Goal: Task Accomplishment & Management: Manage account settings

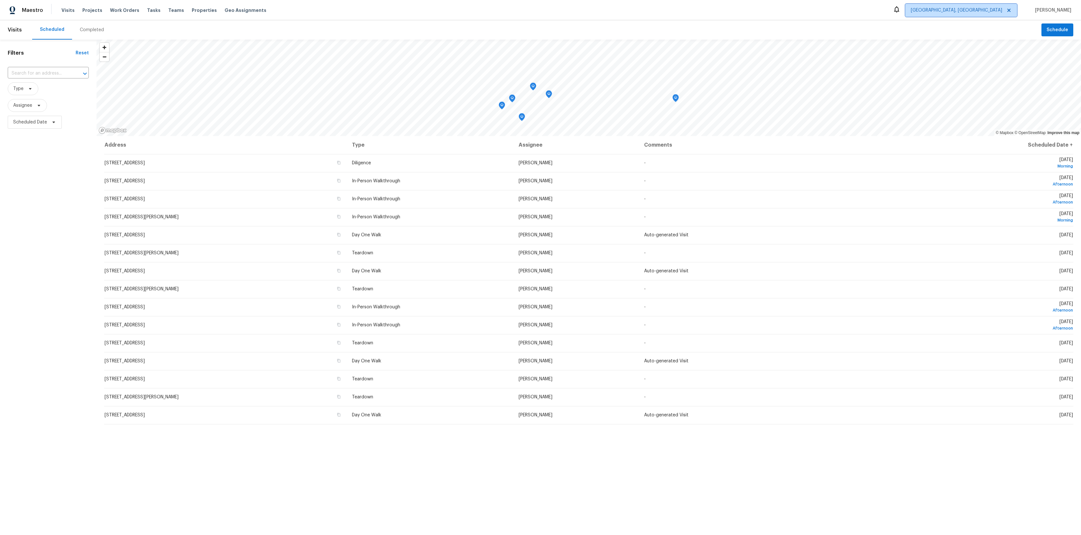
click at [1008, 15] on span "Albuquerque, NM" at bounding box center [961, 10] width 112 height 13
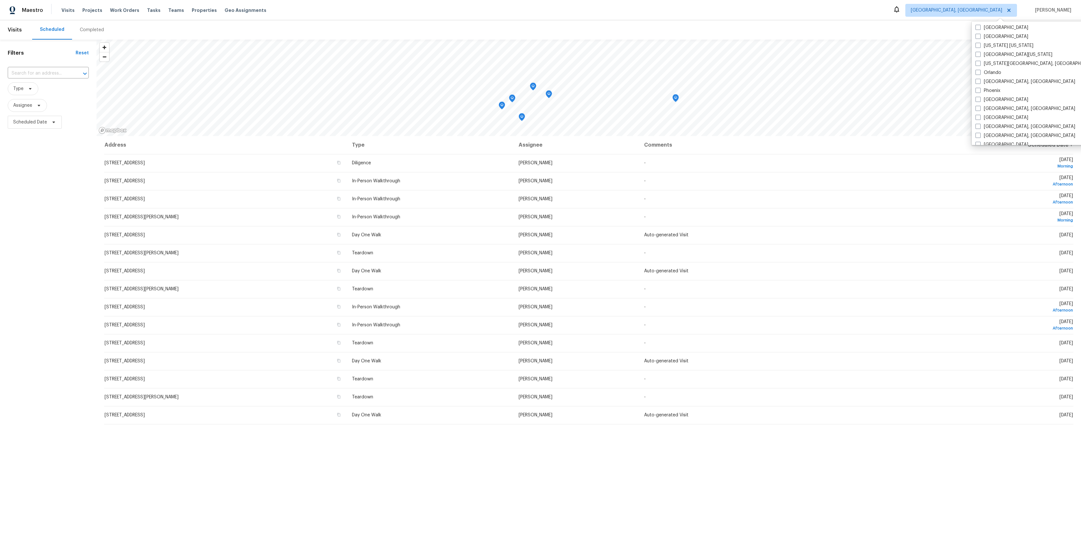
scroll to position [318, 0]
click at [983, 91] on label "Phoenix" at bounding box center [988, 89] width 25 height 6
click at [980, 90] on input "Phoenix" at bounding box center [978, 88] width 4 height 4
checkbox input "true"
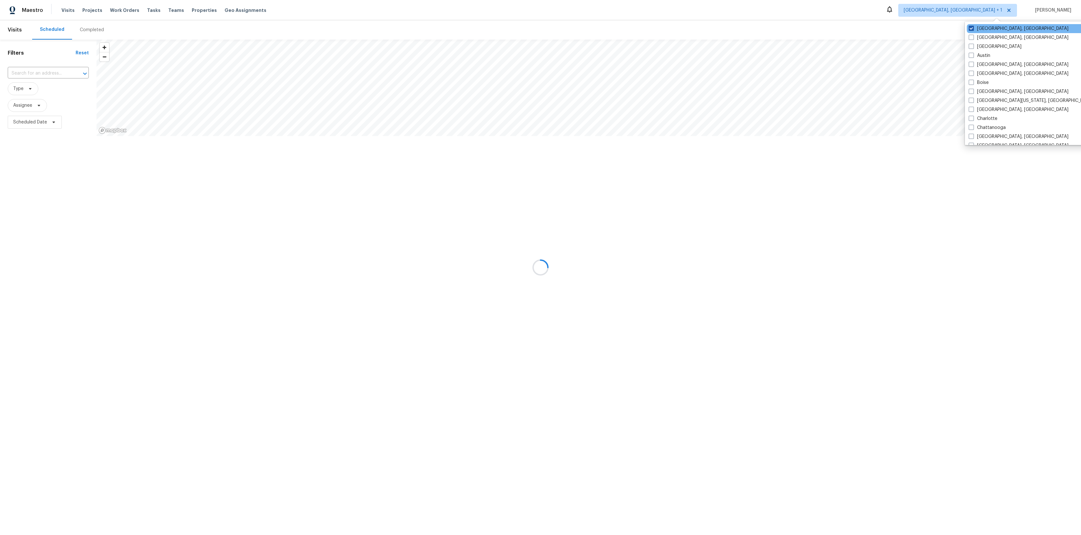
click at [989, 30] on label "Albuquerque, NM" at bounding box center [1019, 28] width 100 height 6
click at [973, 30] on input "Albuquerque, NM" at bounding box center [971, 27] width 4 height 4
checkbox input "false"
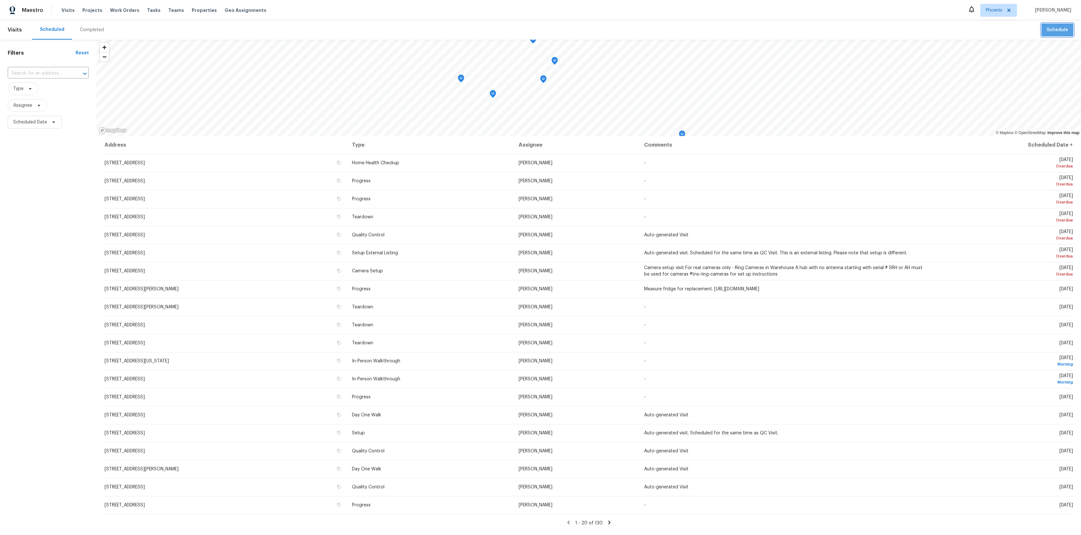
click at [1059, 28] on span "Schedule" at bounding box center [1058, 30] width 22 height 8
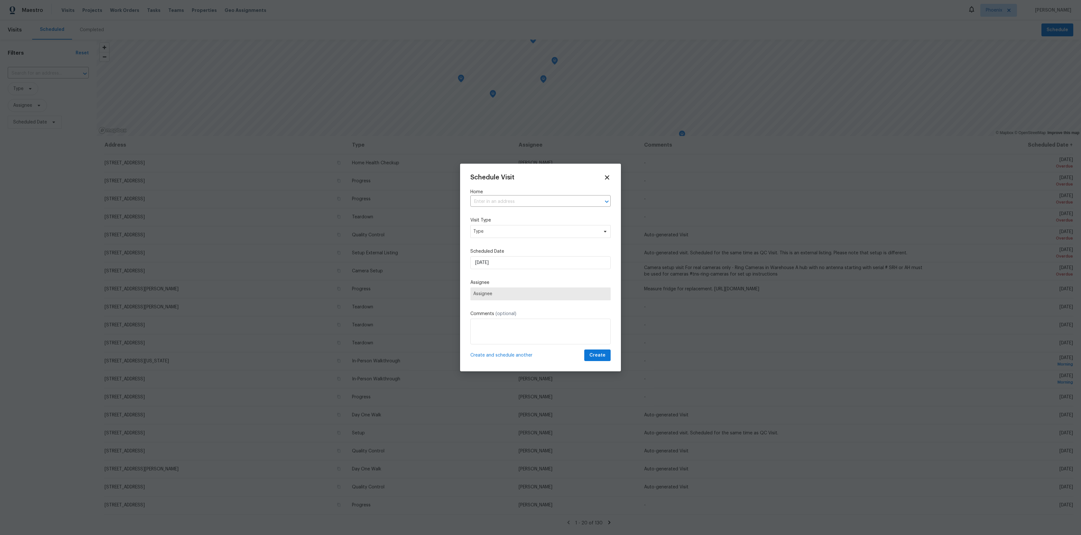
click at [494, 294] on span "Assignee" at bounding box center [540, 293] width 134 height 5
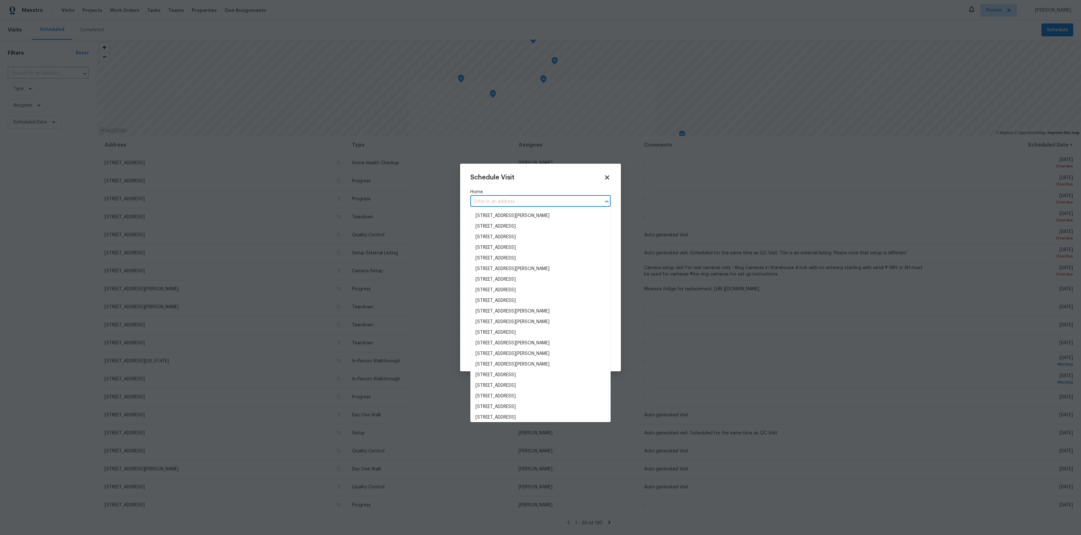
click at [503, 203] on input "text" at bounding box center [531, 202] width 122 height 10
click at [501, 213] on li "2703 S Valle Verde, Mesa, AZ 85209" at bounding box center [540, 216] width 140 height 11
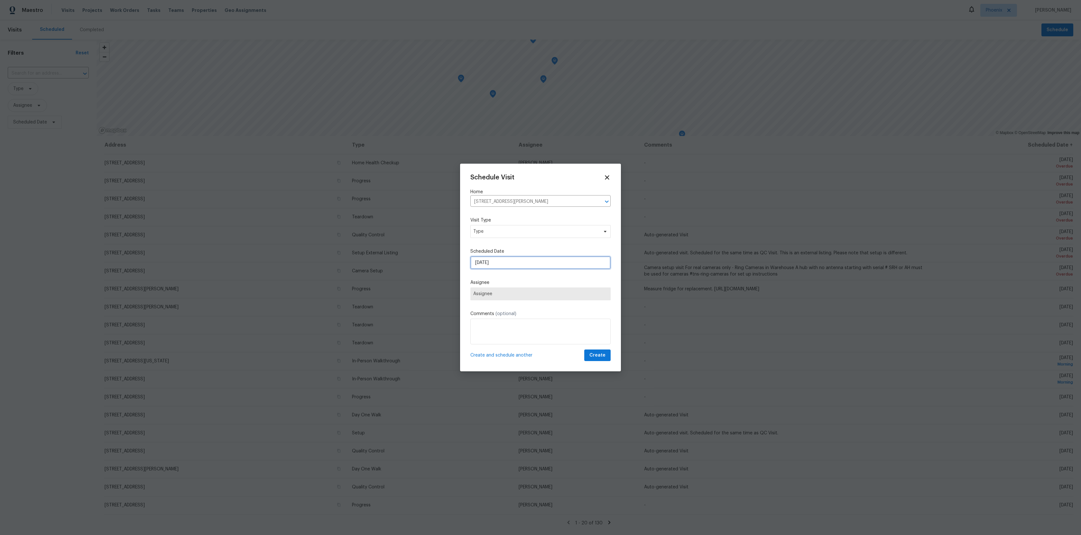
click at [496, 269] on input "[DATE]" at bounding box center [540, 262] width 140 height 13
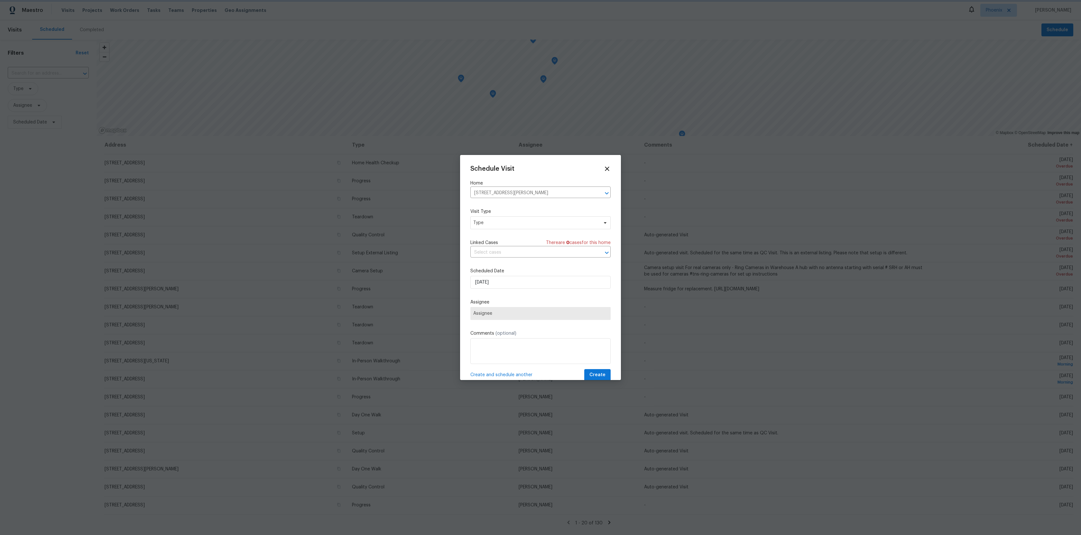
click at [499, 305] on label "Assignee" at bounding box center [540, 302] width 140 height 6
click at [501, 255] on input "text" at bounding box center [531, 253] width 122 height 10
click at [507, 245] on div "Linked Cases There are 0 case s for this home" at bounding box center [540, 243] width 140 height 6
click at [507, 223] on span "Type" at bounding box center [535, 223] width 125 height 6
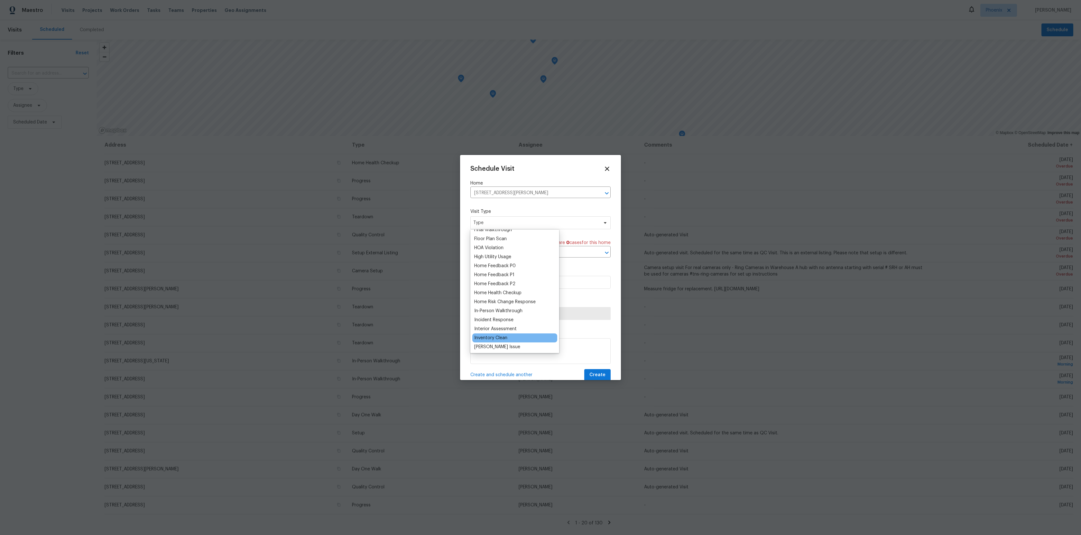
click at [500, 335] on div "Inventory Clean" at bounding box center [490, 338] width 33 height 6
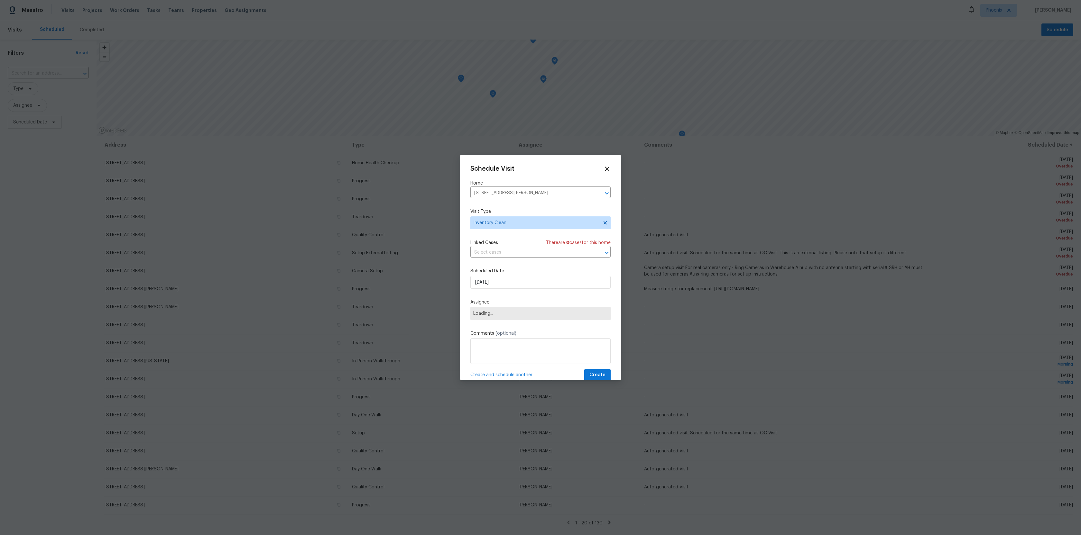
click at [516, 231] on div "Schedule Visit Home 2703 S Valle Verde, Mesa, AZ 85209 ​ Visit Type Inventory C…" at bounding box center [540, 273] width 140 height 216
click at [519, 220] on span "Inventory Clean" at bounding box center [535, 223] width 125 height 6
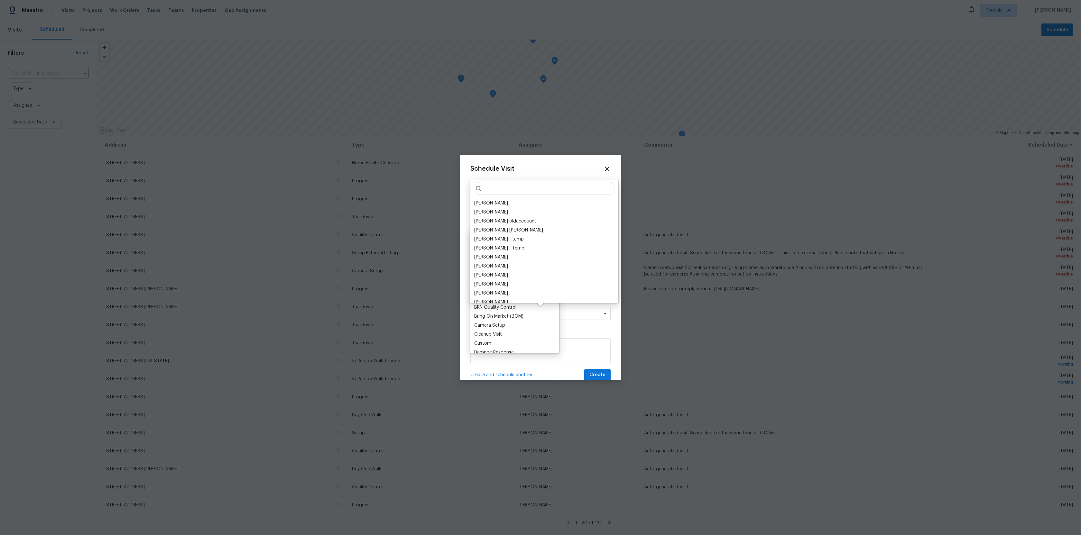
click at [599, 276] on input "[DATE]" at bounding box center [540, 282] width 140 height 13
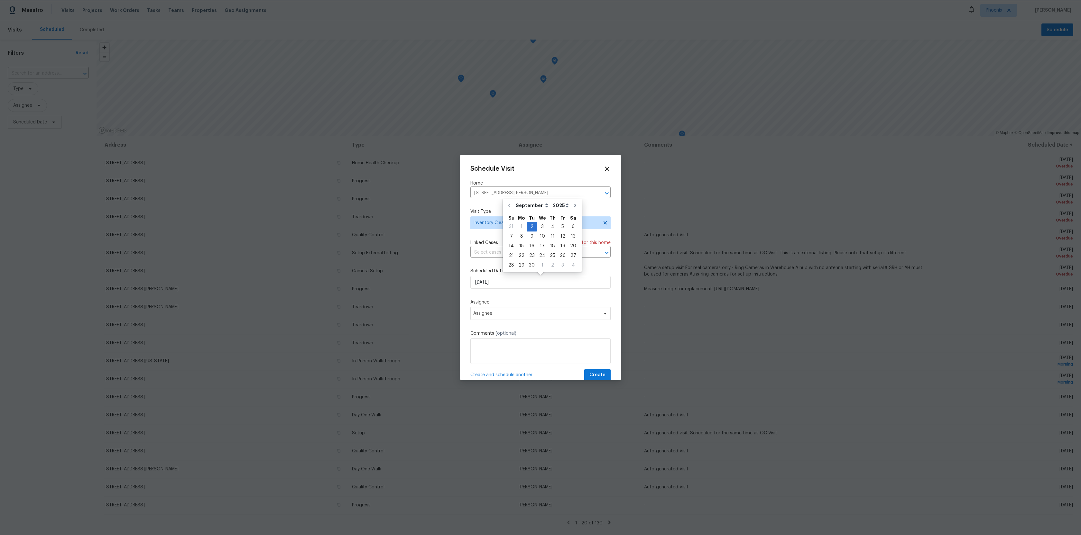
click at [545, 304] on label "Assignee" at bounding box center [540, 302] width 140 height 6
click at [550, 250] on input "text" at bounding box center [531, 253] width 122 height 10
click at [533, 303] on label "Assignee" at bounding box center [540, 302] width 140 height 6
click at [532, 315] on span "Assignee" at bounding box center [536, 313] width 126 height 5
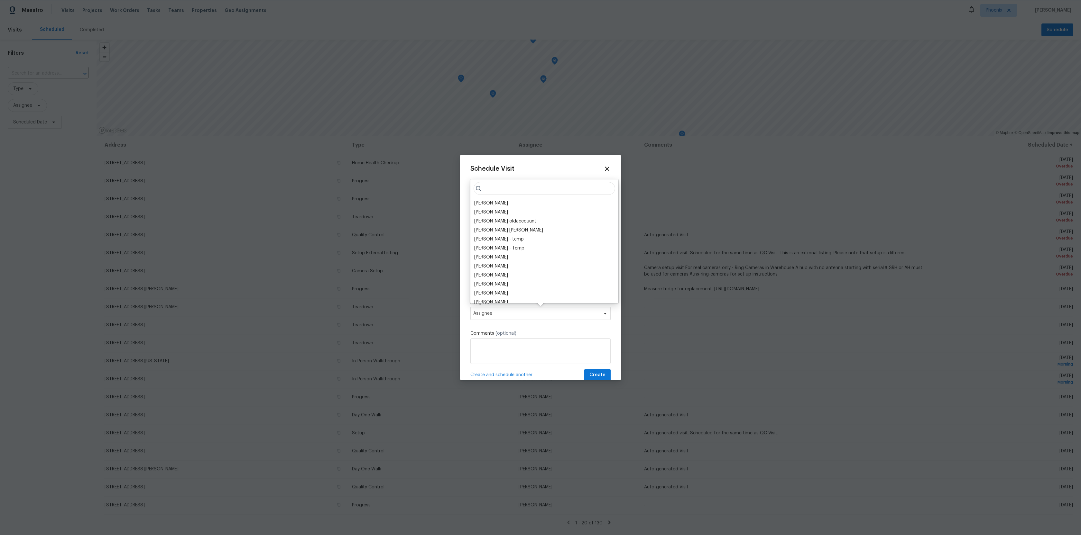
click at [532, 313] on span "Assignee" at bounding box center [536, 313] width 126 height 5
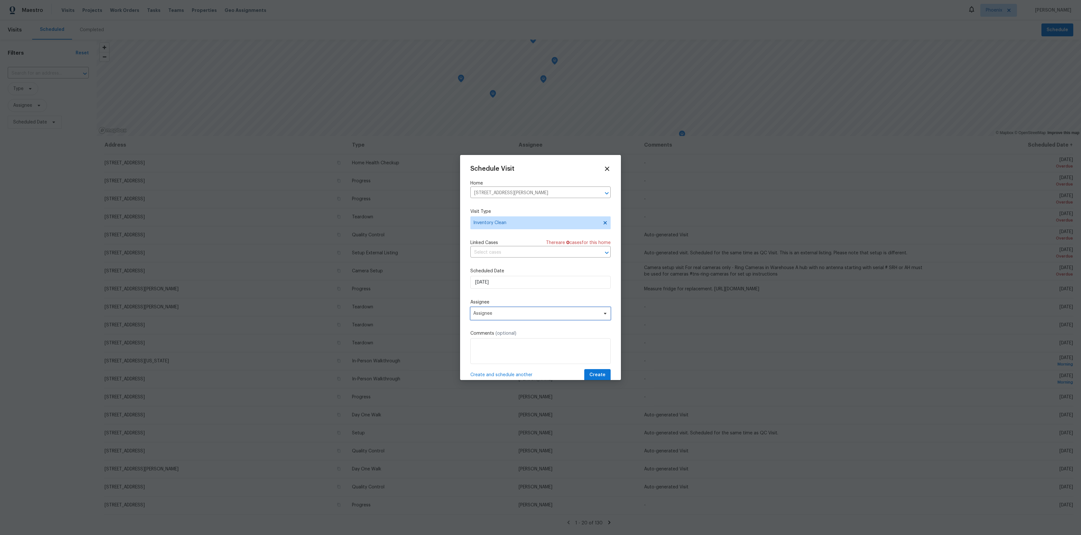
click at [532, 313] on span "Assignee" at bounding box center [536, 313] width 126 height 5
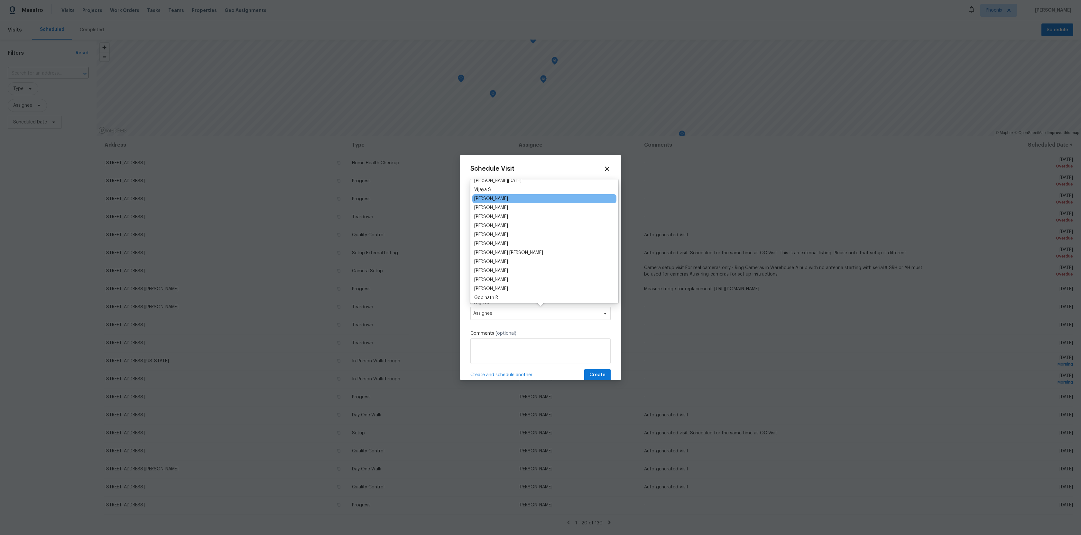
scroll to position [0, 0]
click at [516, 189] on input "search" at bounding box center [545, 188] width 142 height 13
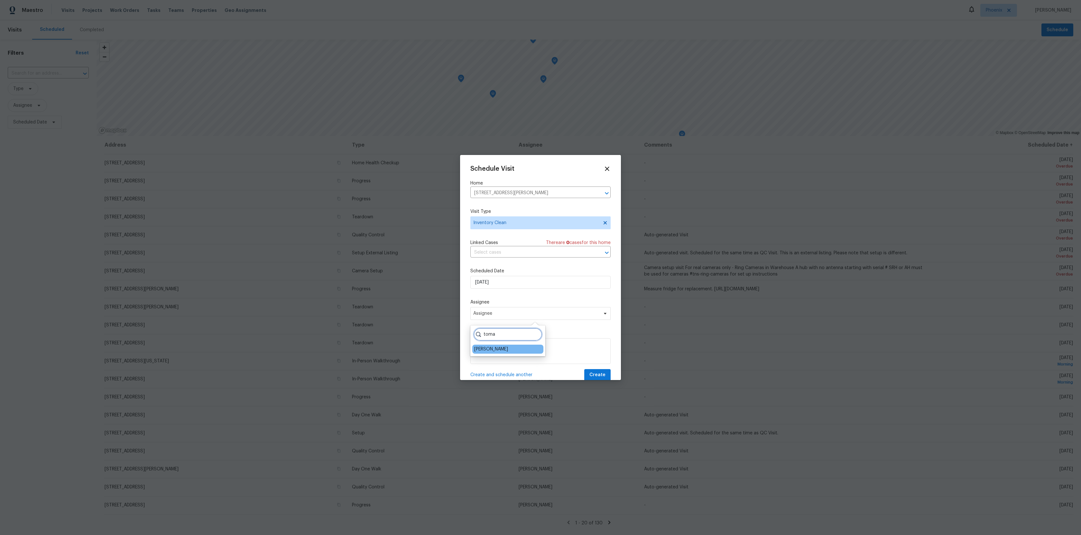
type input "toma"
click at [488, 350] on div "[PERSON_NAME]" at bounding box center [491, 349] width 34 height 6
click at [517, 295] on div "Schedule Visit Home 2703 S Valle Verde, Mesa, AZ 85209 ​ Visit Type Inventory C…" at bounding box center [540, 273] width 140 height 216
click at [554, 221] on span "Inventory Clean" at bounding box center [535, 223] width 125 height 6
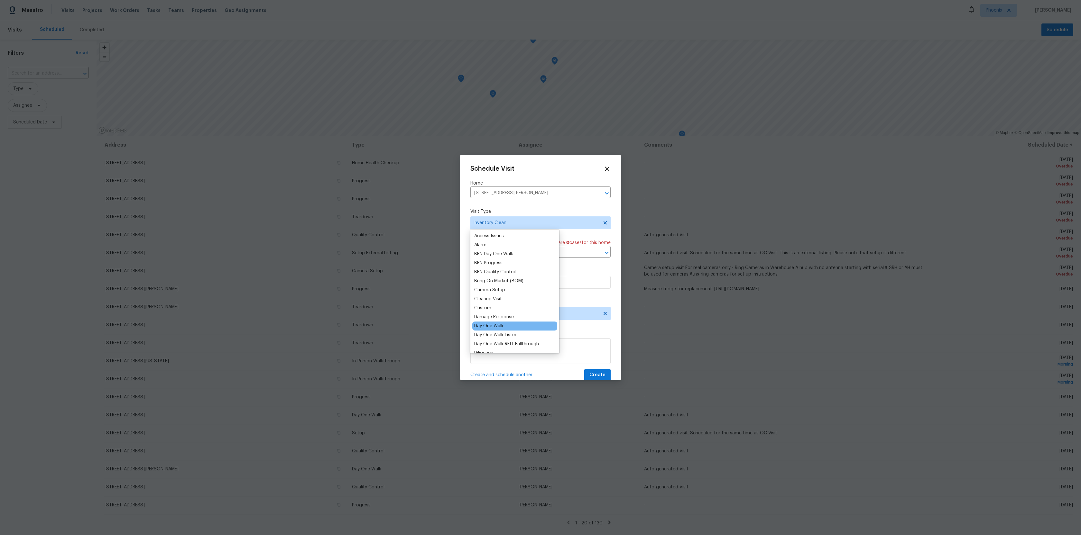
click at [516, 327] on div "Day One Walk" at bounding box center [514, 326] width 85 height 9
click at [514, 328] on div "Day One Walk" at bounding box center [514, 326] width 85 height 9
click at [495, 328] on div "Day One Walk" at bounding box center [488, 326] width 29 height 6
click at [559, 322] on div "Schedule Visit Home 2703 S Valle Verde, Mesa, AZ 85209 ​ Visit Type Day One Wal…" at bounding box center [540, 273] width 140 height 216
click at [558, 314] on span "Assignee" at bounding box center [536, 313] width 126 height 5
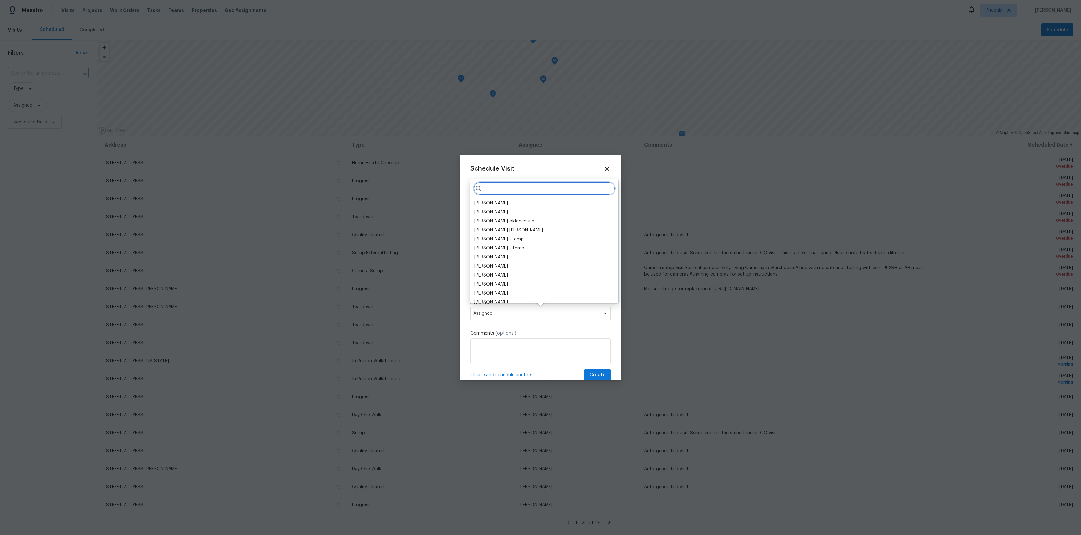
click at [506, 188] on input "search" at bounding box center [545, 188] width 142 height 13
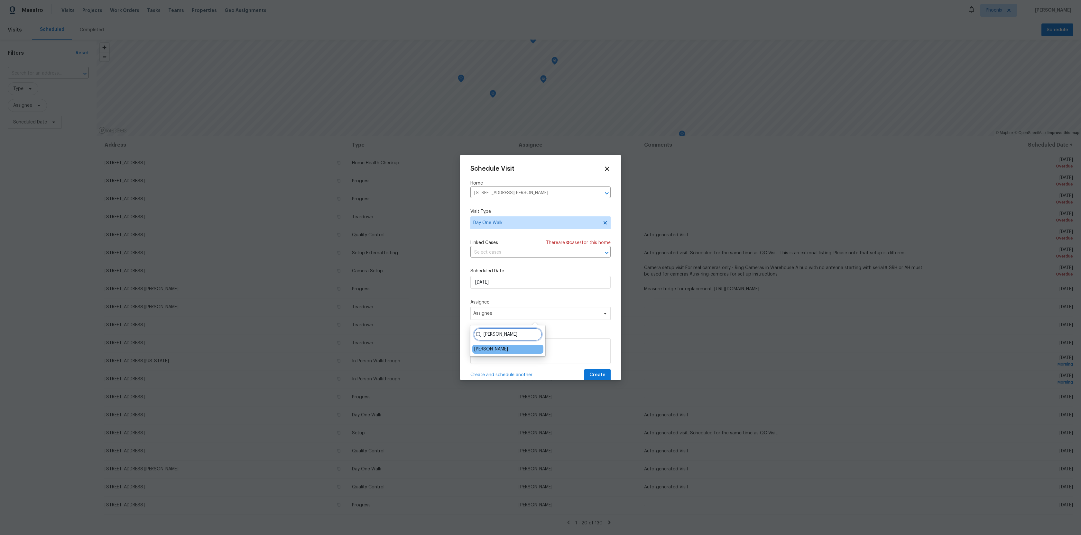
type input "tomasz"
click at [490, 350] on div "[PERSON_NAME]" at bounding box center [491, 349] width 34 height 6
click at [591, 372] on span "Create" at bounding box center [597, 375] width 16 height 8
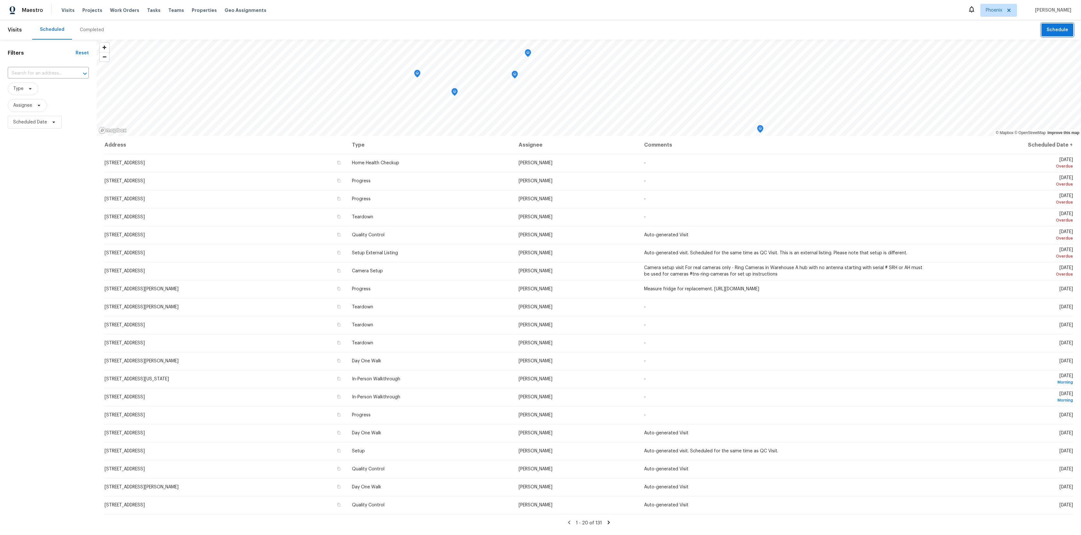
click at [1057, 31] on span "Schedule" at bounding box center [1058, 30] width 22 height 8
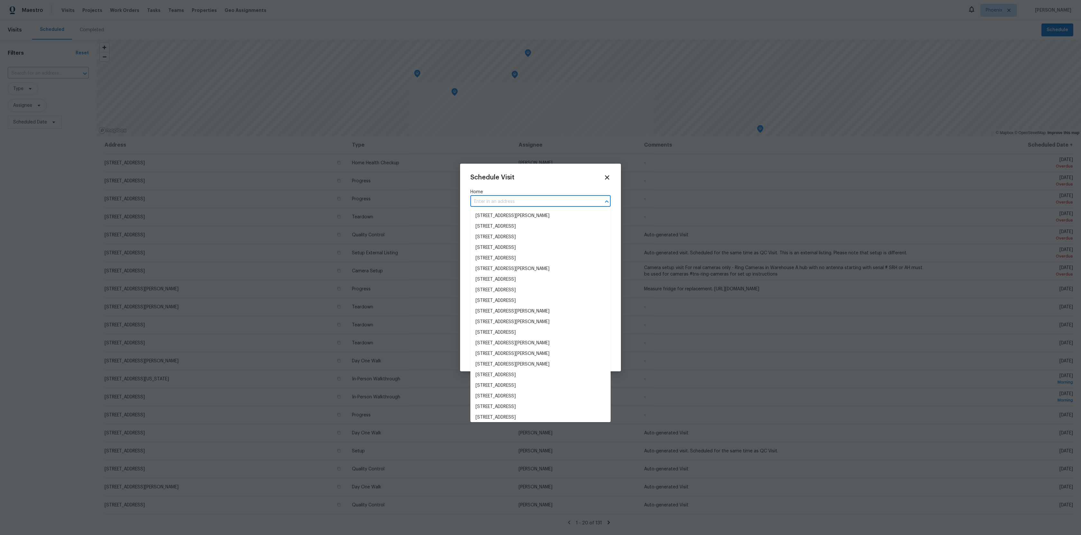
click at [513, 198] on input "text" at bounding box center [531, 202] width 122 height 10
click at [504, 217] on li "2703 S Valle Verde, Mesa, AZ 85209" at bounding box center [540, 216] width 140 height 11
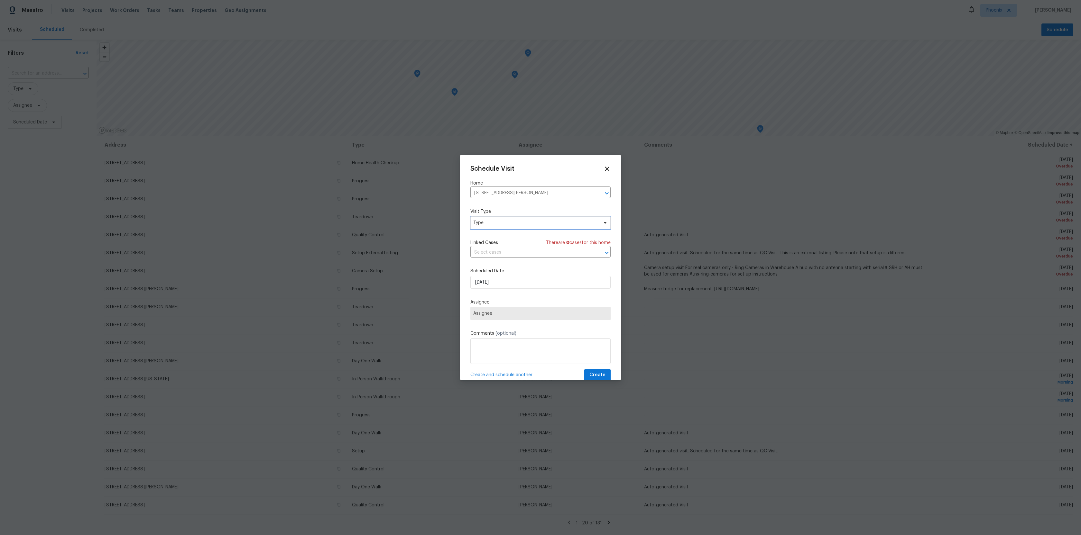
click at [501, 219] on span "Type" at bounding box center [540, 223] width 140 height 13
click at [492, 245] on div "3D Tour Capture Access Issues Alarm BRN Day One Walk BRN Progress BRN Quality C…" at bounding box center [514, 292] width 89 height 124
click at [492, 257] on div "3D Tour Capture" at bounding box center [514, 253] width 85 height 9
click at [496, 250] on div "3D Tour Capture" at bounding box center [514, 253] width 85 height 9
click at [496, 254] on div "3D Tour Capture" at bounding box center [491, 253] width 35 height 6
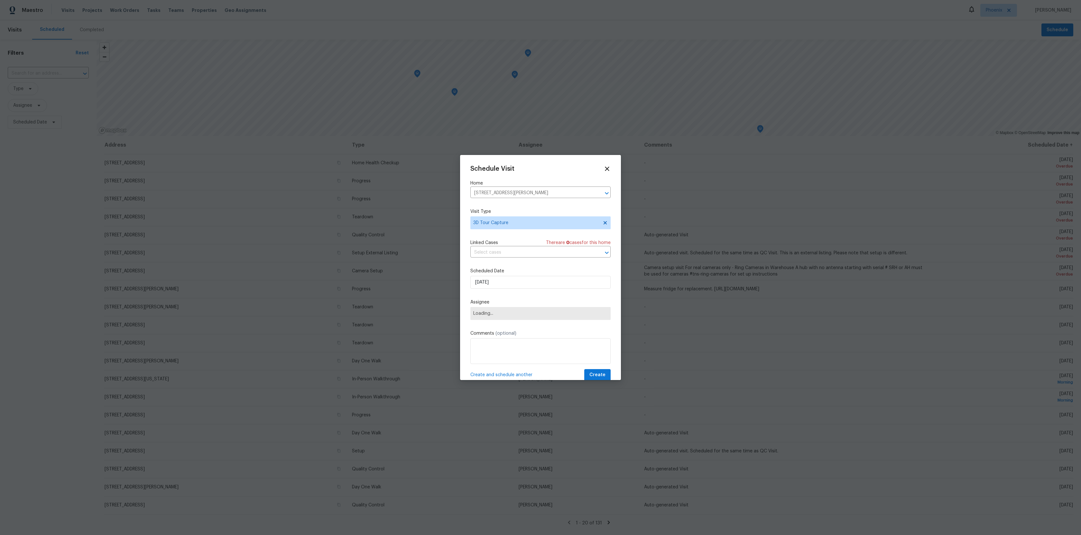
click at [489, 310] on span "Loading..." at bounding box center [540, 313] width 140 height 13
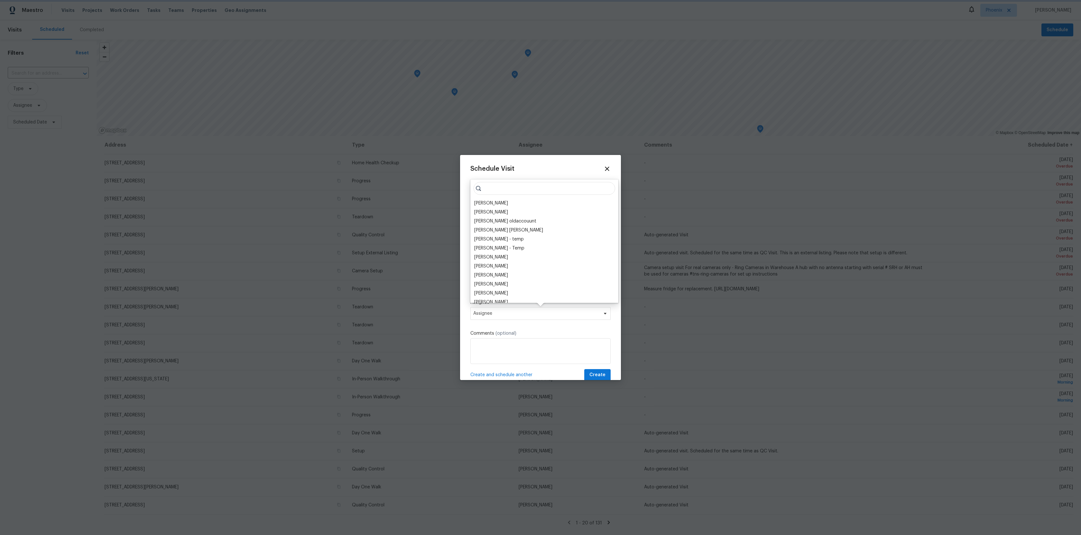
drag, startPoint x: 503, startPoint y: 263, endPoint x: 514, endPoint y: 184, distance: 79.6
click at [514, 184] on div "Scott Nicol Vinod Kumar Julia O'Reilly oldaccouunt Mohammed Moshin Ali amera ku…" at bounding box center [544, 242] width 148 height 124
click at [514, 184] on input "search" at bounding box center [545, 188] width 142 height 13
type input "h"
type input "a"
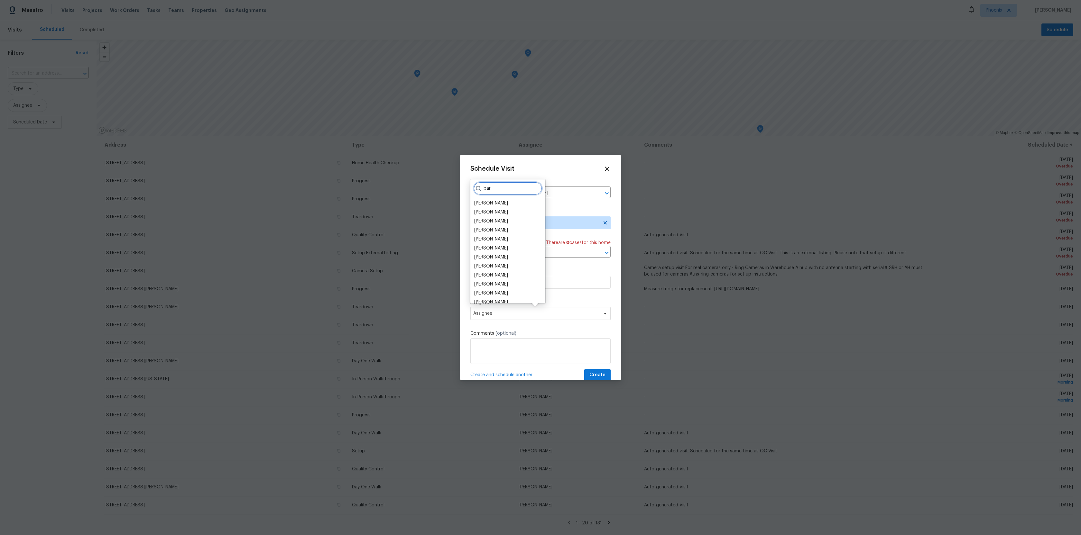
type input "bart"
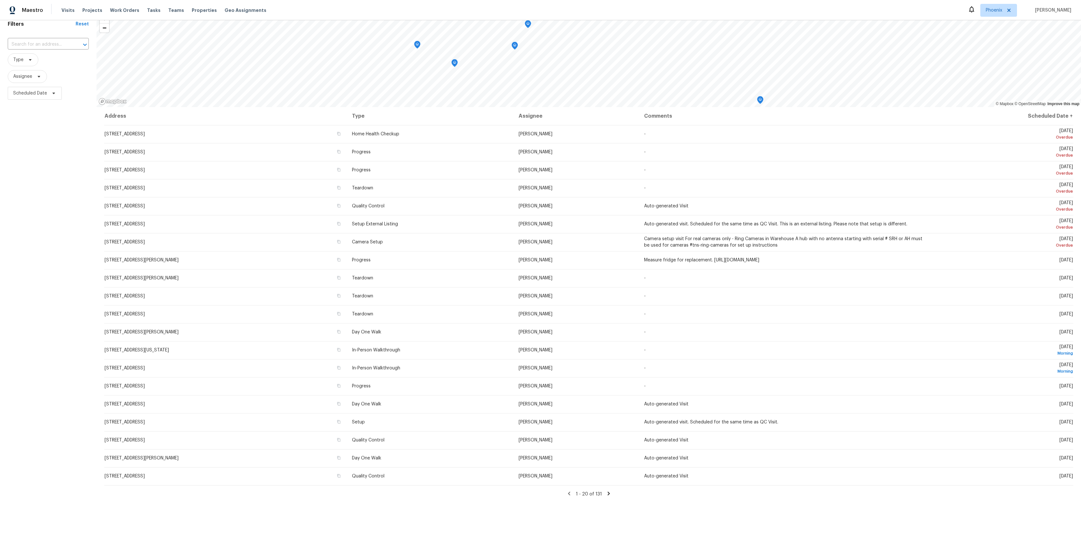
scroll to position [0, 0]
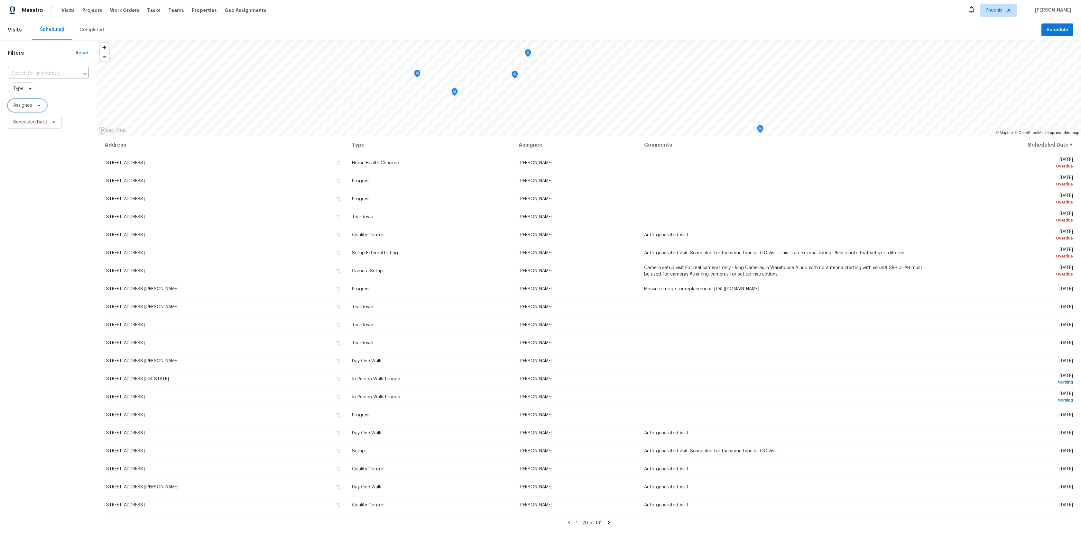
click at [37, 105] on icon at bounding box center [38, 105] width 5 height 5
type input "tom"
click at [20, 156] on div "Filters Reset ​ Type Assignee Scheduled Date" at bounding box center [48, 302] width 97 height 525
click at [34, 179] on div "Filters Reset ​ Type Assignee Scheduled Date" at bounding box center [48, 302] width 97 height 525
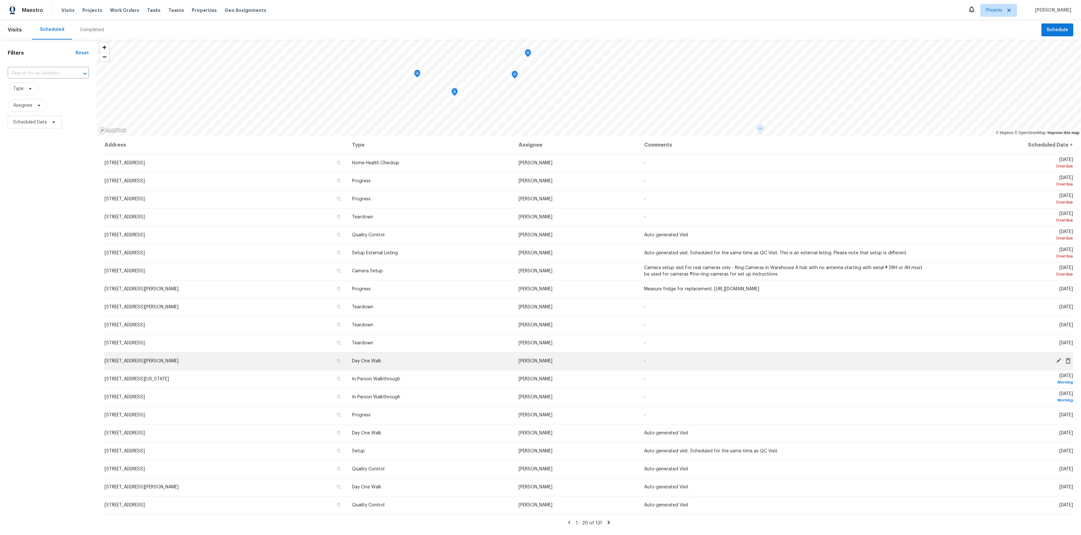
click at [880, 356] on td "-" at bounding box center [784, 361] width 291 height 18
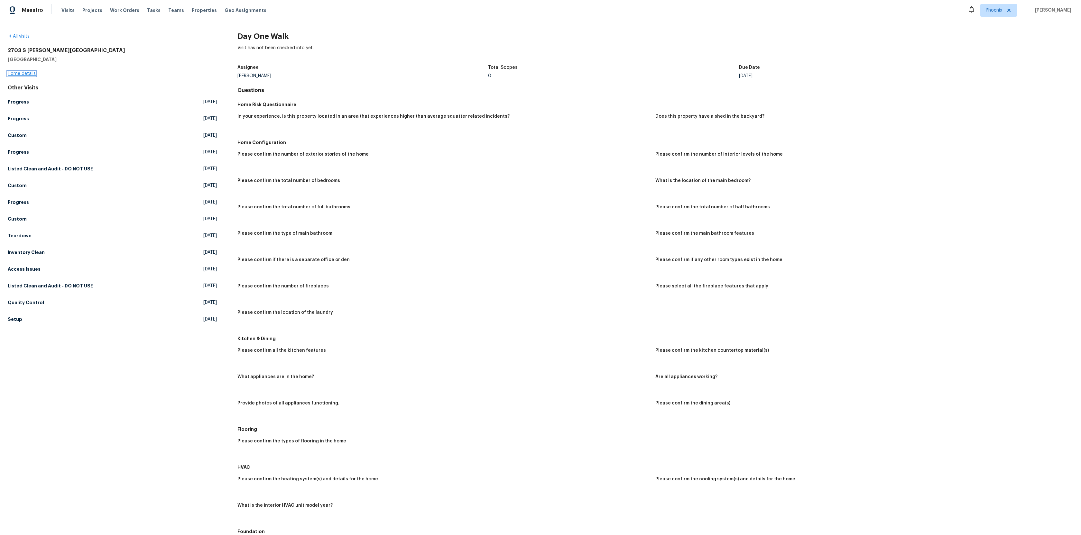
click at [30, 75] on link "Home details" at bounding box center [22, 73] width 28 height 5
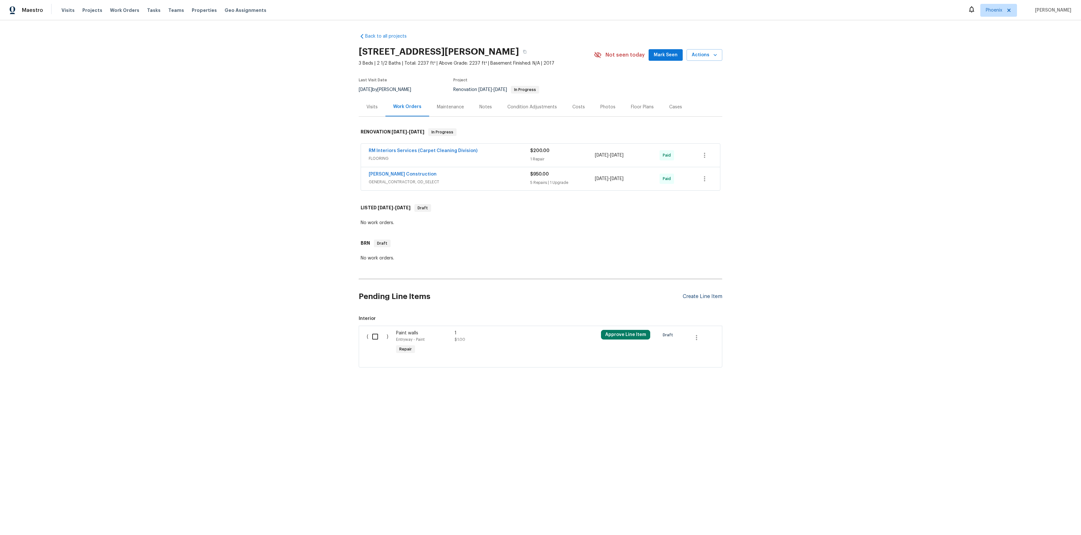
click at [701, 299] on div "Create Line Item" at bounding box center [703, 297] width 40 height 6
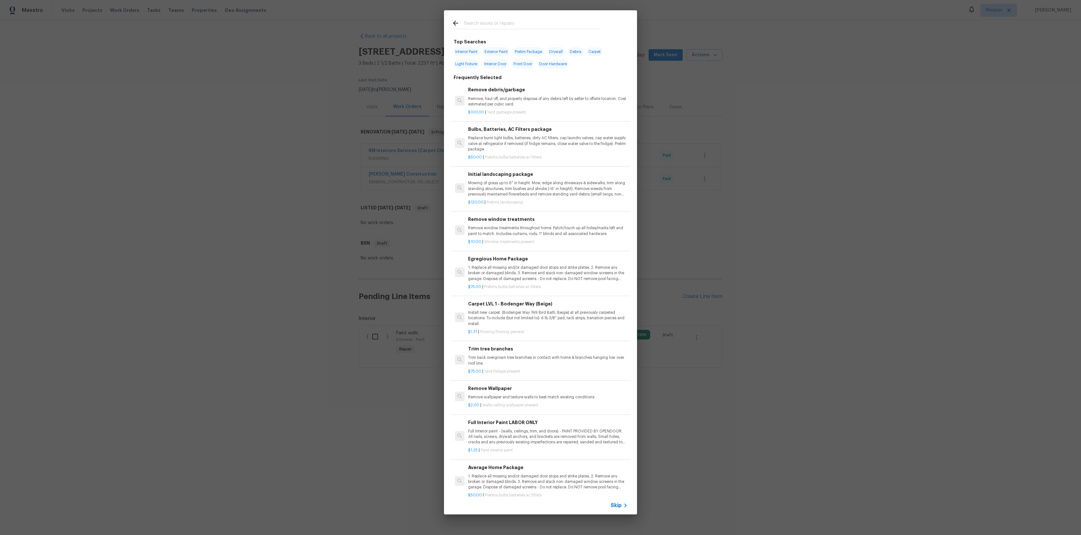
click at [518, 25] on input "text" at bounding box center [532, 24] width 136 height 10
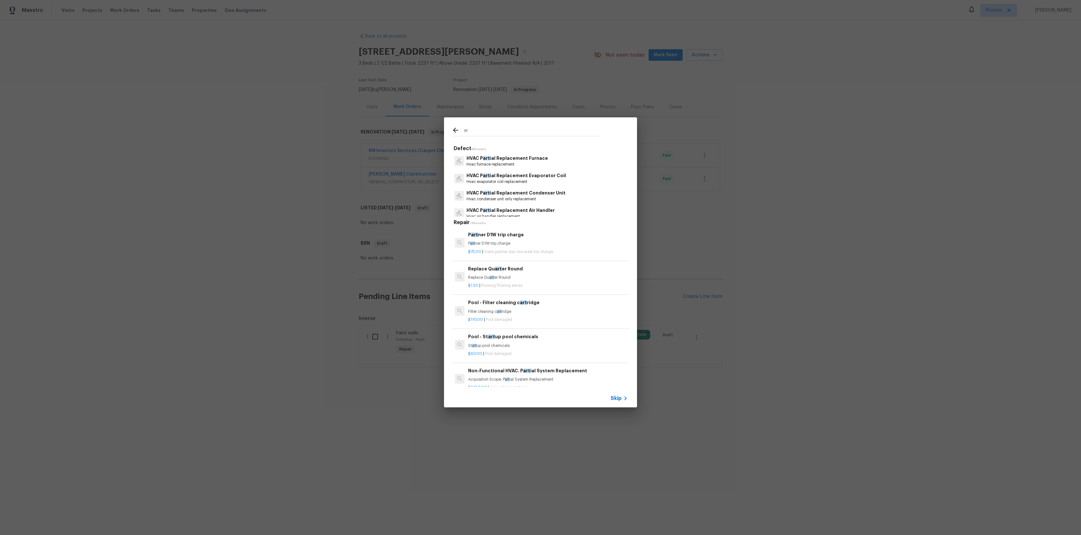
type input "a"
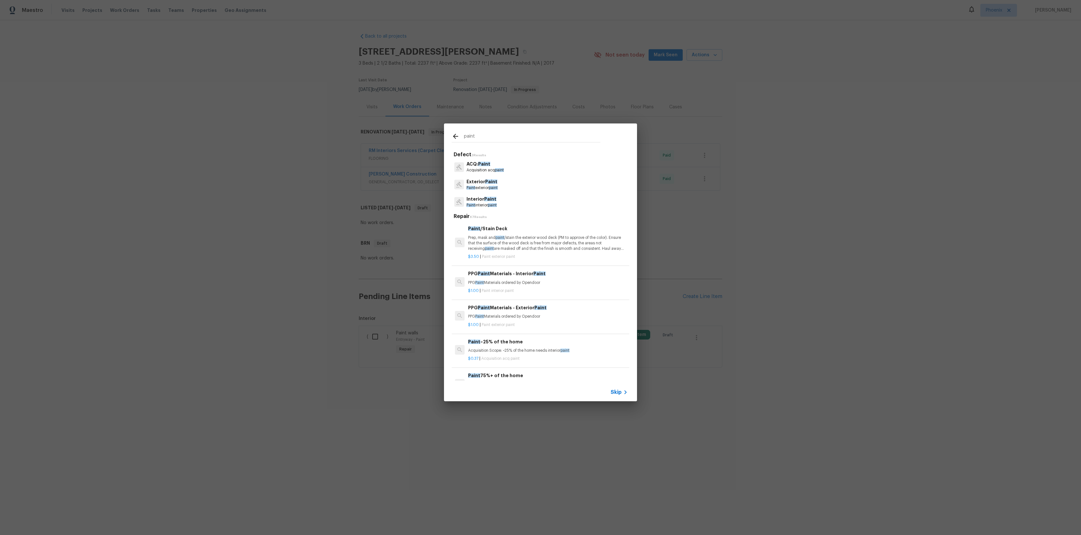
type input "paint"
click at [485, 197] on span "Paint" at bounding box center [490, 199] width 12 height 5
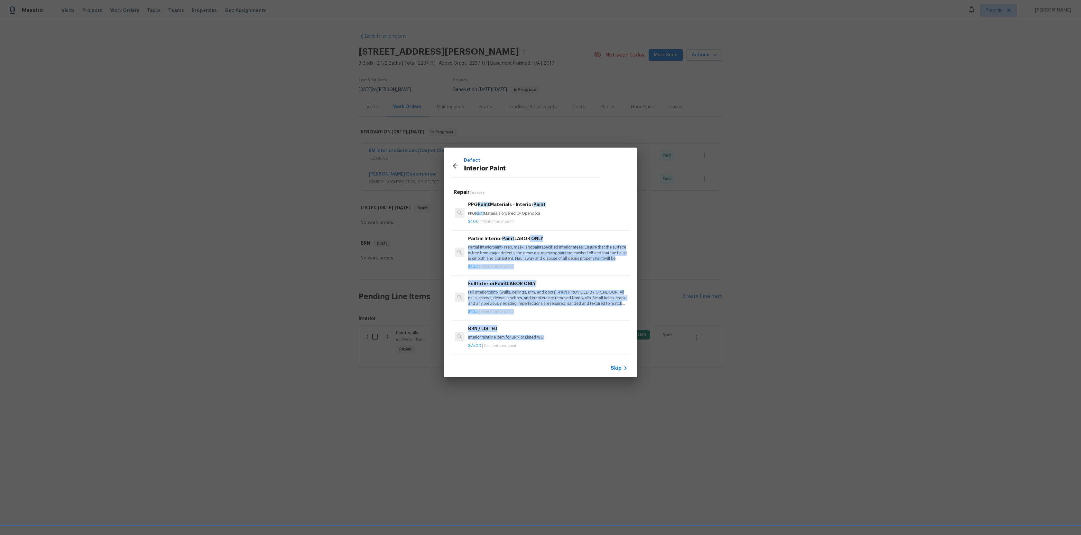
drag, startPoint x: 525, startPoint y: 242, endPoint x: 499, endPoint y: 343, distance: 103.9
click at [499, 342] on div "PPG Paint Materials - Interior Paint PPG Paint Materials ordered by Opendoor $1…" at bounding box center [541, 276] width 178 height 161
click at [526, 262] on div "$1.25 | Paint interior paint" at bounding box center [548, 266] width 160 height 8
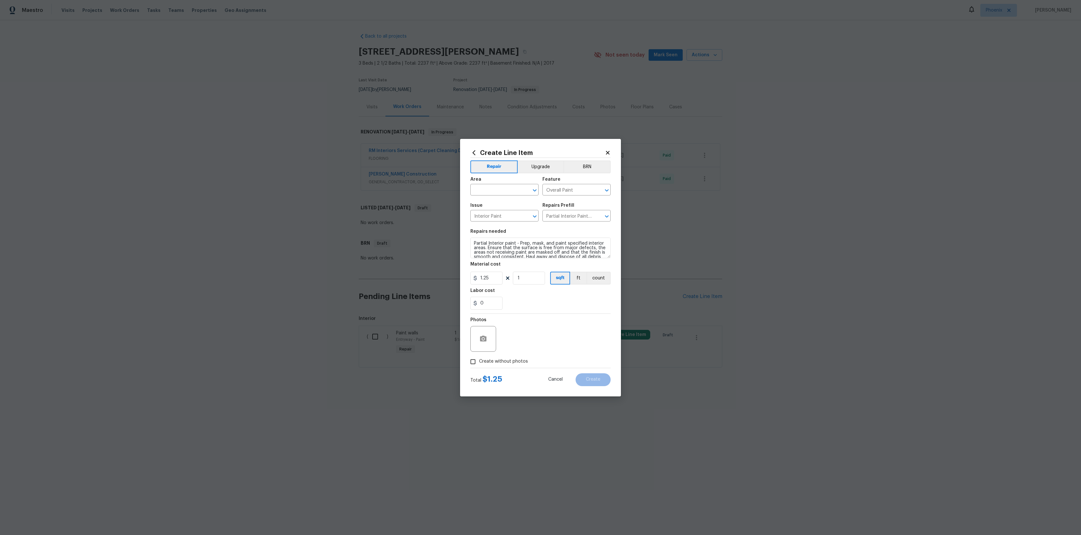
click at [518, 201] on span "Issue Interior Paint ​" at bounding box center [504, 212] width 68 height 26
click at [519, 192] on input "text" at bounding box center [495, 191] width 50 height 10
click at [501, 245] on li "Bedroom" at bounding box center [504, 247] width 68 height 11
type input "Bedroom"
click at [564, 195] on input "Overall Paint" at bounding box center [567, 191] width 50 height 10
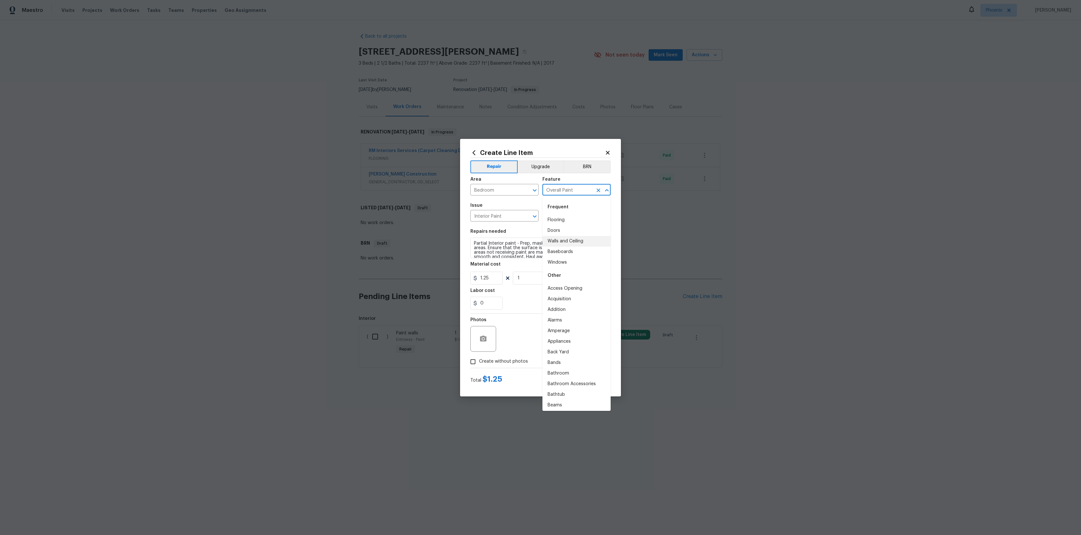
click at [560, 244] on li "Walls and Ceiling" at bounding box center [576, 241] width 68 height 11
type input "Walls and Ceiling"
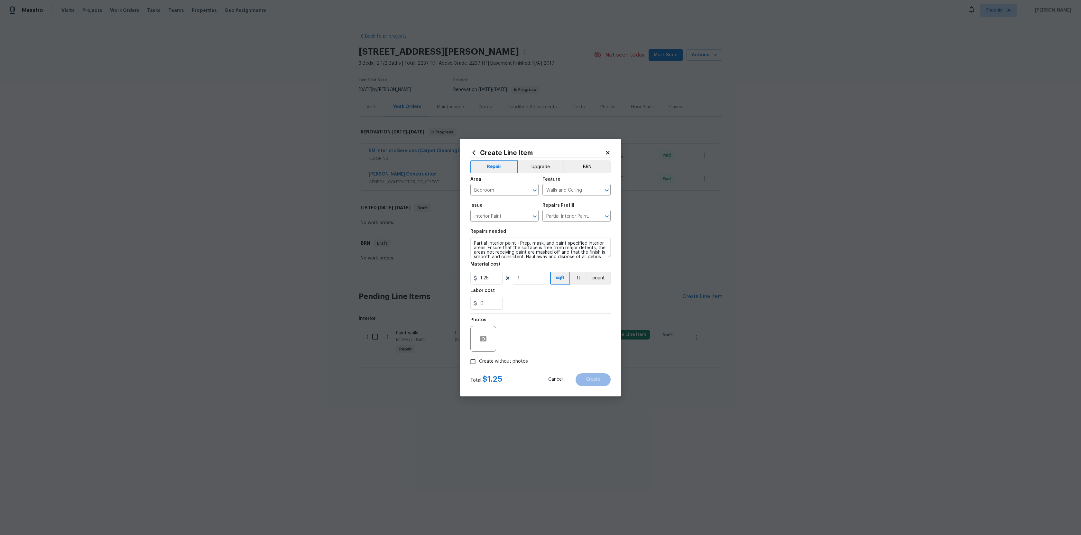
click at [551, 230] on div "Repairs needed" at bounding box center [540, 233] width 140 height 8
click at [480, 361] on span "Create without photos" at bounding box center [503, 361] width 49 height 7
click at [479, 361] on input "Create without photos" at bounding box center [473, 362] width 12 height 12
checkbox input "true"
click at [543, 330] on textarea at bounding box center [555, 339] width 109 height 26
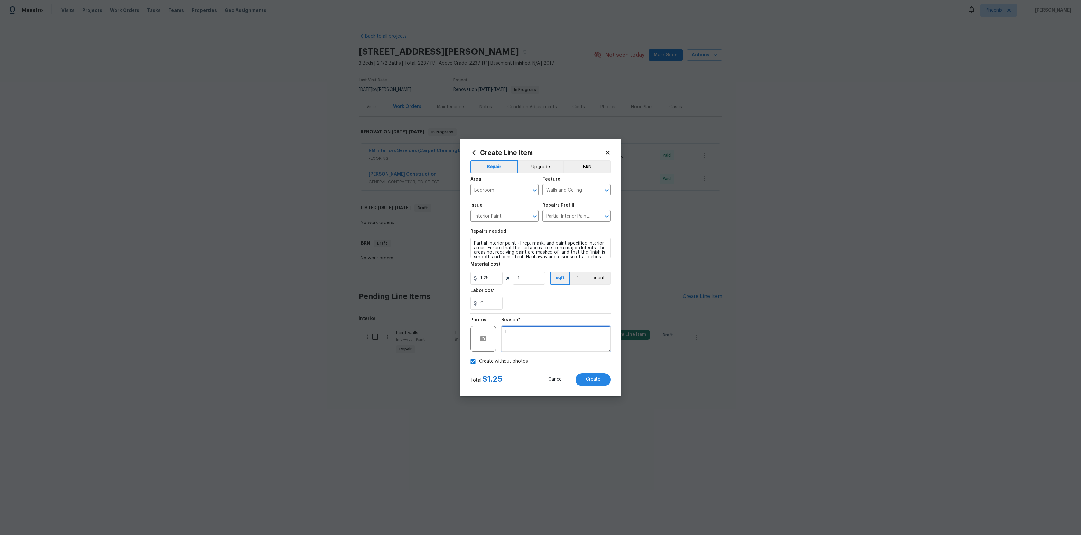
type textarea "1"
click at [544, 317] on div "Reason* 1" at bounding box center [555, 335] width 109 height 42
click at [593, 378] on span "Create" at bounding box center [593, 379] width 14 height 5
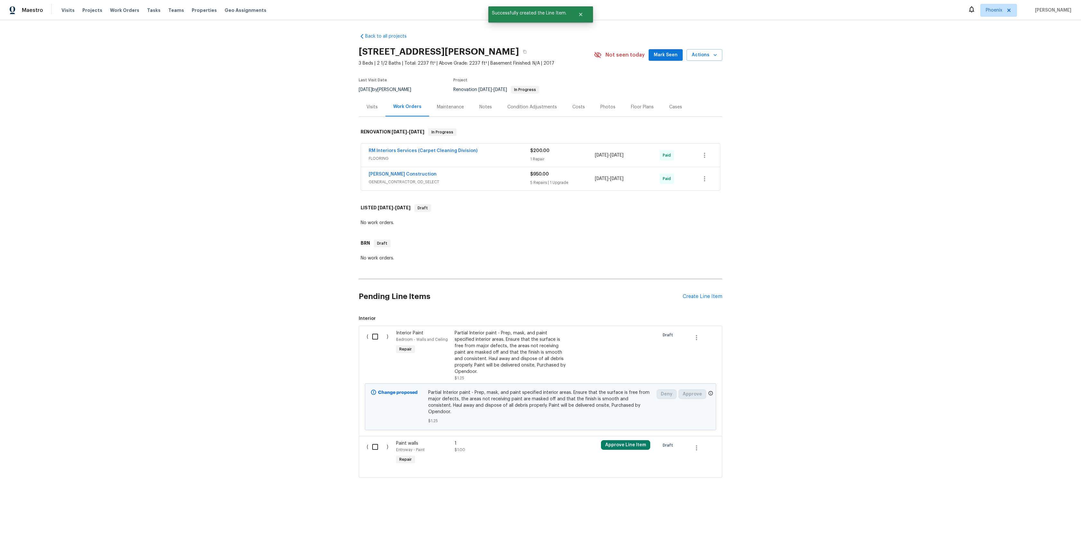
click at [373, 336] on input "checkbox" at bounding box center [377, 337] width 18 height 14
checkbox input "true"
click at [1038, 522] on span "Create Work Order" at bounding box center [1044, 519] width 43 height 8
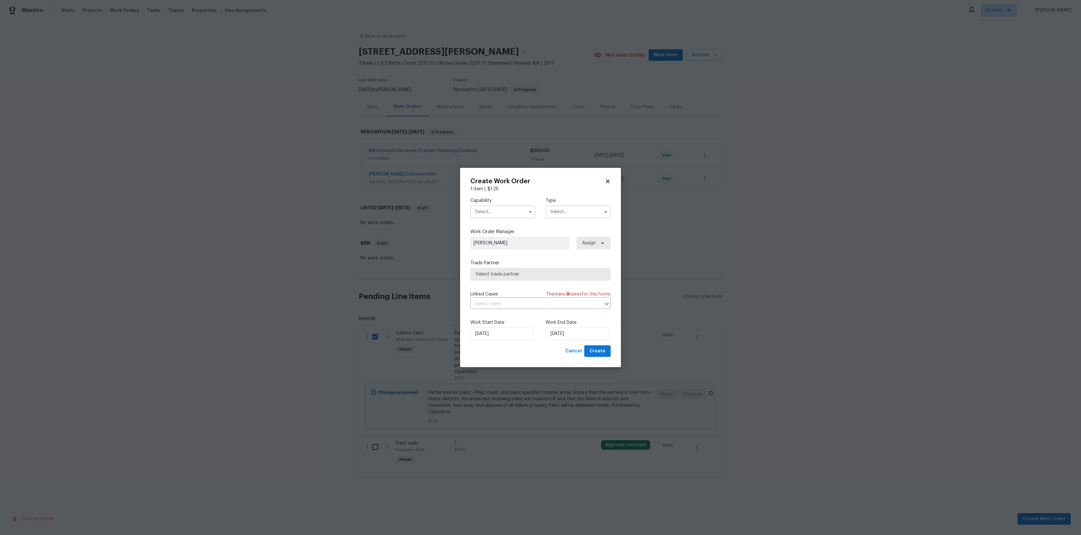
click at [503, 205] on div "Capability" at bounding box center [502, 208] width 65 height 21
click at [508, 210] on input "text" at bounding box center [502, 212] width 65 height 13
click at [498, 223] on div "Agent" at bounding box center [503, 226] width 62 height 12
type input "Agent"
click at [565, 210] on input "text" at bounding box center [578, 212] width 65 height 13
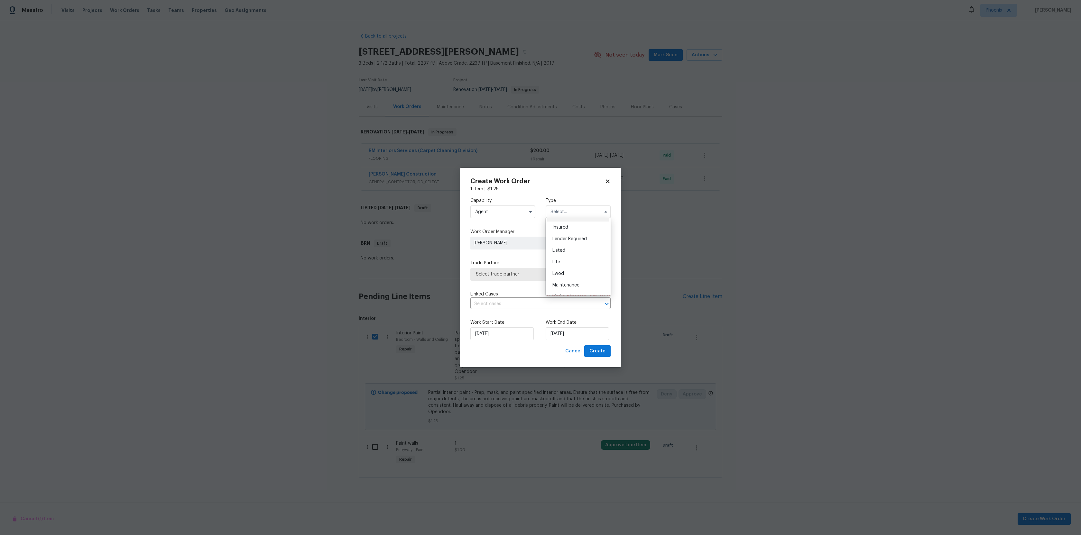
scroll to position [57, 0]
click at [564, 274] on span "Maintenance" at bounding box center [565, 273] width 27 height 5
type input "Maintenance"
click at [526, 274] on span "Select trade partner" at bounding box center [536, 274] width 120 height 6
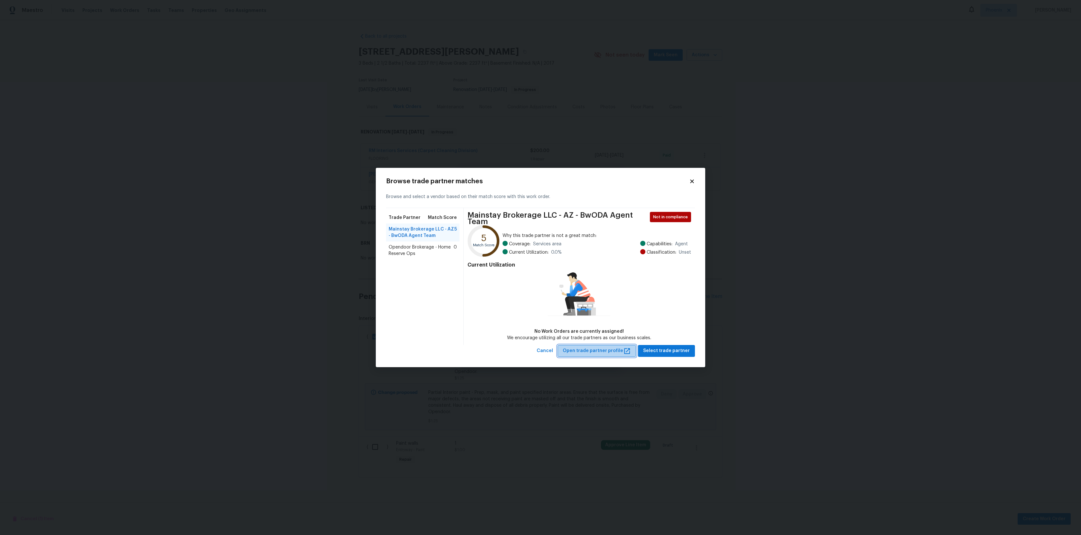
click at [630, 350] on icon "button" at bounding box center [627, 351] width 8 height 8
click at [671, 349] on span "Select trade partner" at bounding box center [666, 351] width 47 height 8
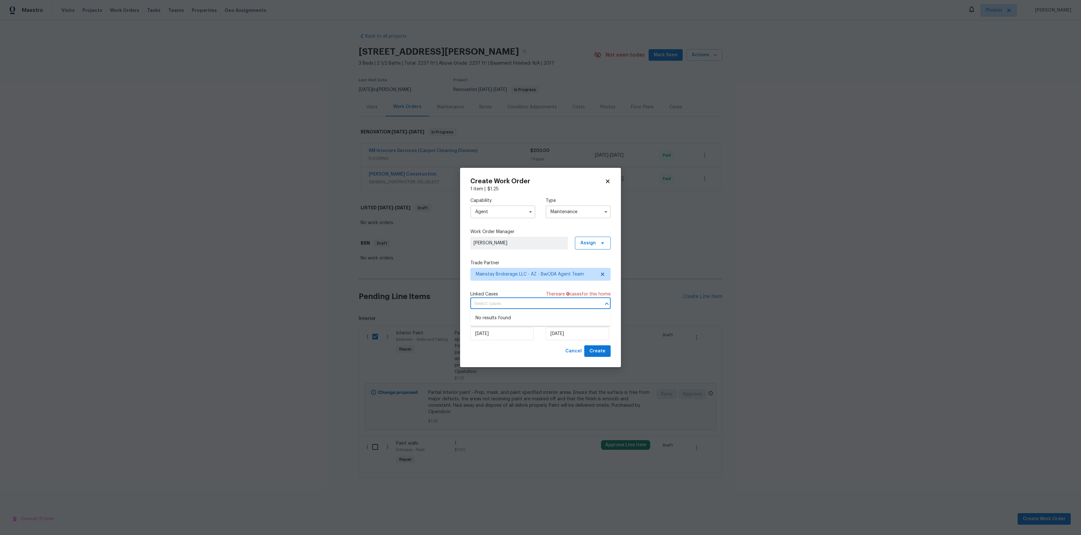
click at [574, 304] on input "text" at bounding box center [531, 304] width 122 height 10
click at [546, 299] on input "text" at bounding box center [531, 304] width 122 height 10
click at [543, 294] on div "Linked Cases There are 0 case s for this home" at bounding box center [540, 294] width 140 height 6
click at [603, 232] on label "Work Order Manager" at bounding box center [540, 232] width 140 height 6
click at [603, 241] on icon at bounding box center [602, 243] width 5 height 5
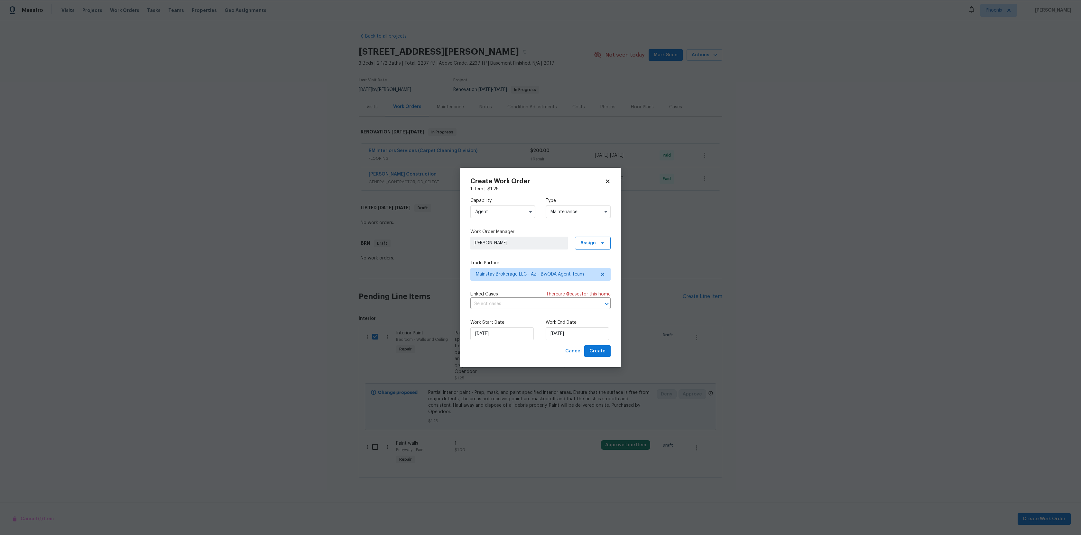
click at [567, 262] on label "Trade Partner" at bounding box center [540, 263] width 140 height 6
click at [600, 351] on span "Create" at bounding box center [597, 351] width 16 height 8
checkbox input "false"
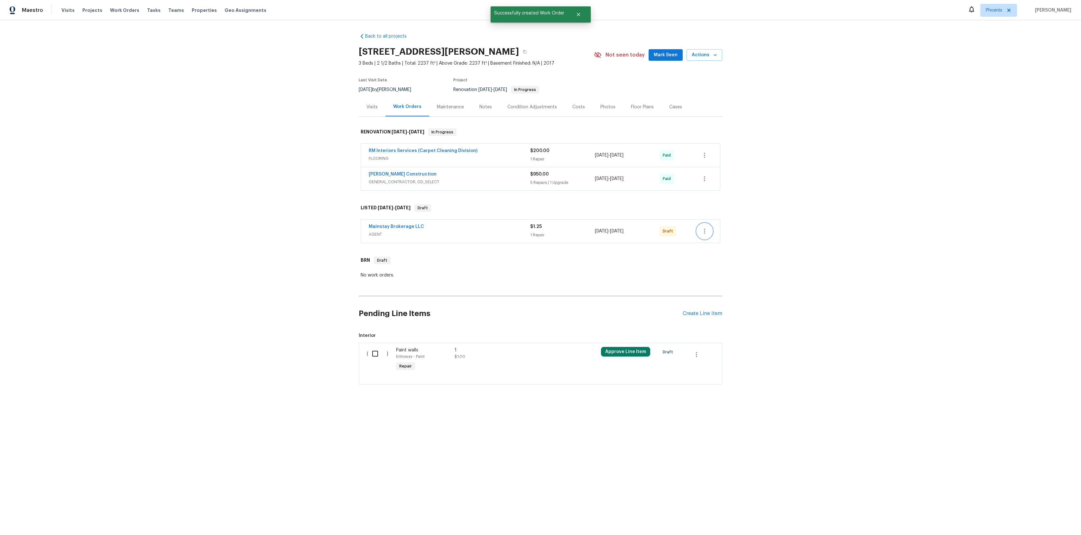
click at [706, 232] on icon "button" at bounding box center [705, 231] width 8 height 8
click at [723, 246] on li "Confirm and Send to Vendor" at bounding box center [733, 242] width 72 height 11
click at [848, 233] on div at bounding box center [540, 267] width 1081 height 535
click at [457, 106] on div "Maintenance" at bounding box center [450, 107] width 27 height 6
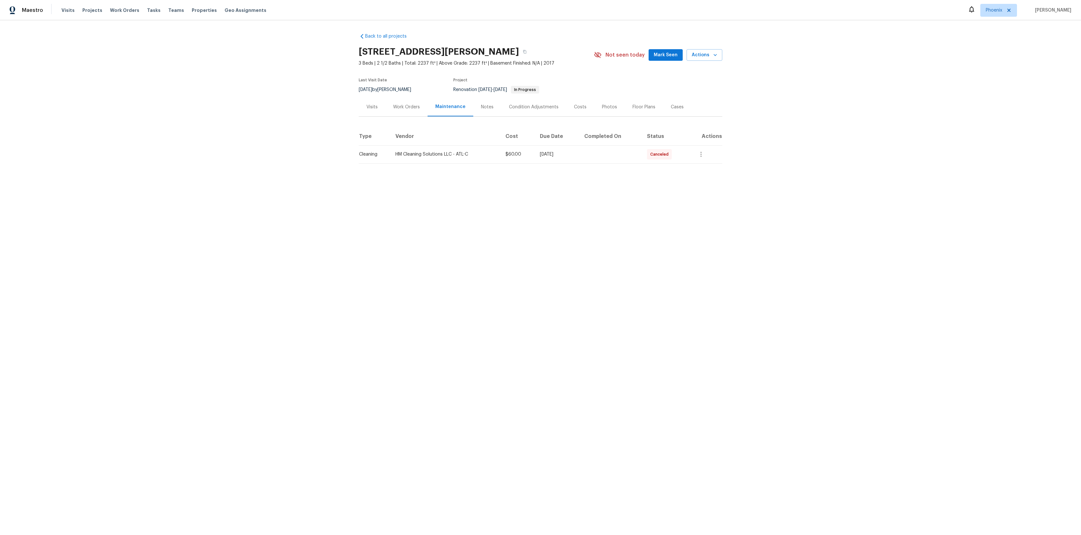
click at [418, 150] on td "HM Cleaning Solutions LLC - ATL-C" at bounding box center [445, 154] width 110 height 18
click at [429, 155] on div "HM Cleaning Solutions LLC - ATL-C" at bounding box center [445, 154] width 100 height 6
click at [704, 148] on button "button" at bounding box center [700, 154] width 15 height 15
click at [710, 165] on li "View details" at bounding box center [718, 165] width 45 height 11
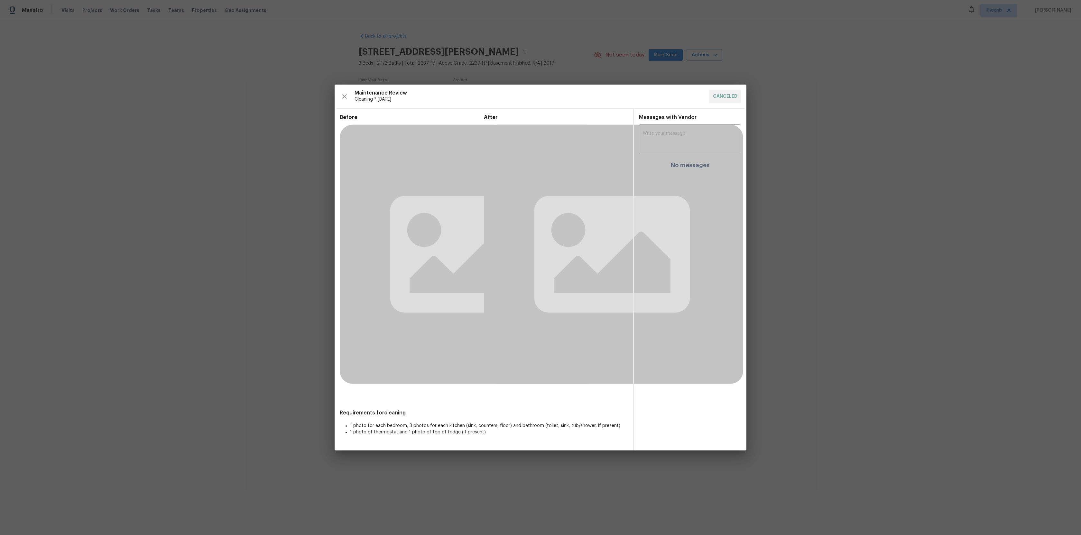
click at [714, 95] on div "Maintenance Review Cleaning * Fri, Jul 10 CANCELED" at bounding box center [541, 97] width 402 height 14
click at [726, 90] on div "Maintenance Review Cleaning * Fri, Jul 10 CANCELED" at bounding box center [541, 97] width 402 height 14
click at [726, 97] on div "Maintenance Review Cleaning * Fri, Jul 10 CANCELED" at bounding box center [541, 97] width 402 height 14
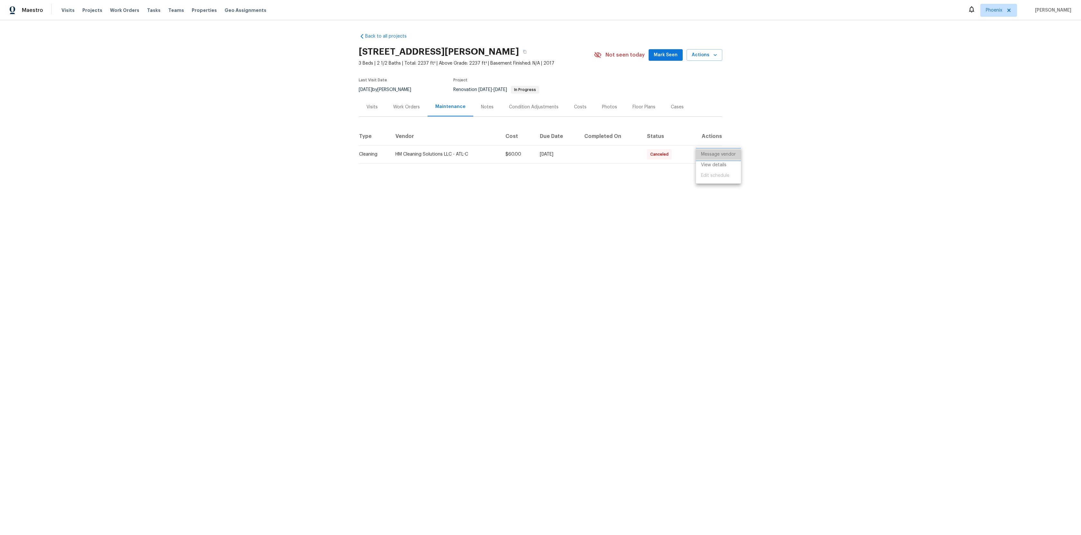
click at [724, 154] on li "Message vendor" at bounding box center [718, 154] width 45 height 11
click at [589, 177] on div at bounding box center [540, 267] width 1081 height 535
click at [406, 109] on div "Work Orders" at bounding box center [406, 107] width 27 height 6
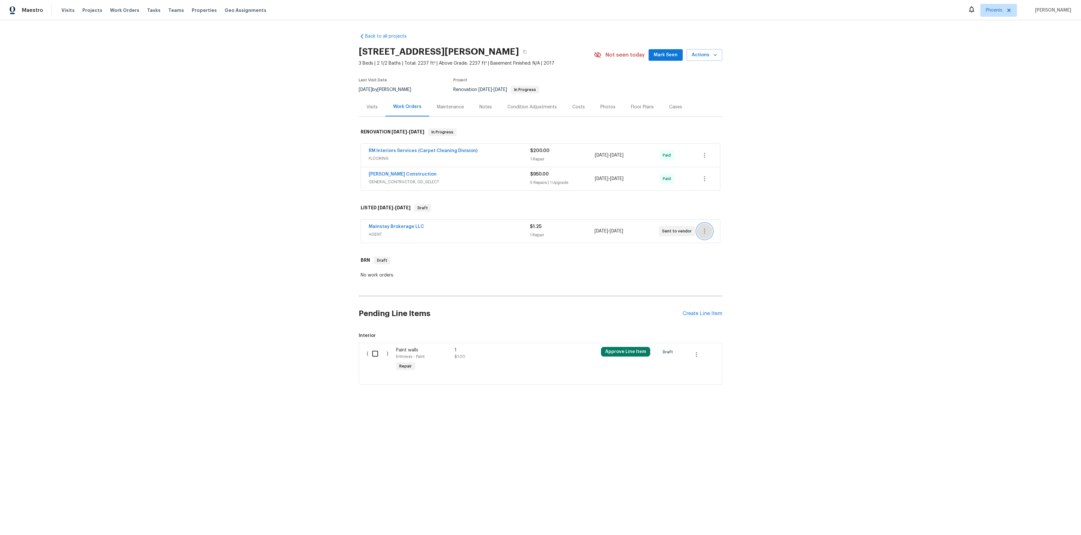
click at [707, 228] on icon "button" at bounding box center [705, 231] width 8 height 8
click at [715, 247] on li "Add Trip Charge" at bounding box center [731, 242] width 69 height 11
click at [714, 229] on div "Mainstay Brokerage LLC AGENT $76.25 2 Repairs 9/2/2025 - 9/2/2025 Sent to vendor" at bounding box center [540, 231] width 359 height 23
click at [711, 229] on div "Mainstay Brokerage LLC AGENT $76.25 2 Repairs 9/2/2025 - 9/2/2025 Sent to vendor" at bounding box center [540, 231] width 359 height 23
click at [709, 235] on button "button" at bounding box center [704, 231] width 15 height 15
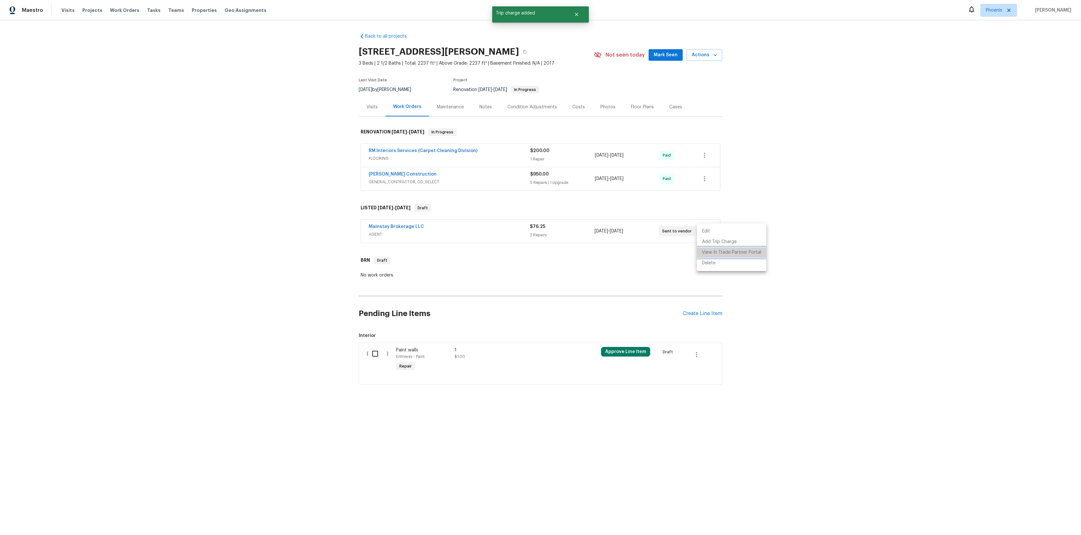
click at [734, 248] on li "View In Trade Partner Portal" at bounding box center [731, 252] width 69 height 11
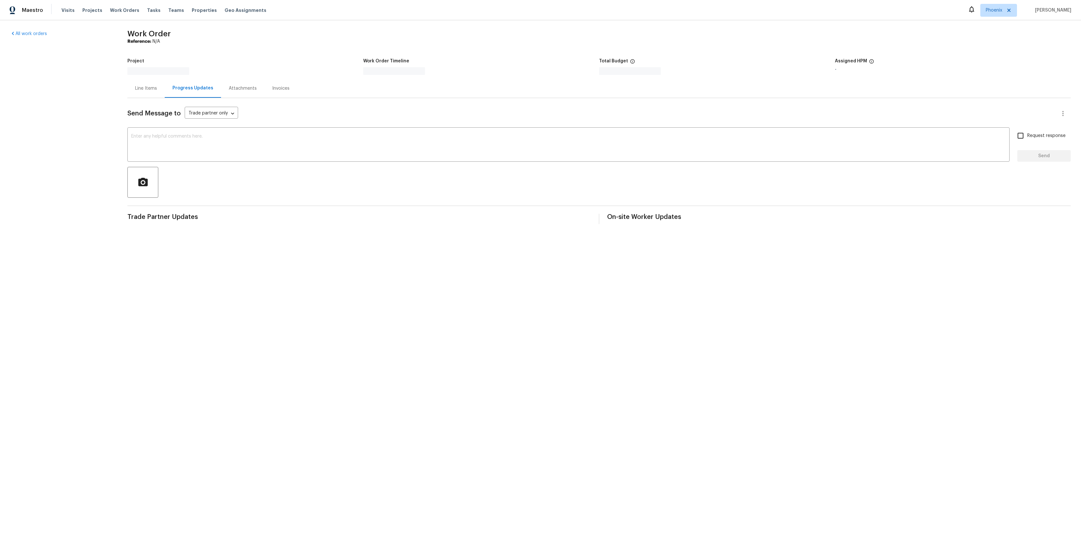
click at [361, 52] on section "Work Order Reference: N/A Project Work Order Timeline Total Budget $0.00 Assign…" at bounding box center [598, 128] width 943 height 194
click at [229, 87] on div "Attachments" at bounding box center [243, 88] width 28 height 6
click at [157, 92] on div "Line Items" at bounding box center [145, 88] width 37 height 19
click at [42, 32] on link "All work orders" at bounding box center [28, 34] width 37 height 5
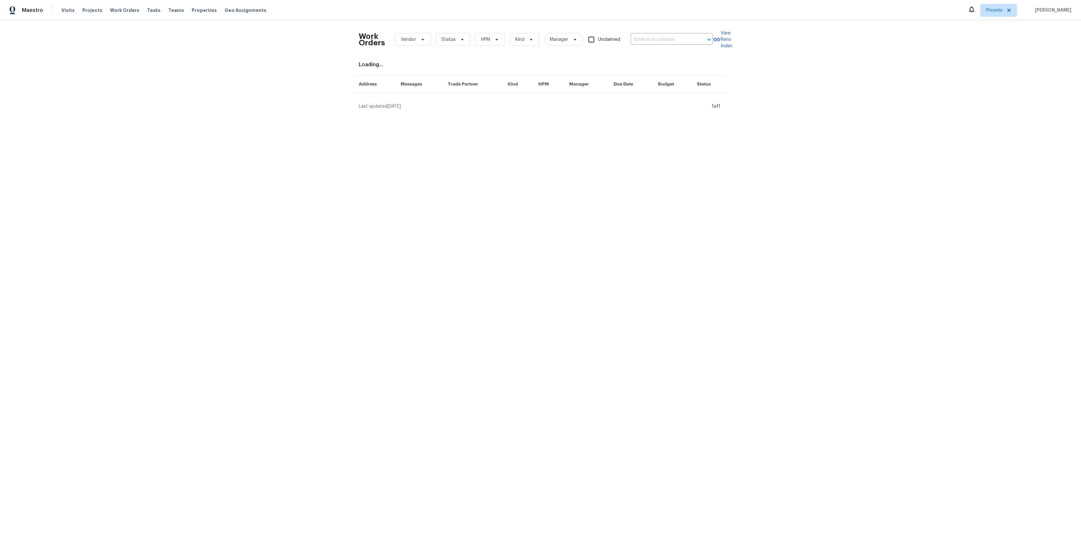
click at [357, 102] on div "Work Orders Vendor Status HPM Kind Manager Unclaimed ​ View Reno Index Loading.…" at bounding box center [540, 67] width 1081 height 95
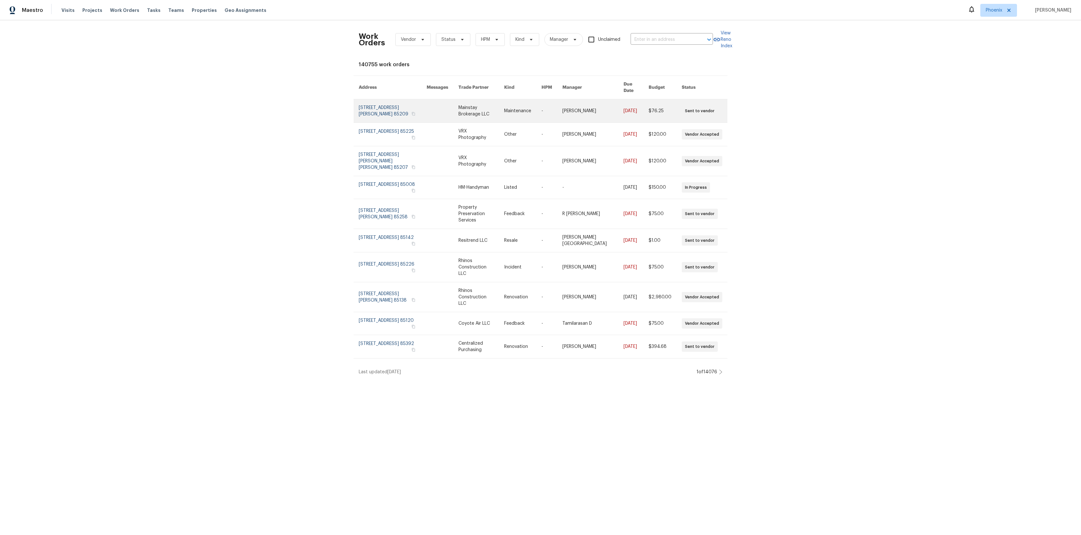
click at [445, 113] on link at bounding box center [443, 110] width 32 height 23
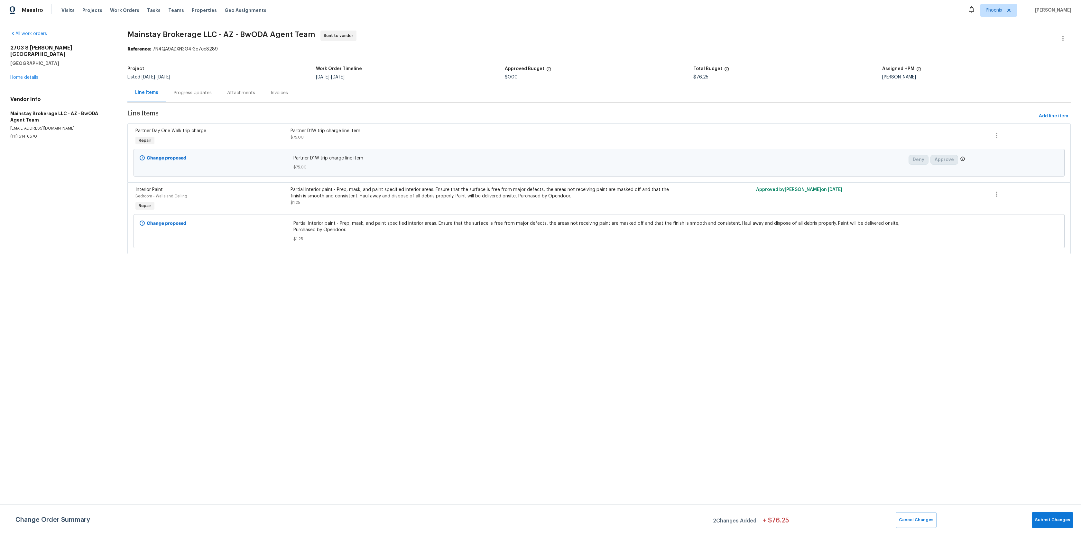
click at [190, 88] on div "Progress Updates" at bounding box center [192, 92] width 53 height 19
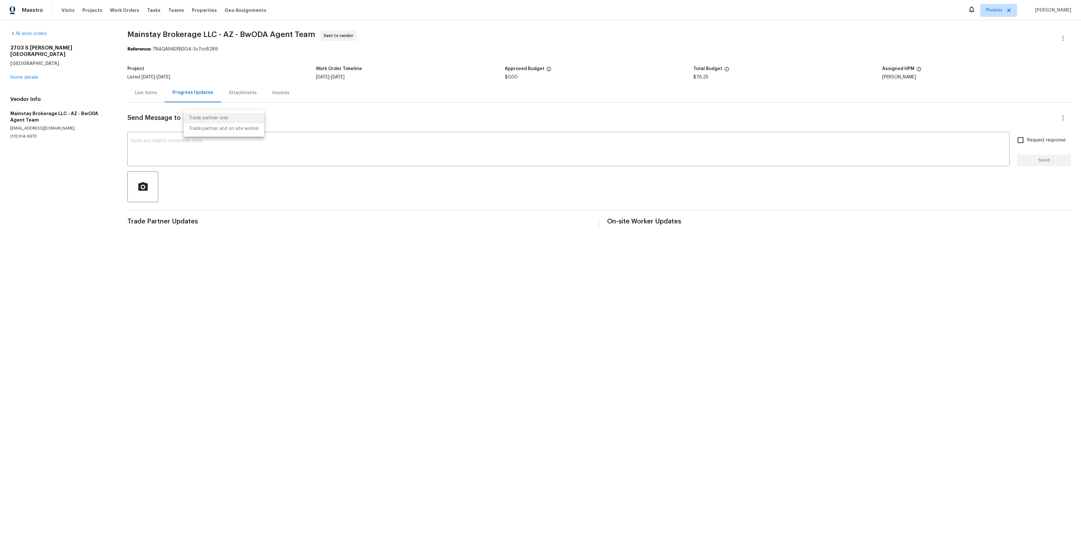
click at [229, 119] on body "Maestro Visits Projects Work Orders Tasks Teams Properties Geo Assignments Phoe…" at bounding box center [540, 119] width 1081 height 239
click at [299, 111] on div at bounding box center [540, 267] width 1081 height 535
click at [271, 77] on div "Listed 9/22/2020 - 9/2/2025" at bounding box center [221, 77] width 189 height 5
click at [351, 31] on div "Sent to vendor" at bounding box center [338, 36] width 36 height 10
click at [340, 33] on span "Sent to vendor" at bounding box center [340, 35] width 32 height 6
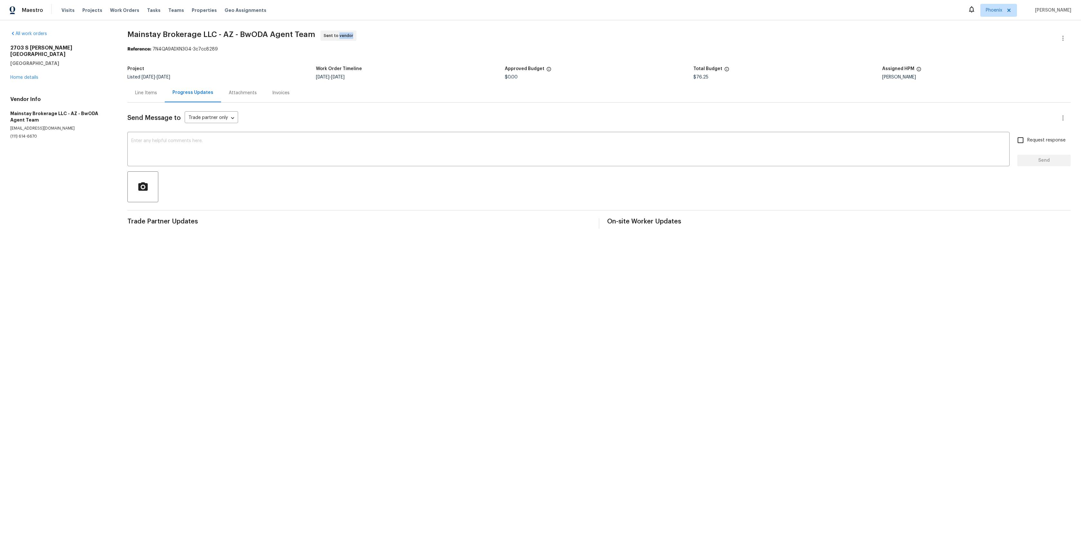
click at [340, 33] on span "Sent to vendor" at bounding box center [340, 35] width 32 height 6
click at [317, 65] on div "Project Listed 9/22/2020 - 9/2/2025 Work Order Timeline 9/2/2025 - 9/2/2025 App…" at bounding box center [598, 73] width 943 height 21
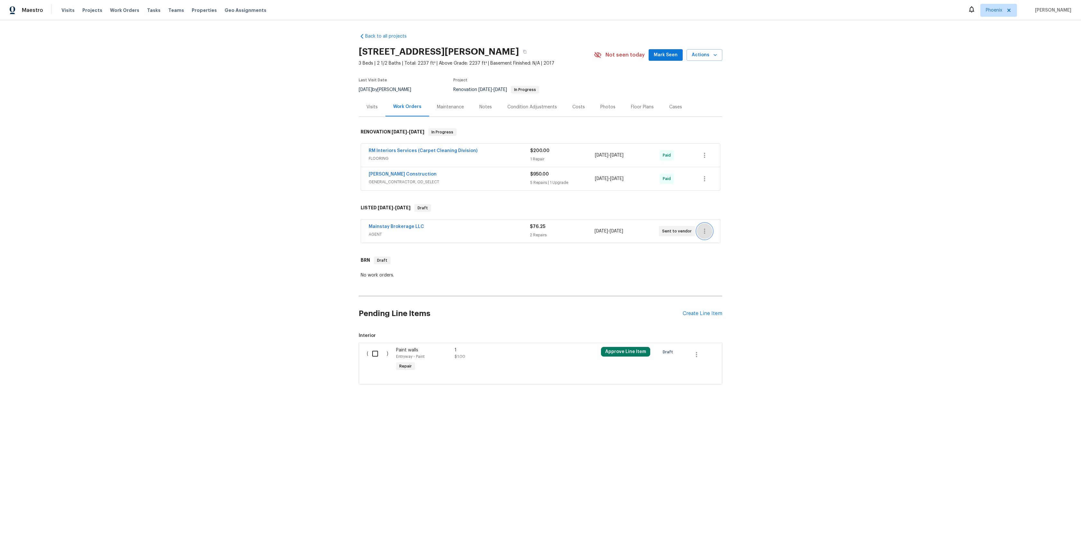
click at [700, 229] on button "button" at bounding box center [704, 231] width 15 height 15
click at [733, 253] on li "View In Trade Partner Portal" at bounding box center [731, 252] width 69 height 11
click at [791, 144] on div at bounding box center [540, 267] width 1081 height 535
click at [784, 140] on div "Back to all projects [STREET_ADDRESS][PERSON_NAME] 3 Beds | 2 1/2 Baths | Total…" at bounding box center [540, 224] width 1081 height 408
click at [356, 251] on div "Back to all projects [STREET_ADDRESS][PERSON_NAME] 3 Beds | 2 1/2 Baths | Total…" at bounding box center [540, 224] width 1081 height 408
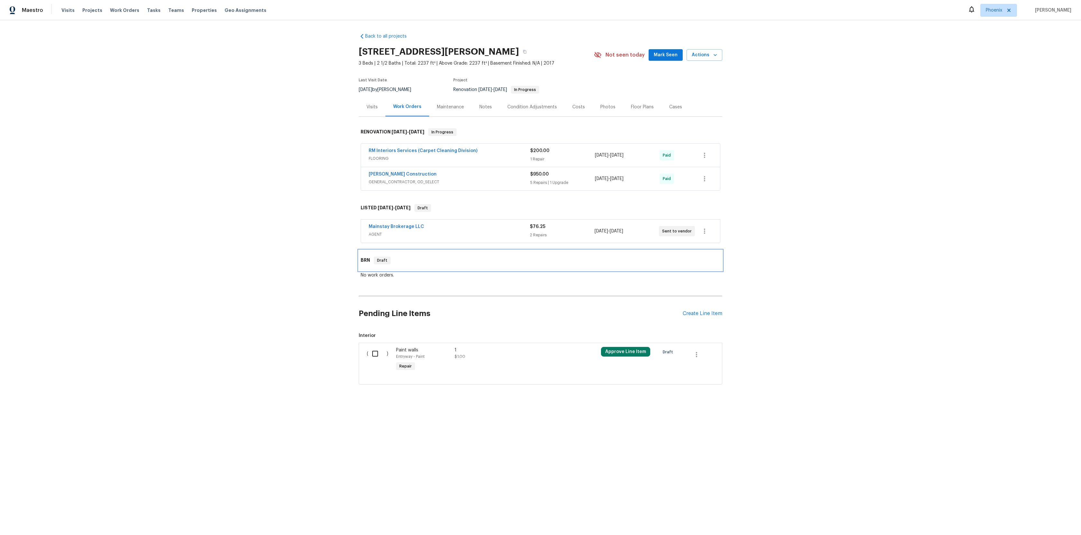
click at [360, 255] on div "BRN Draft" at bounding box center [541, 260] width 364 height 21
click at [363, 253] on div "BRN Draft" at bounding box center [541, 260] width 364 height 21
click at [721, 60] on button "Actions" at bounding box center [705, 55] width 36 height 12
click at [750, 103] on div at bounding box center [540, 267] width 1081 height 535
click at [703, 238] on button "button" at bounding box center [704, 231] width 15 height 15
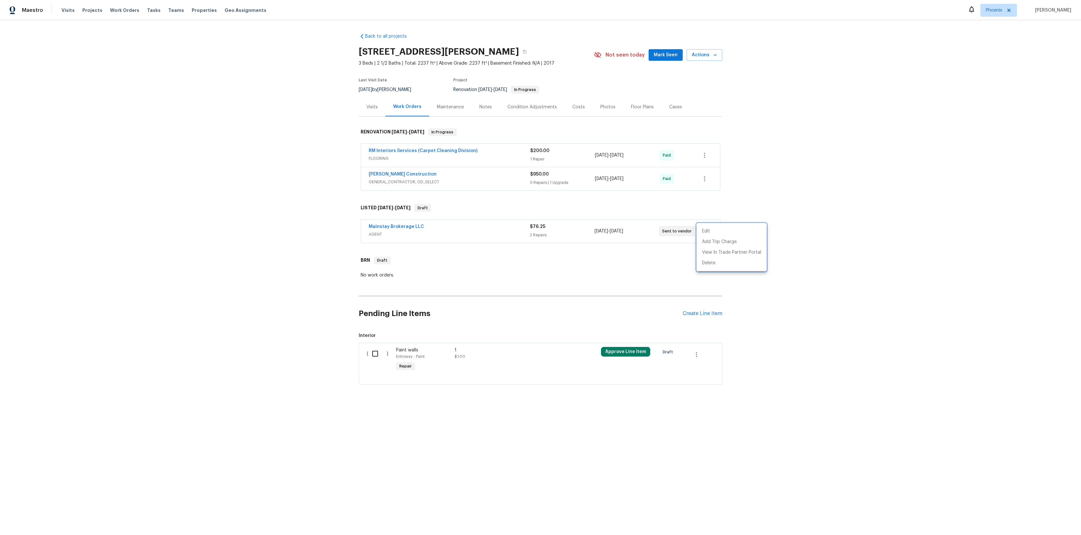
click at [792, 199] on div at bounding box center [540, 267] width 1081 height 535
click at [612, 246] on div "Back to all projects [STREET_ADDRESS][PERSON_NAME] 3 Beds | 2 1/2 Baths | Total…" at bounding box center [541, 209] width 364 height 362
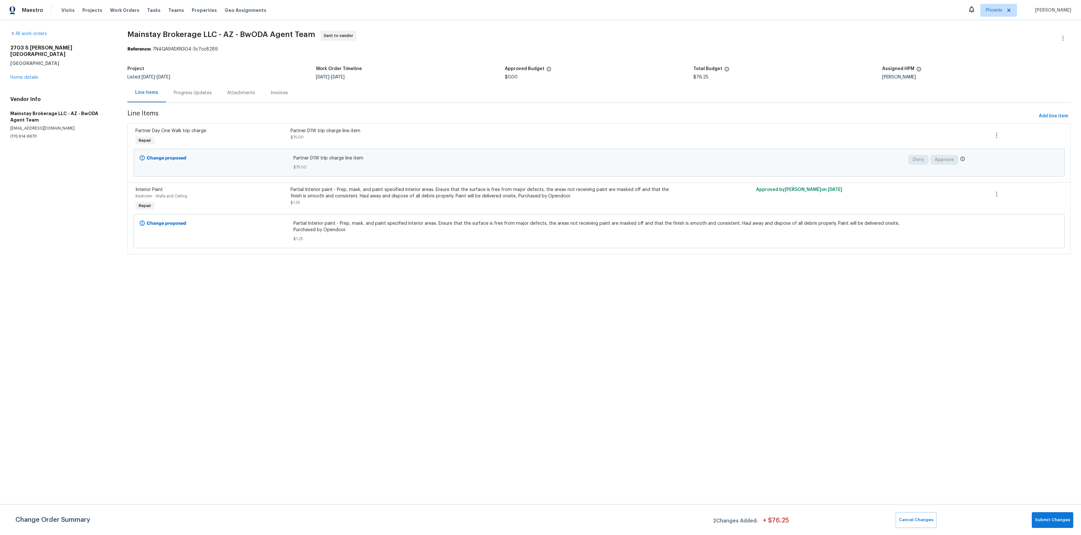
click at [35, 103] on div "Vendor Info Mainstay Brokerage LLC - AZ - BwODA Agent Team [EMAIL_ADDRESS][DOMA…" at bounding box center [61, 117] width 102 height 43
click at [35, 88] on div "All work orders [STREET_ADDRESS][PERSON_NAME] Home details Vendor Info Mainstay…" at bounding box center [61, 85] width 102 height 109
click at [35, 110] on h5 "Mainstay Brokerage LLC - AZ - BwODA Agent Team" at bounding box center [61, 116] width 102 height 13
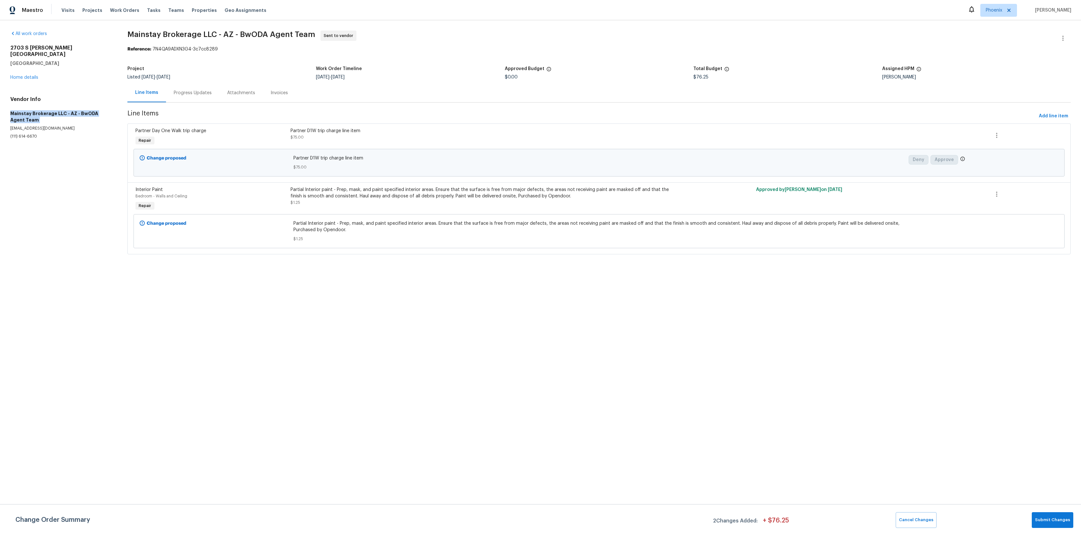
click at [35, 110] on h5 "Mainstay Brokerage LLC - AZ - BwODA Agent Team" at bounding box center [61, 116] width 102 height 13
click at [36, 126] on p "transactions@opendoor.com" at bounding box center [61, 128] width 102 height 5
click at [98, 126] on p "transactions@opendoor.com" at bounding box center [61, 128] width 102 height 5
click at [1064, 37] on icon "button" at bounding box center [1063, 38] width 8 height 8
click at [966, 29] on div at bounding box center [540, 267] width 1081 height 535
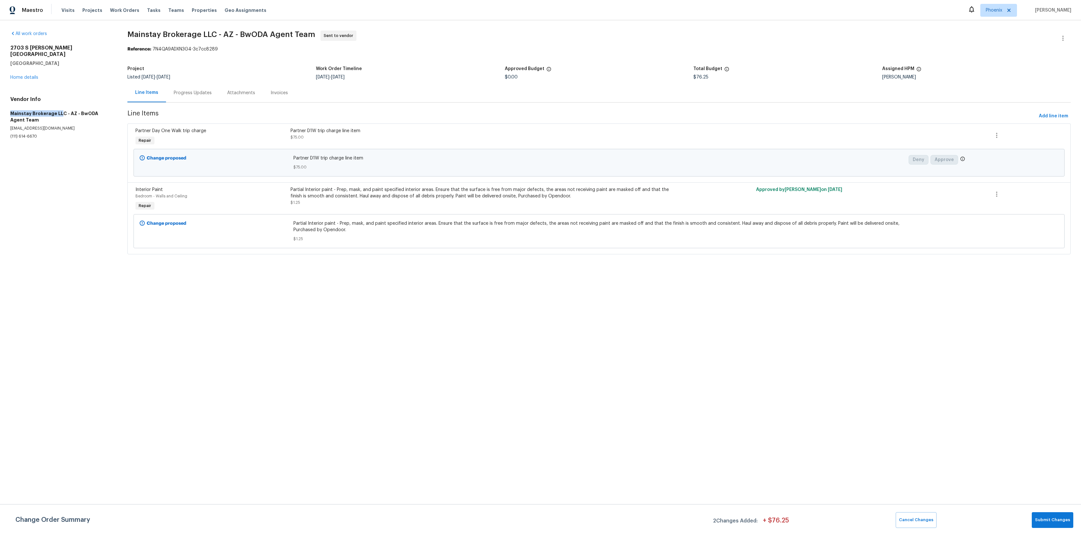
copy h5 "Mainstay Brokerage LL"
drag, startPoint x: 8, startPoint y: 106, endPoint x: 60, endPoint y: 105, distance: 52.1
click at [60, 105] on div "All work orders 2703 S Valle Verde Mesa, AZ 85209 Home details Vendor Info Main…" at bounding box center [540, 146] width 1081 height 252
drag, startPoint x: 33, startPoint y: 114, endPoint x: 10, endPoint y: 108, distance: 24.6
click at [10, 108] on div "All work orders 2703 S Valle Verde Mesa, AZ 85209 Home details Vendor Info Main…" at bounding box center [540, 146] width 1081 height 252
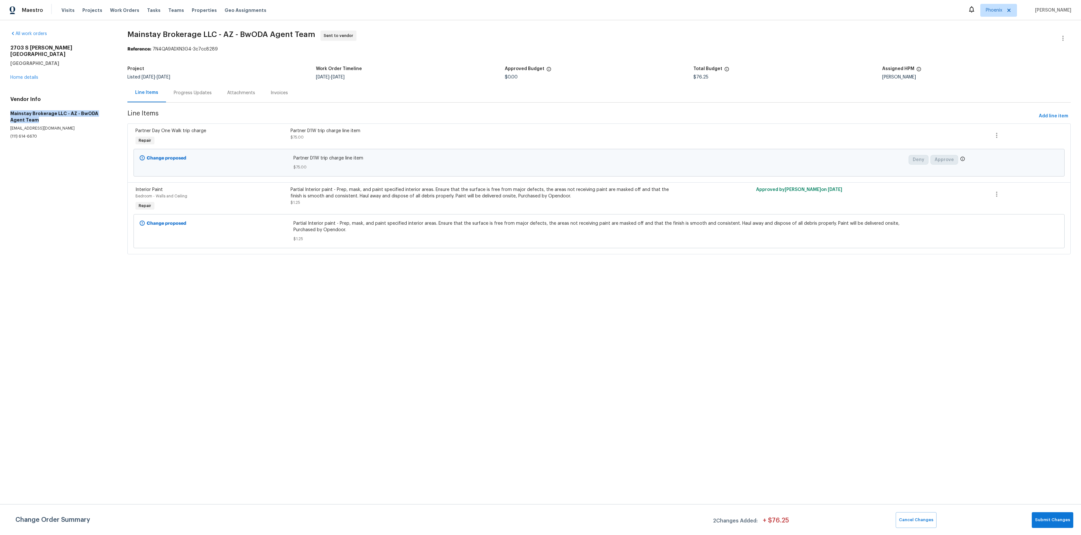
copy h5 "Mainstay Brokerage LLC - AZ - BwODA Agent Team"
click at [30, 211] on section "All work orders 2703 S Valle Verde Mesa, AZ 85209 Home details Vendor Info Main…" at bounding box center [61, 147] width 102 height 232
click at [62, 16] on div "Visits Projects Work Orders Tasks Teams Properties Geo Assignments" at bounding box center [167, 10] width 213 height 13
click at [66, 10] on span "Visits" at bounding box center [67, 10] width 13 height 6
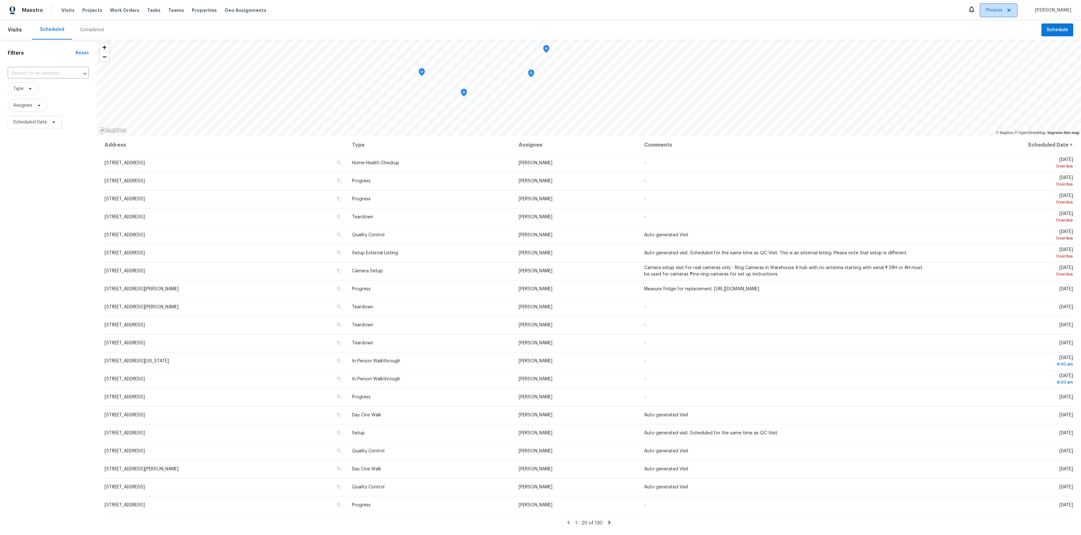
click at [1002, 8] on span "Phoenix" at bounding box center [994, 10] width 16 height 6
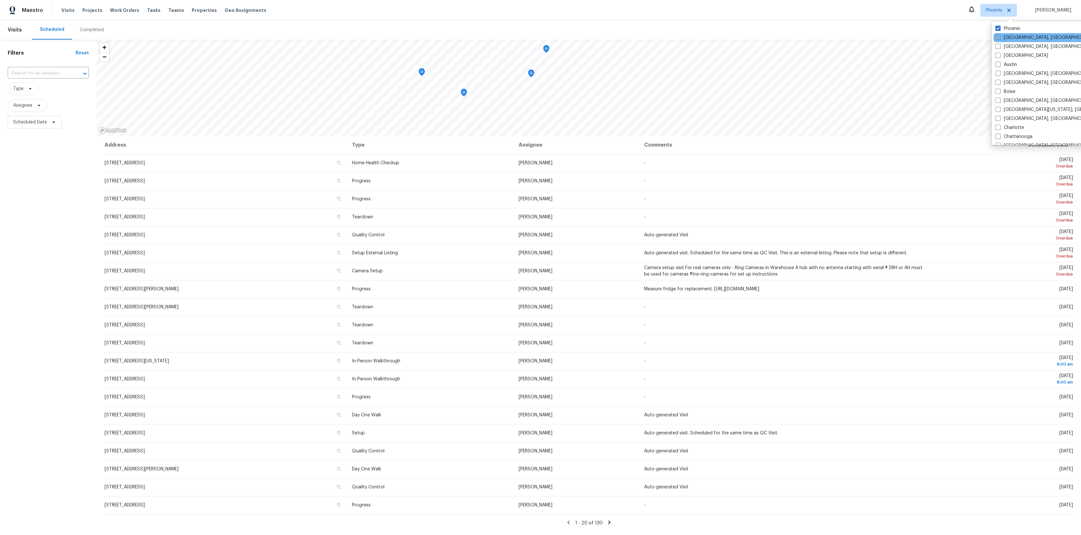
click at [1003, 39] on label "[GEOGRAPHIC_DATA], [GEOGRAPHIC_DATA]" at bounding box center [1045, 37] width 100 height 6
click at [1000, 39] on input "[GEOGRAPHIC_DATA], [GEOGRAPHIC_DATA]" at bounding box center [997, 36] width 4 height 4
checkbox input "true"
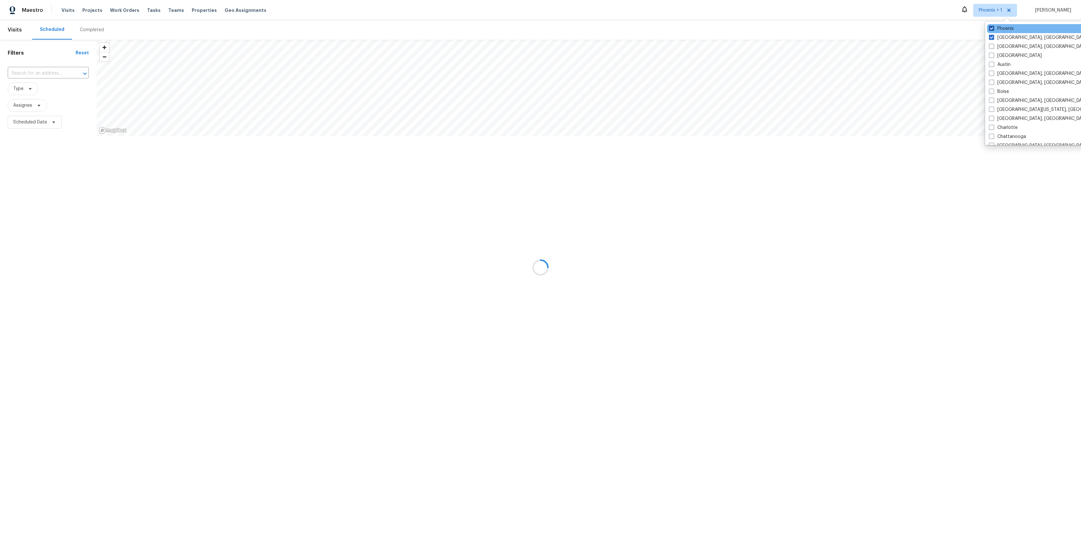
click at [998, 28] on label "Phoenix" at bounding box center [1001, 28] width 25 height 6
click at [993, 28] on input "Phoenix" at bounding box center [991, 27] width 4 height 4
checkbox input "false"
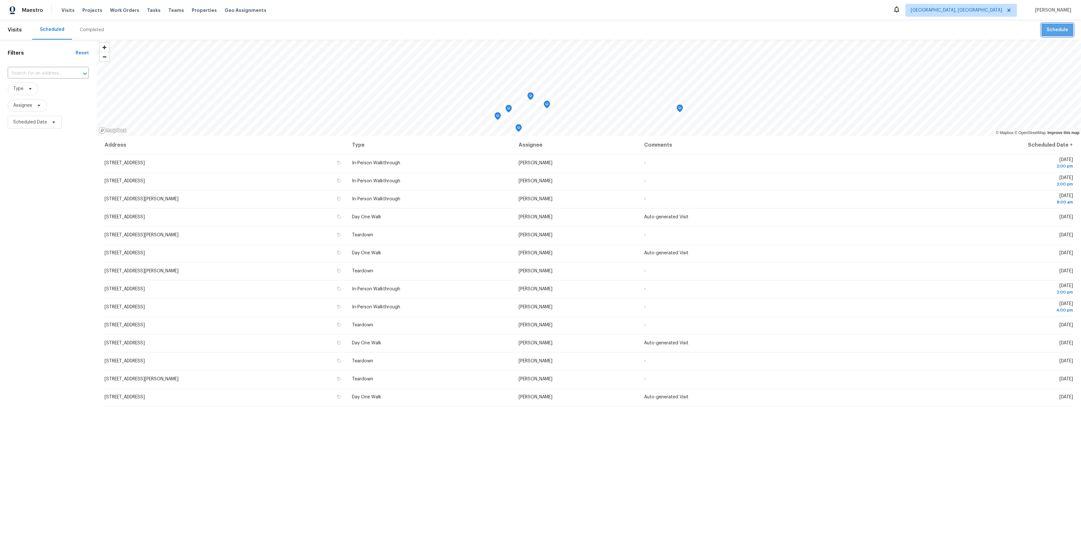
click at [1070, 29] on button "Schedule" at bounding box center [1057, 29] width 32 height 13
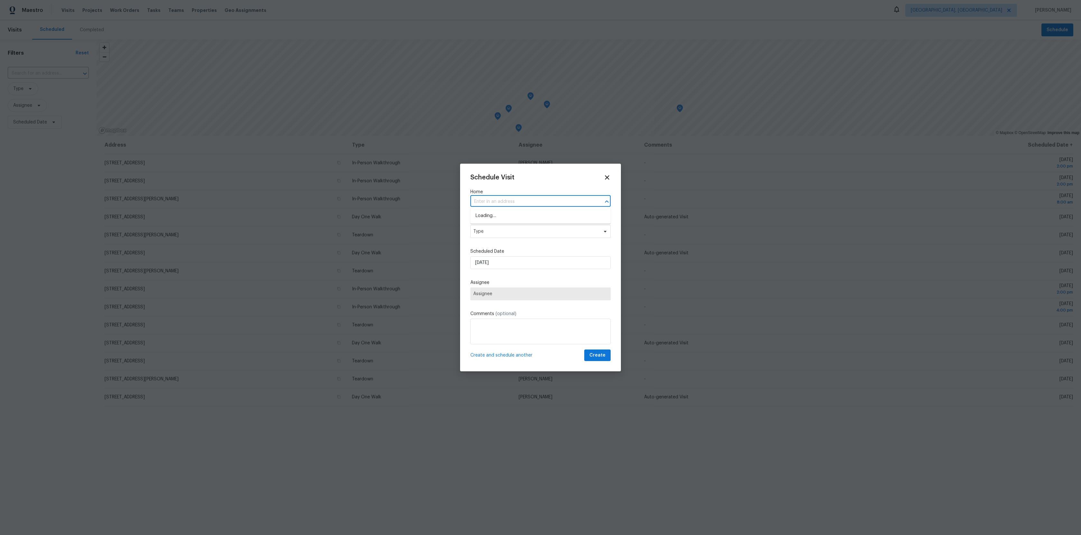
click at [532, 206] on input "text" at bounding box center [531, 202] width 122 height 10
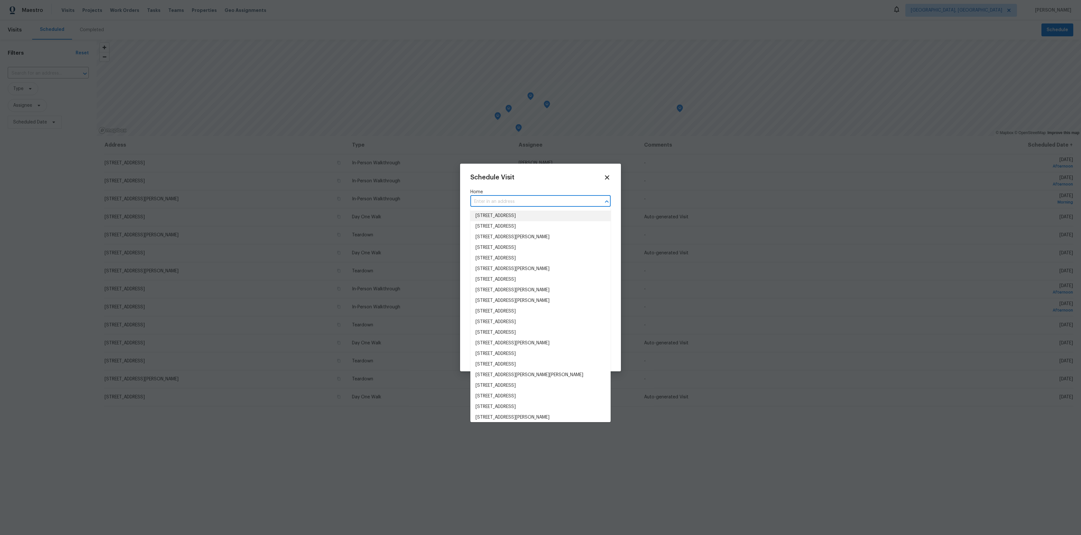
click at [496, 217] on li "9800 Ladrones Pl SW, Albuquerque, NM 87121" at bounding box center [540, 216] width 140 height 11
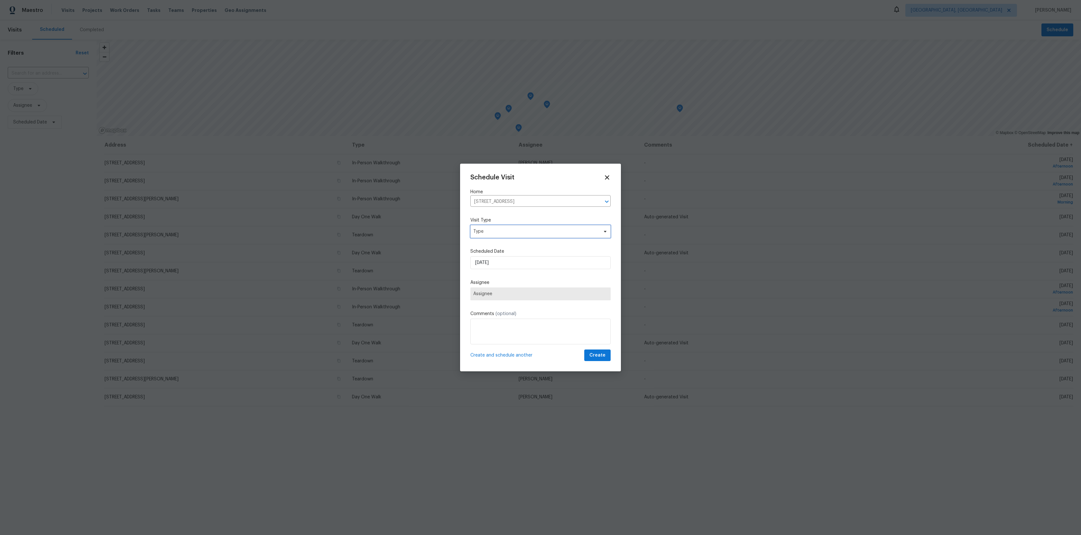
click at [500, 232] on span "Type" at bounding box center [535, 231] width 125 height 6
click at [500, 336] on div "Day One Walk" at bounding box center [488, 338] width 29 height 6
click at [560, 310] on div "Schedule Visit Home 9800 Ladrones Pl SW, Albuquerque, NM 87121 ​ Visit Type Day…" at bounding box center [540, 268] width 140 height 188
click at [558, 303] on div "Schedule Visit Home 9800 Ladrones Pl SW, Albuquerque, NM 87121 ​ Visit Type Day…" at bounding box center [540, 268] width 140 height 188
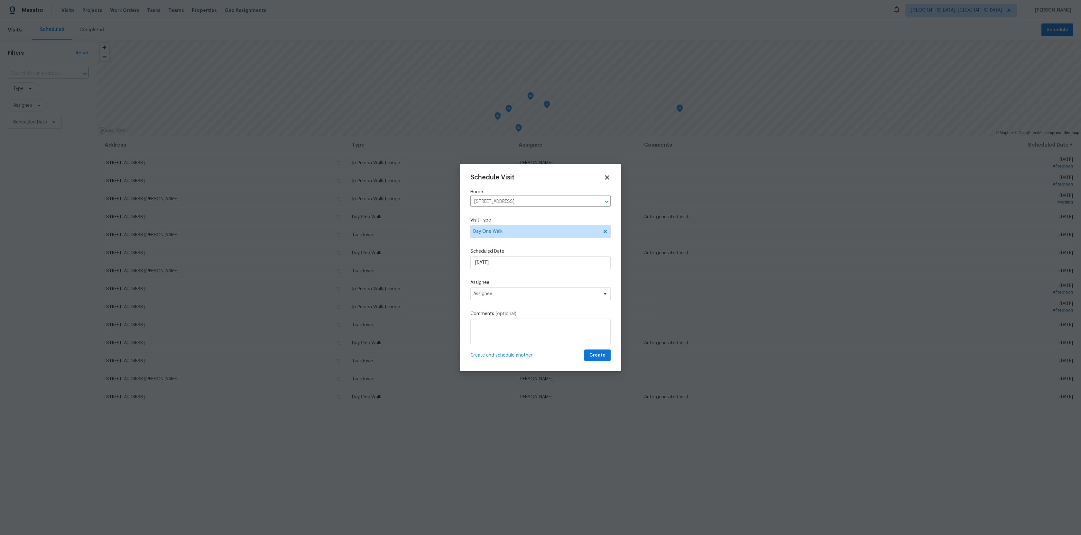
click at [554, 301] on div "Schedule Visit Home 9800 Ladrones Pl SW, Albuquerque, NM 87121 ​ Visit Type Day…" at bounding box center [540, 268] width 140 height 188
click at [554, 300] on span "Assignee" at bounding box center [540, 294] width 140 height 13
type input "tomasz"
type input "Toma"
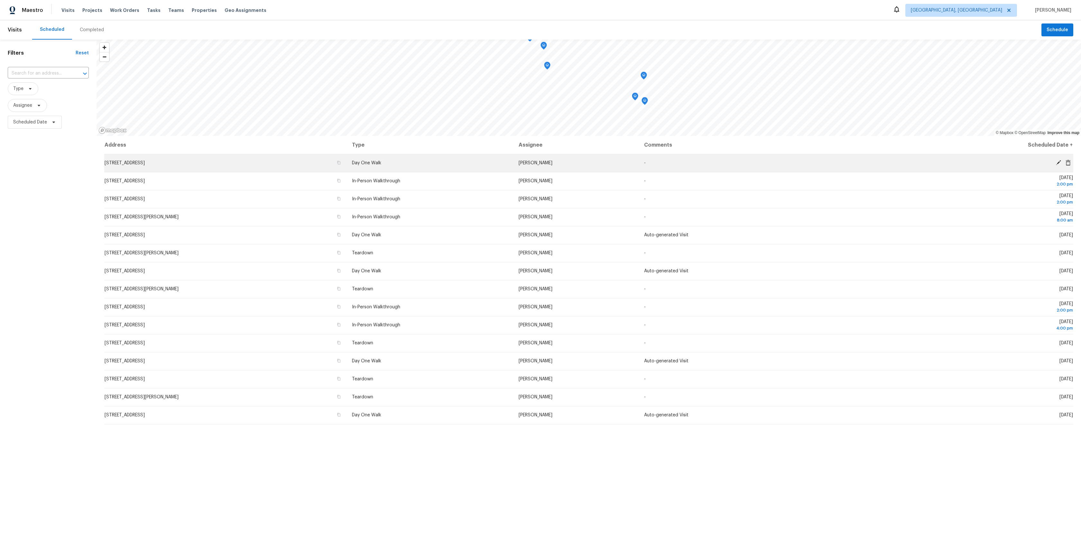
click at [212, 171] on td "[STREET_ADDRESS]" at bounding box center [225, 163] width 243 height 18
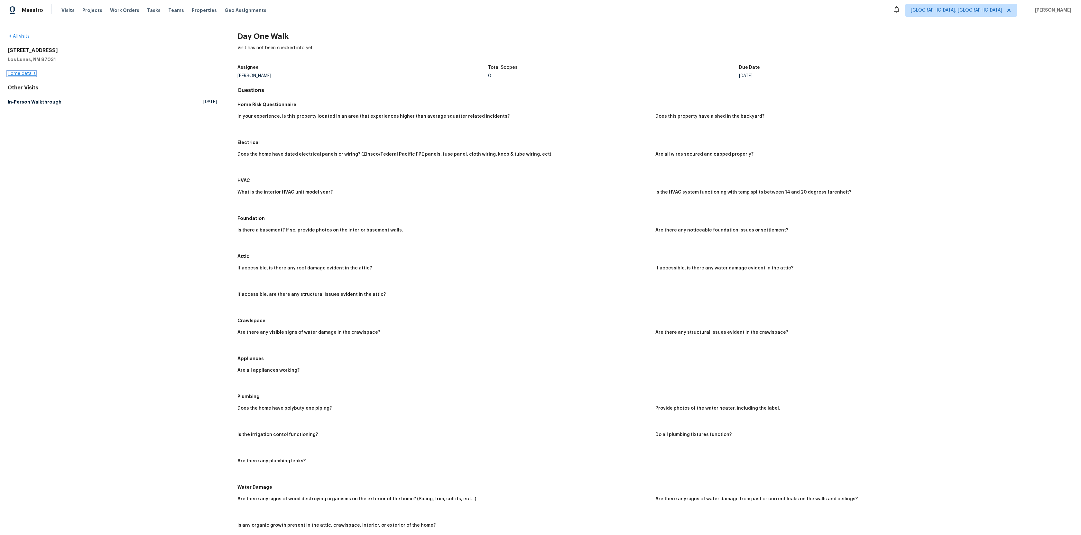
click at [12, 75] on link "Home details" at bounding box center [22, 73] width 28 height 5
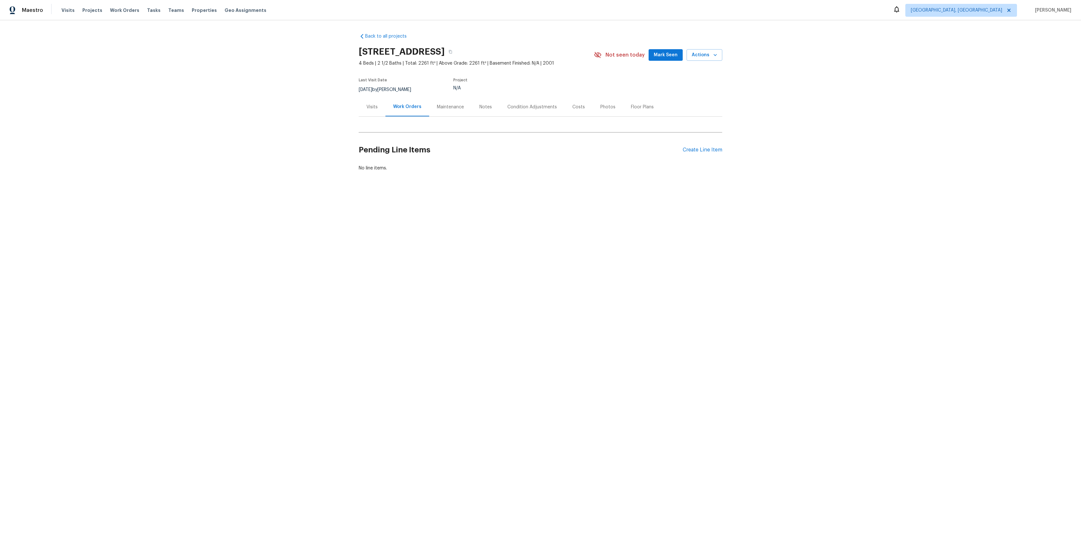
click at [701, 153] on div "Pending Line Items Create Line Item" at bounding box center [541, 150] width 364 height 30
click at [699, 150] on div "Create Line Item" at bounding box center [703, 150] width 40 height 6
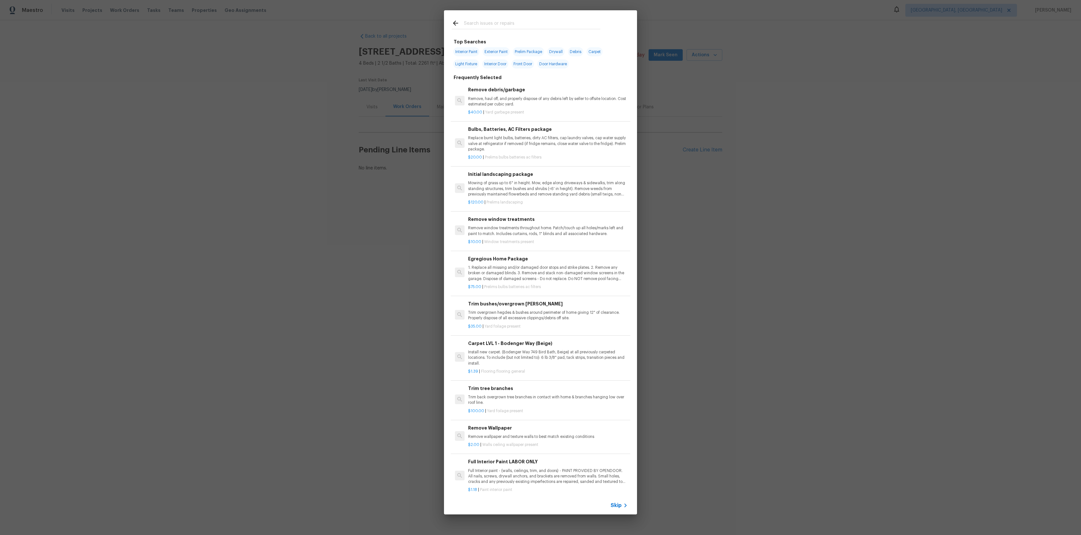
click at [475, 51] on span "Interior Paint" at bounding box center [466, 51] width 26 height 9
type input "Interior Paint"
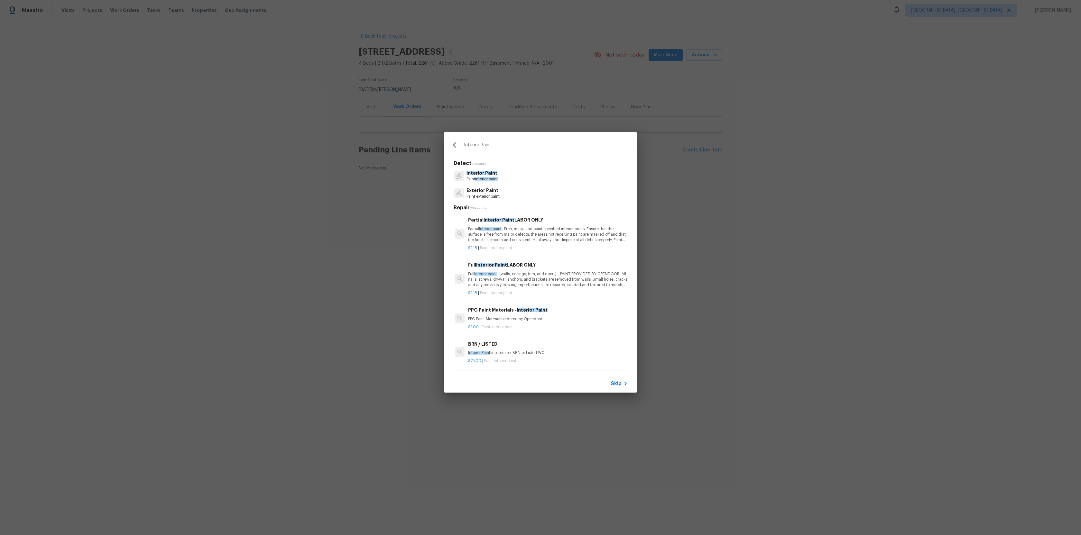
click at [473, 171] on p "Interior Paint" at bounding box center [482, 173] width 31 height 7
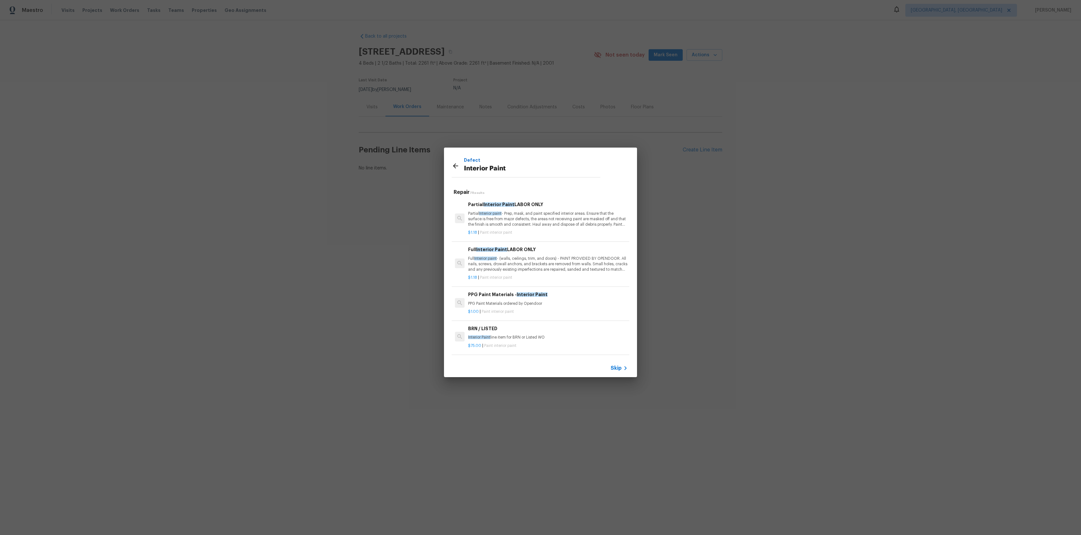
click at [501, 296] on h6 "PPG Paint Materials - Interior Paint" at bounding box center [548, 294] width 160 height 7
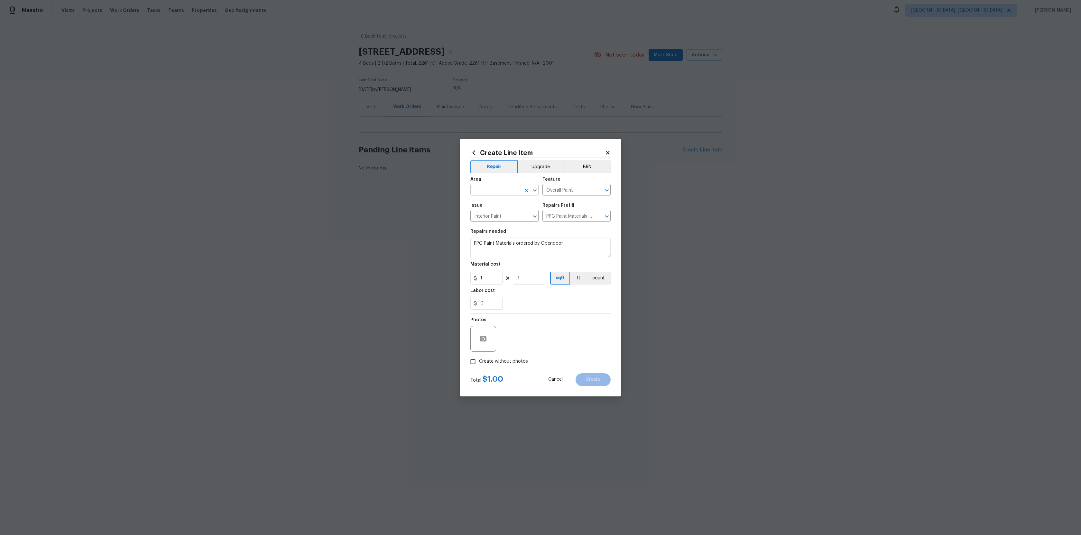
click at [522, 186] on div at bounding box center [530, 190] width 17 height 9
click at [532, 192] on icon "Close" at bounding box center [535, 191] width 8 height 8
click at [532, 192] on icon "Open" at bounding box center [535, 191] width 8 height 8
click at [502, 238] on li "Bathroom" at bounding box center [504, 236] width 68 height 11
type input "Bathroom"
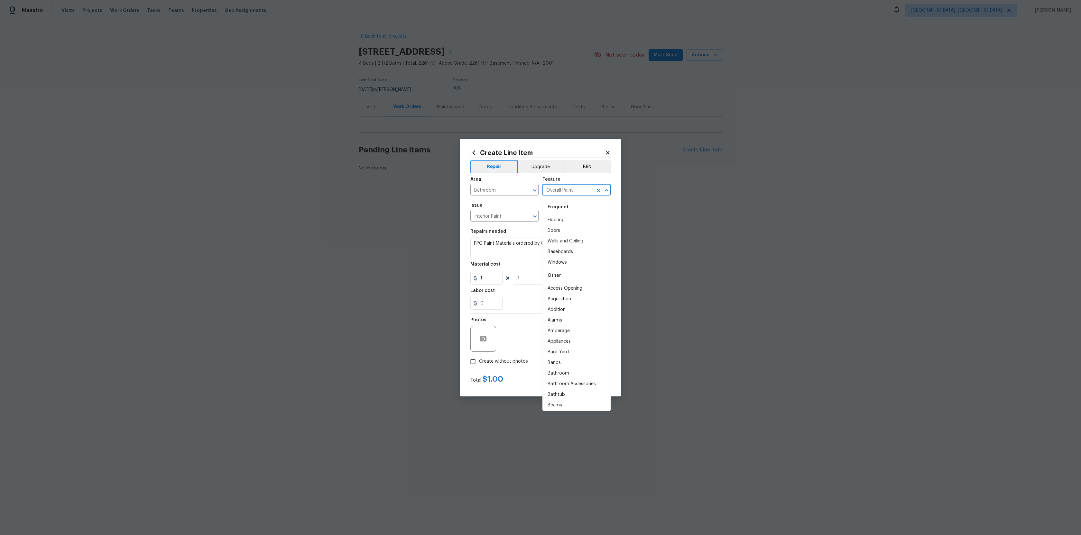
click at [584, 189] on input "Overall Paint" at bounding box center [567, 191] width 50 height 10
click at [564, 244] on li "Walls and Ceiling" at bounding box center [576, 241] width 68 height 11
type input "Walls and Ceiling"
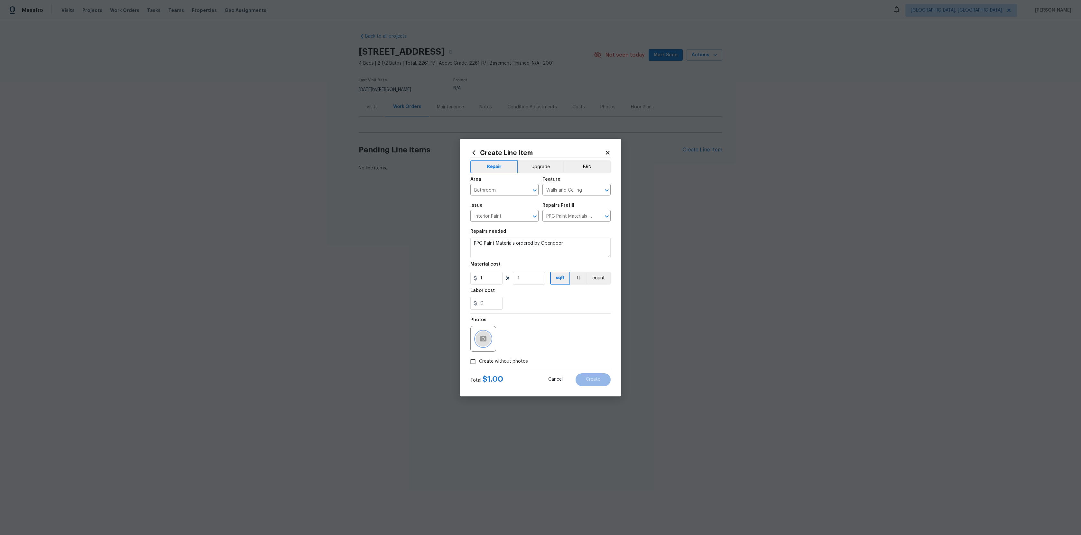
click at [488, 341] on button "button" at bounding box center [483, 338] width 15 height 15
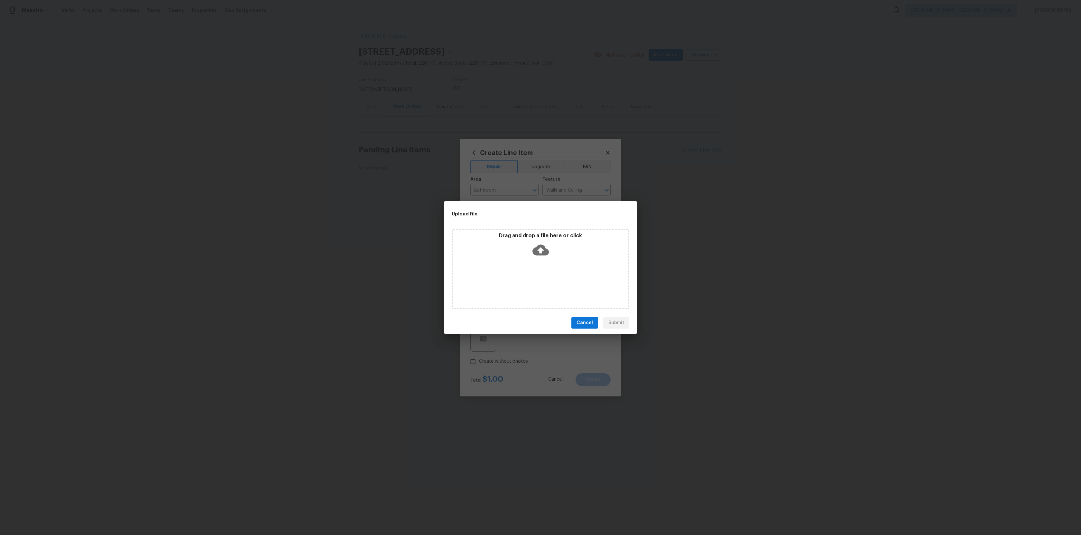
click at [505, 351] on div "Upload file Drag and drop a file here or click Cancel Submit" at bounding box center [540, 267] width 1081 height 535
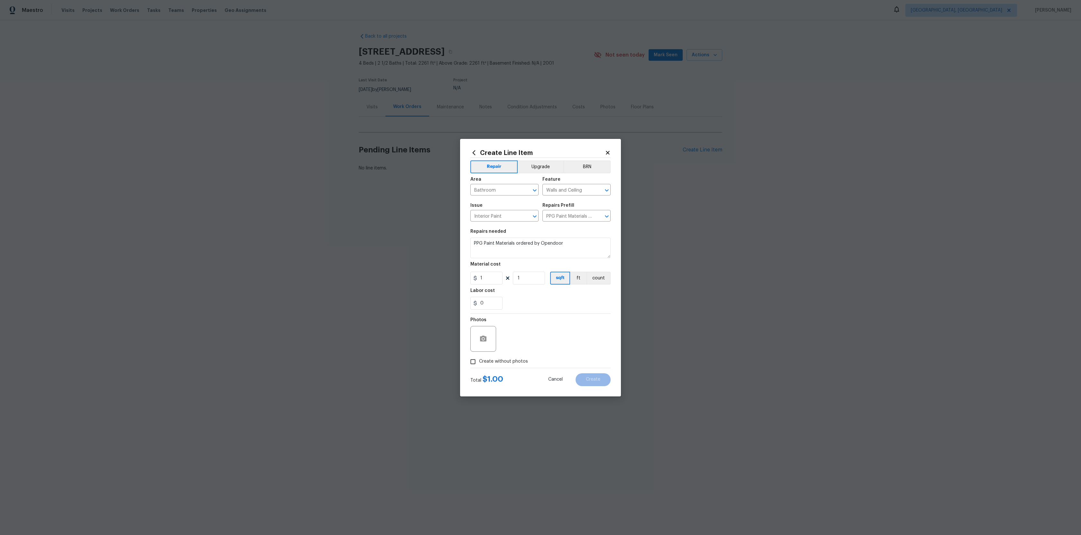
click at [497, 363] on span "Create without photos" at bounding box center [503, 361] width 49 height 7
click at [479, 363] on input "Create without photos" at bounding box center [473, 362] width 12 height 12
checkbox input "true"
click at [524, 348] on textarea at bounding box center [555, 339] width 109 height 26
type textarea "1"
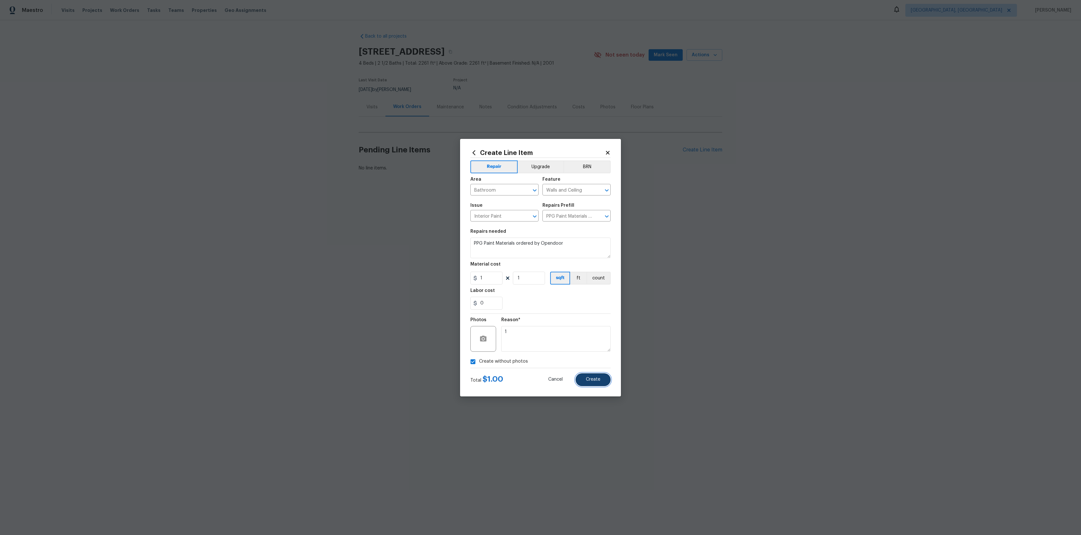
click at [589, 377] on button "Create" at bounding box center [593, 380] width 35 height 13
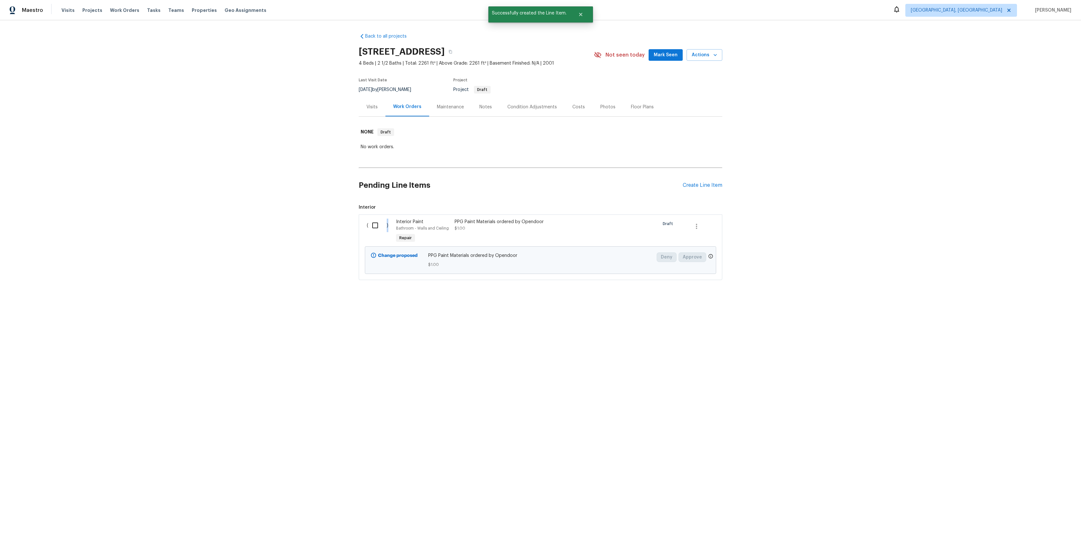
click at [387, 222] on div "( )" at bounding box center [379, 232] width 29 height 30
click at [374, 222] on input "checkbox" at bounding box center [377, 226] width 18 height 14
checkbox input "true"
click at [1043, 518] on span "Create Work Order" at bounding box center [1044, 519] width 43 height 8
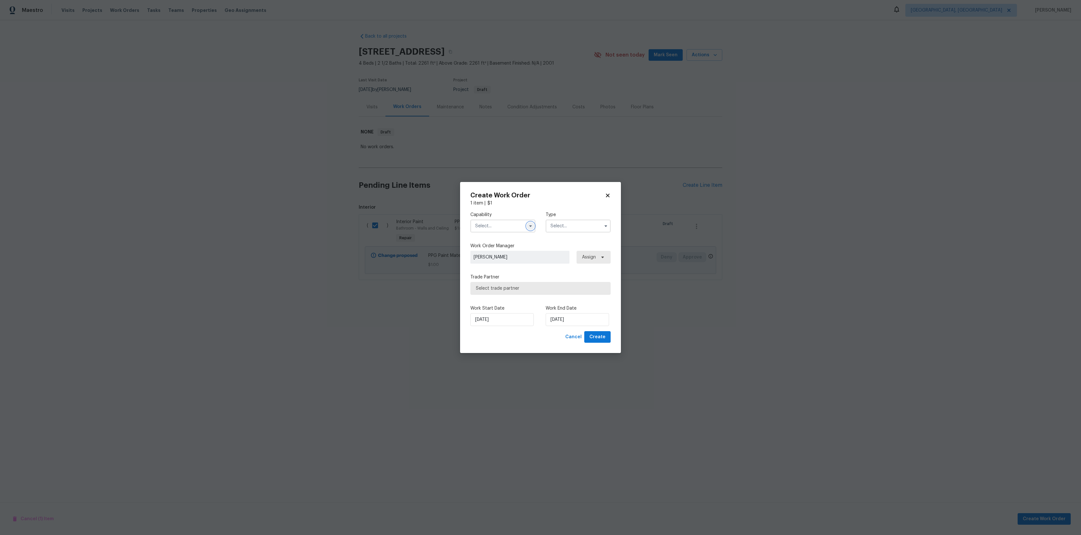
click at [528, 224] on icon "button" at bounding box center [530, 226] width 5 height 5
click at [499, 288] on div "Broker" at bounding box center [503, 287] width 62 height 12
click at [501, 230] on input "Broker" at bounding box center [502, 226] width 65 height 13
click at [499, 248] on div "Painting" at bounding box center [503, 243] width 62 height 12
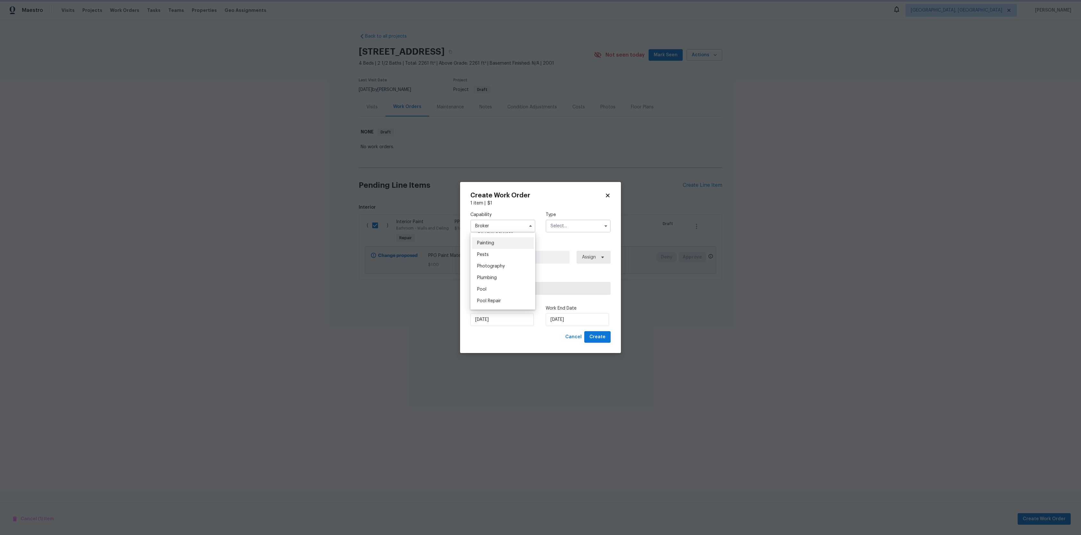
type input "Painting"
click at [577, 227] on input "text" at bounding box center [578, 226] width 65 height 13
click at [573, 236] on div "Feedback" at bounding box center [578, 240] width 62 height 12
type input "Feedback"
click at [505, 286] on span "Select trade partner" at bounding box center [536, 288] width 120 height 6
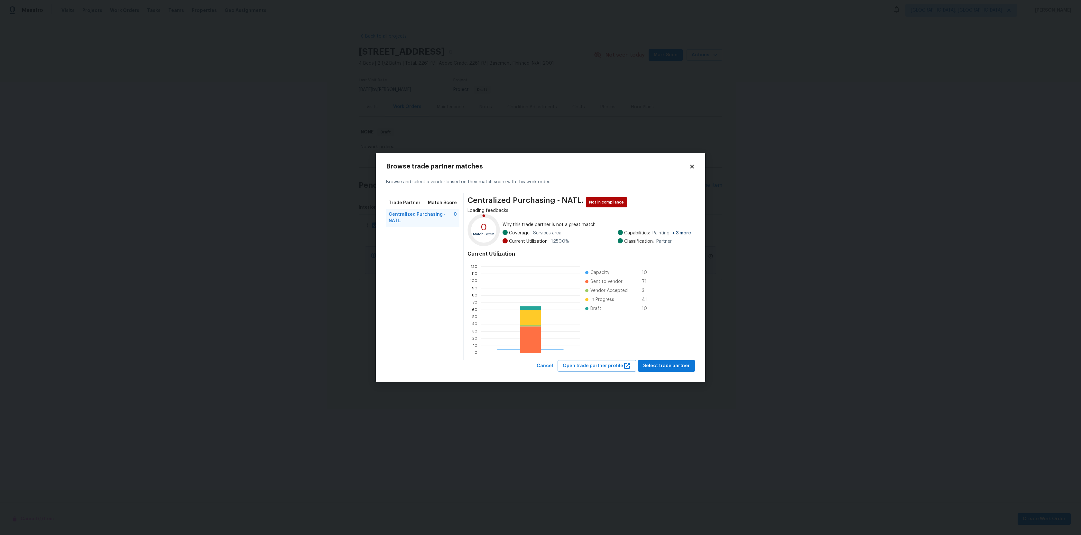
scroll to position [90, 99]
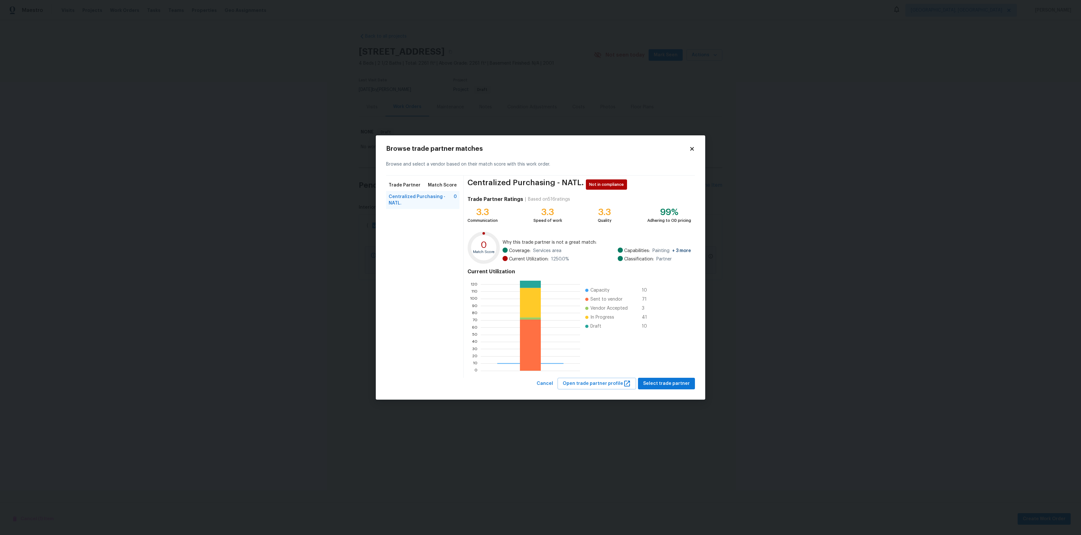
click at [693, 151] on icon at bounding box center [692, 149] width 6 height 6
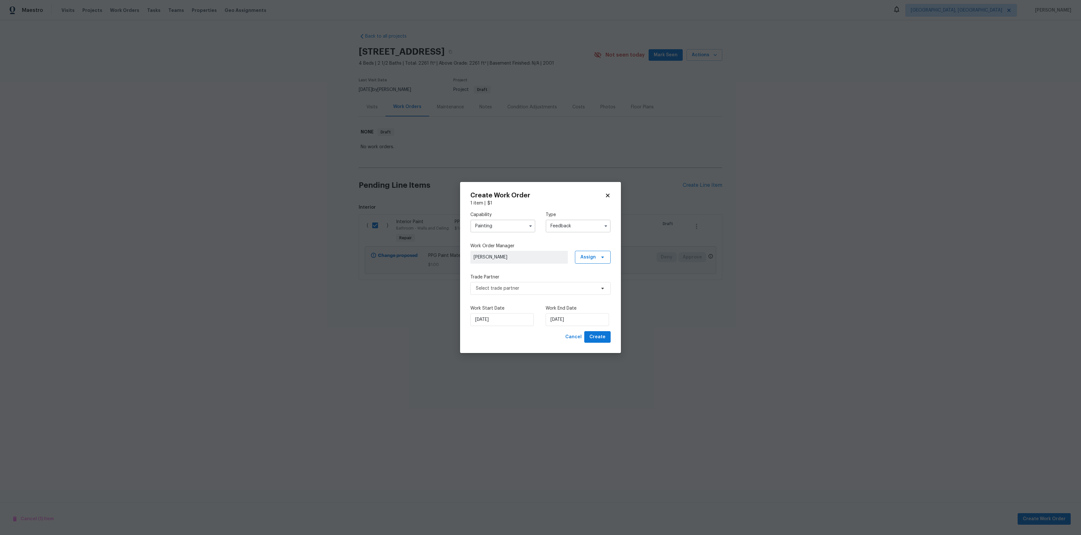
click at [583, 225] on input "Feedback" at bounding box center [578, 226] width 65 height 13
click at [531, 230] on span at bounding box center [531, 226] width 10 height 10
click at [530, 228] on icon "button" at bounding box center [530, 226] width 5 height 5
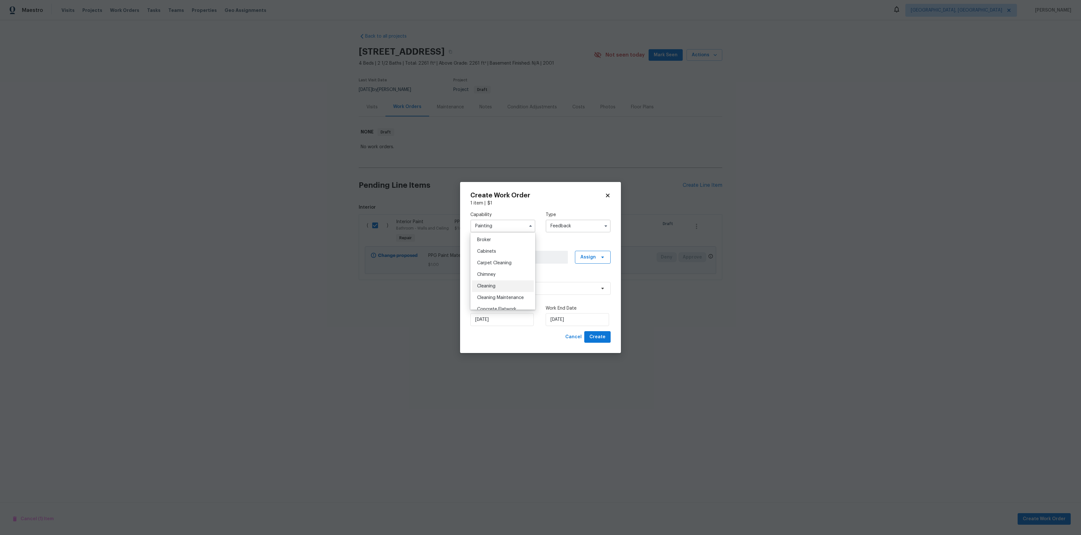
click at [508, 288] on div "Cleaning" at bounding box center [503, 287] width 62 height 12
type input "Cleaning"
click at [579, 225] on input "Feedback" at bounding box center [578, 226] width 65 height 13
click at [568, 207] on div "Capability Cleaning Type Feedback Feedback Hoa Violation Holding Incident Insur…" at bounding box center [540, 222] width 140 height 31
click at [513, 290] on span "Select trade partner" at bounding box center [536, 288] width 120 height 6
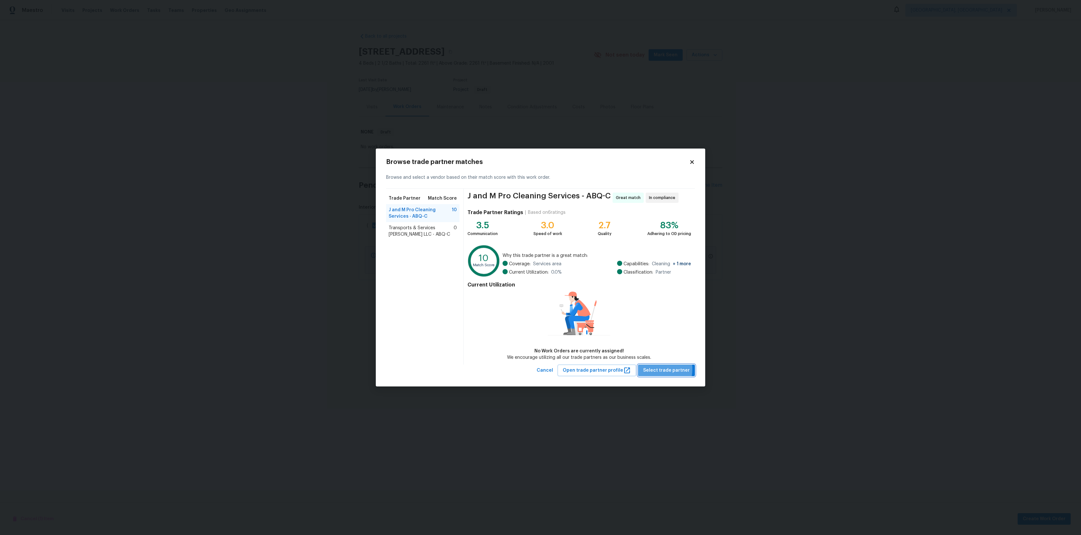
click at [654, 369] on span "Select trade partner" at bounding box center [666, 371] width 47 height 8
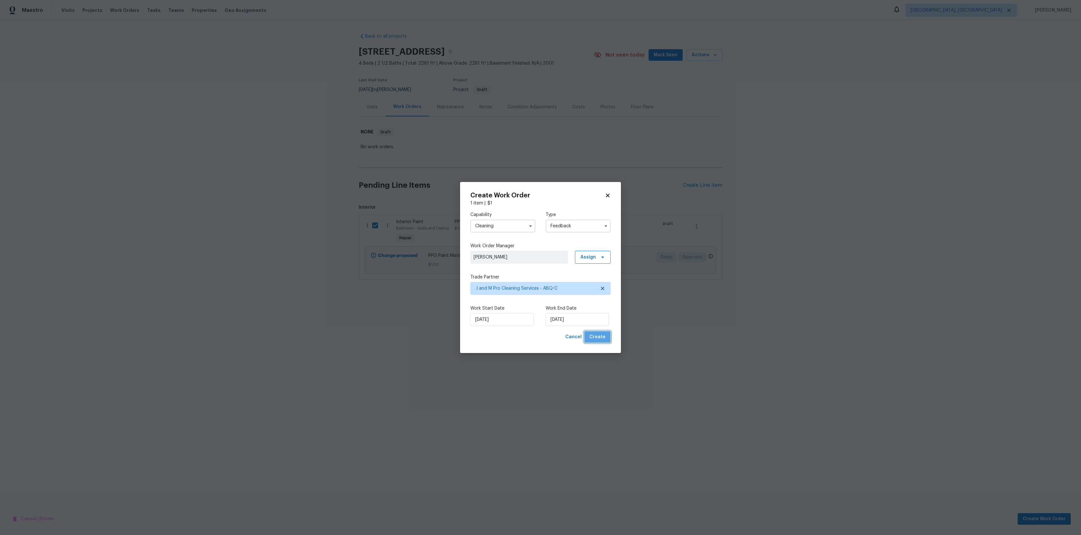
click at [599, 339] on span "Create" at bounding box center [597, 337] width 16 height 8
checkbox input "false"
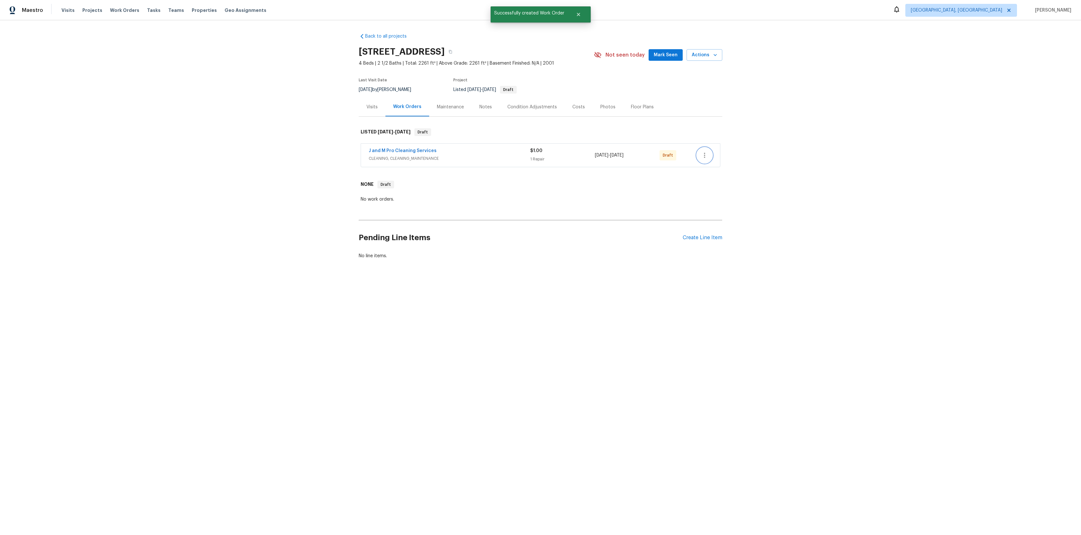
click at [701, 157] on icon "button" at bounding box center [705, 156] width 8 height 8
click at [732, 170] on li "Confirm and Send to Vendor" at bounding box center [733, 166] width 72 height 11
click at [808, 118] on div at bounding box center [540, 267] width 1081 height 535
click at [808, 118] on div "Back to all projects [STREET_ADDRESS] 4 Beds | 2 1/2 Baths | Total: 2261 ft² | …" at bounding box center [540, 161] width 1081 height 283
drag, startPoint x: 404, startPoint y: 146, endPoint x: 308, endPoint y: 187, distance: 104.7
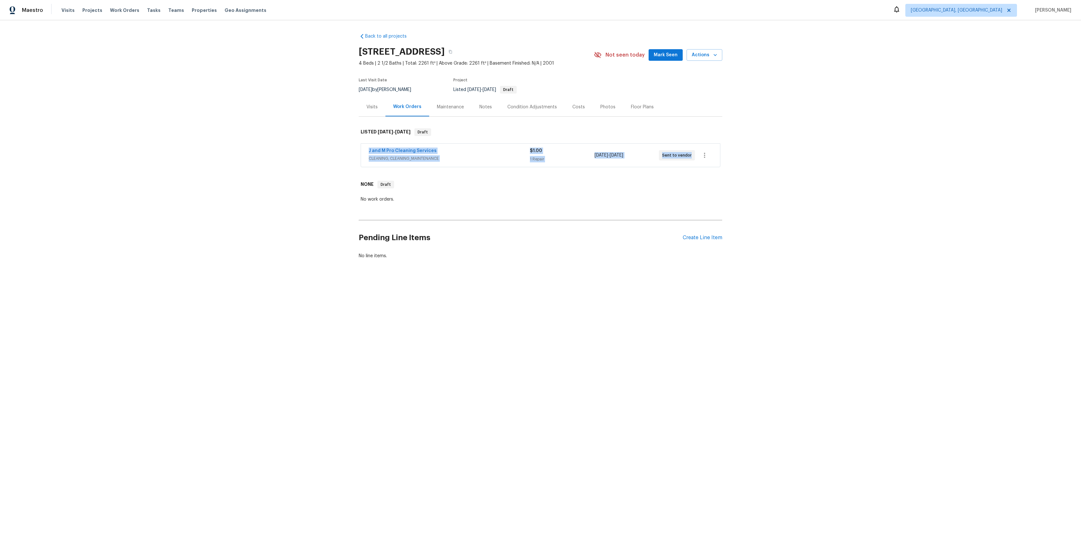
click at [308, 186] on div "Back to all projects [STREET_ADDRESS] 4 Beds | 2 1/2 Baths | Total: 2261 ft² | …" at bounding box center [540, 161] width 1081 height 283
click at [433, 118] on div "Back to all projects [STREET_ADDRESS] 4 Beds | 2 1/2 Baths | Total: 2261 ft² | …" at bounding box center [541, 146] width 364 height 236
click at [452, 105] on div "Maintenance" at bounding box center [450, 107] width 27 height 6
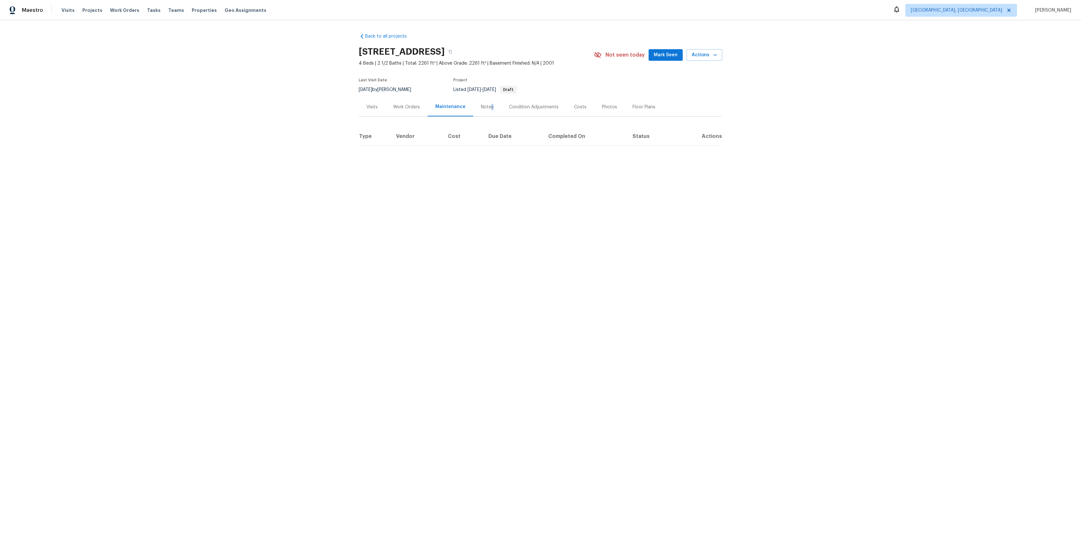
click at [489, 105] on div "Notes" at bounding box center [487, 107] width 13 height 6
click at [404, 107] on div "Work Orders" at bounding box center [406, 107] width 27 height 6
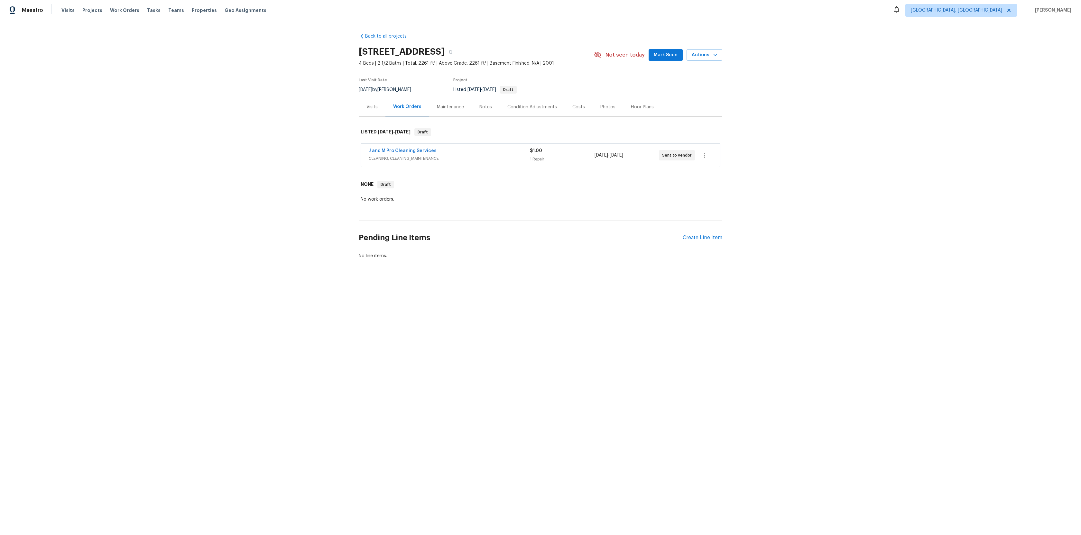
click at [449, 152] on div "J and M Pro Cleaning Services" at bounding box center [449, 152] width 161 height 8
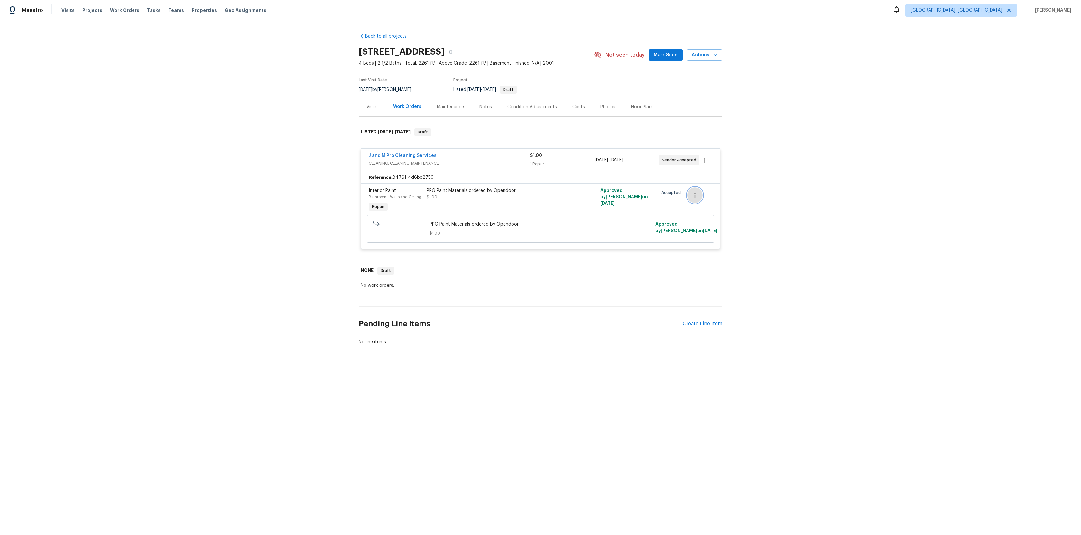
click at [693, 194] on icon "button" at bounding box center [695, 195] width 8 height 8
click at [705, 171] on div at bounding box center [540, 267] width 1081 height 535
click at [705, 160] on icon "button" at bounding box center [704, 160] width 1 height 5
click at [719, 160] on li "Edit" at bounding box center [731, 160] width 69 height 11
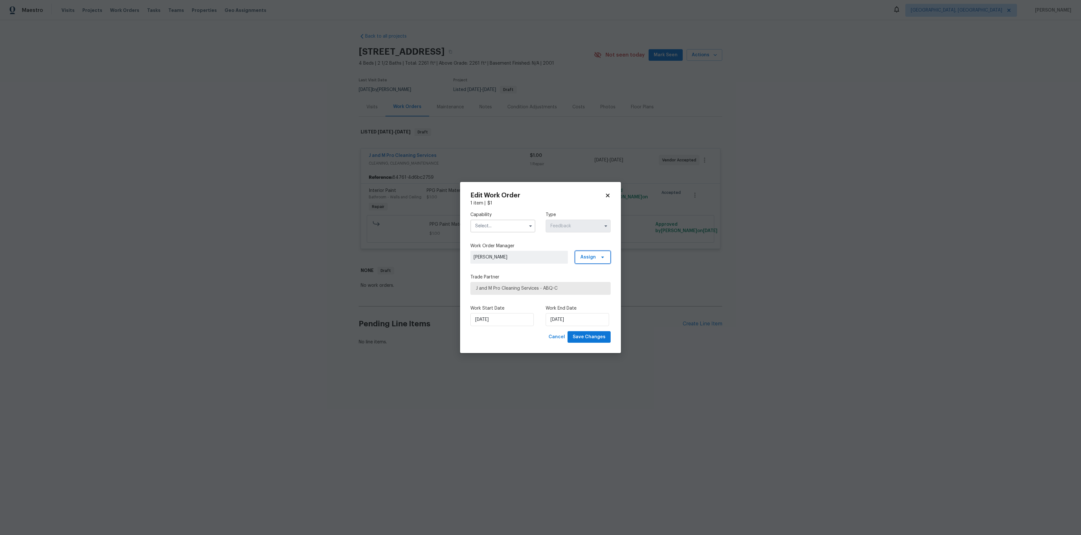
click at [601, 257] on icon at bounding box center [602, 257] width 5 height 5
click at [556, 274] on label "Trade Partner" at bounding box center [540, 277] width 140 height 6
click at [606, 195] on icon at bounding box center [608, 196] width 6 height 6
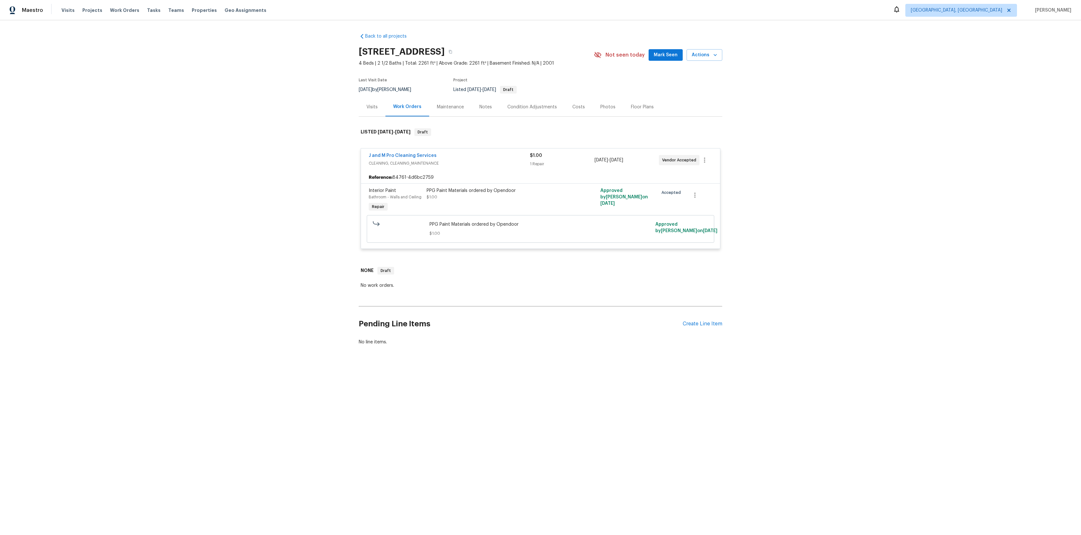
click at [447, 108] on div "Maintenance" at bounding box center [450, 107] width 27 height 6
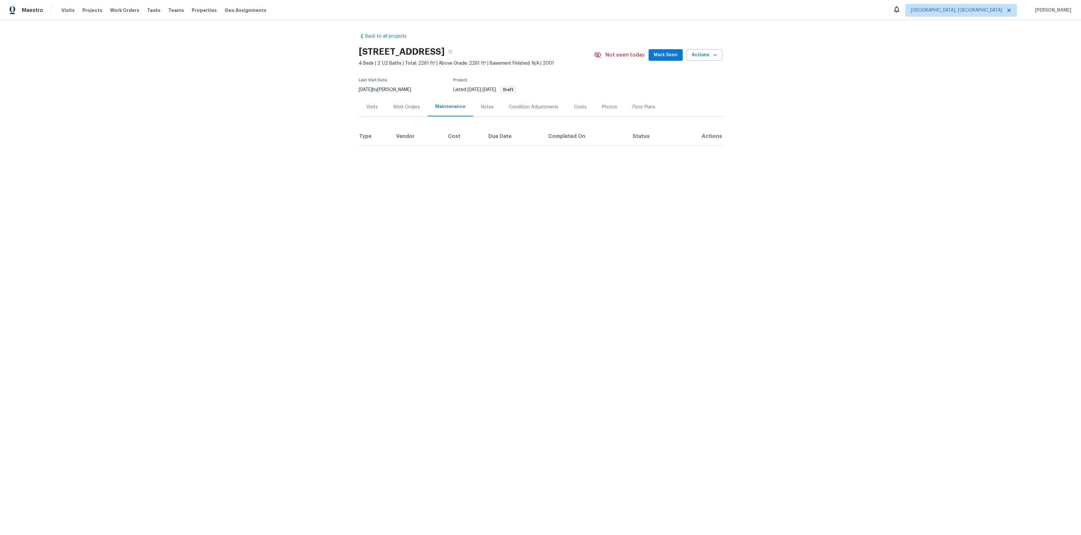
click at [490, 108] on div "Notes" at bounding box center [487, 107] width 13 height 6
click at [421, 165] on div "x ​" at bounding box center [541, 150] width 364 height 33
click at [422, 153] on textarea at bounding box center [541, 150] width 356 height 23
type textarea "test"
click at [693, 175] on body "Maestro Visits Projects Work Orders Tasks Teams Properties Geo Assignments [GEO…" at bounding box center [540, 113] width 1081 height 226
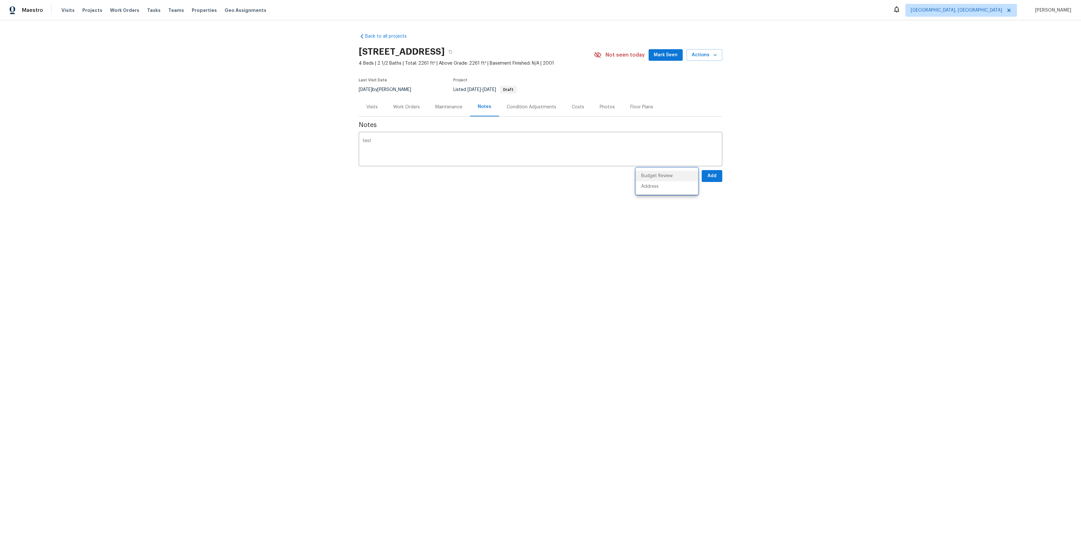
click at [715, 199] on div at bounding box center [540, 267] width 1081 height 535
click at [442, 107] on div "Maintenance" at bounding box center [448, 107] width 27 height 6
click at [413, 109] on div "Work Orders" at bounding box center [406, 107] width 27 height 6
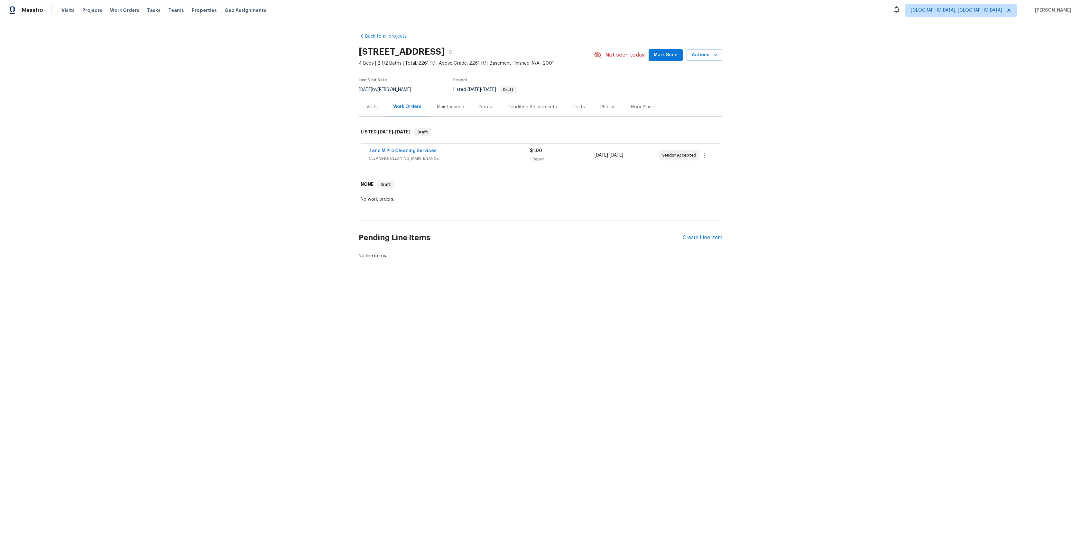
click at [396, 148] on span "J and M Pro Cleaning Services" at bounding box center [403, 151] width 68 height 6
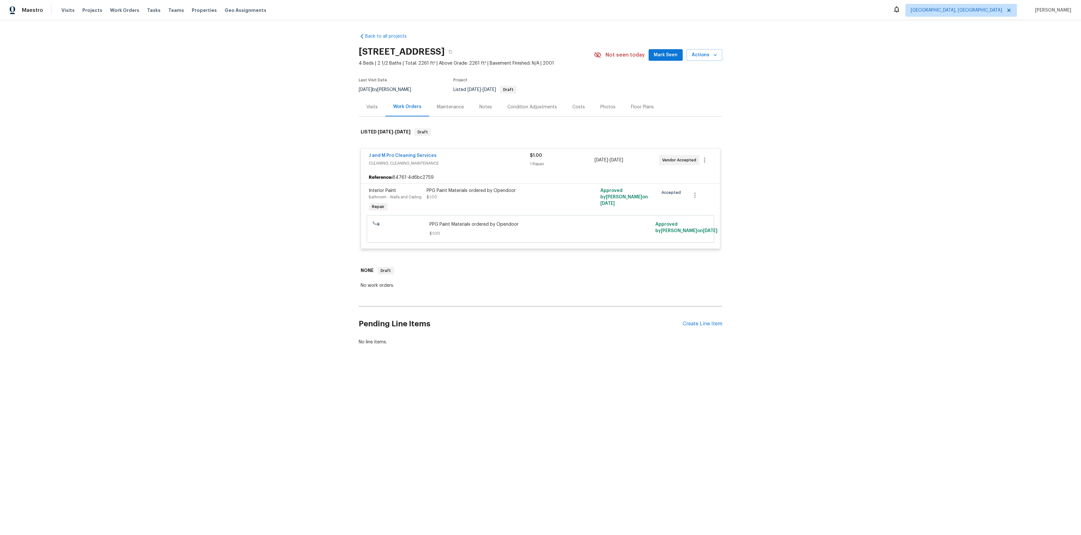
click at [398, 227] on div at bounding box center [399, 228] width 57 height 19
click at [376, 224] on icon at bounding box center [376, 223] width 6 height 3
click at [688, 188] on div at bounding box center [699, 195] width 25 height 15
click at [701, 194] on button "button" at bounding box center [694, 195] width 15 height 15
click at [706, 164] on div at bounding box center [540, 267] width 1081 height 535
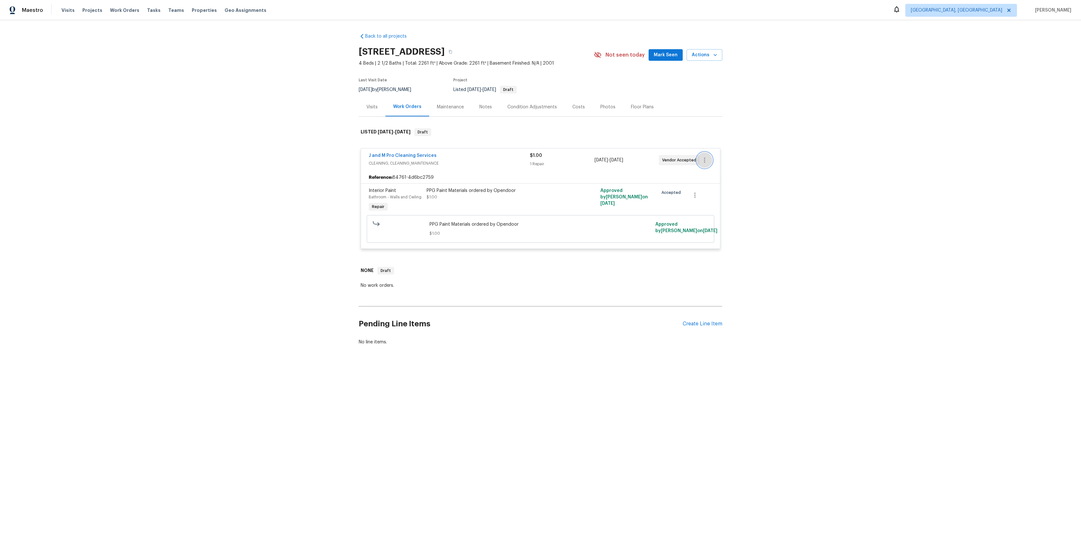
click at [706, 162] on icon "button" at bounding box center [705, 160] width 8 height 8
click at [700, 185] on li "View In Trade Partner Portal" at bounding box center [731, 181] width 69 height 11
click at [350, 149] on div at bounding box center [540, 267] width 1081 height 535
click at [708, 161] on icon "button" at bounding box center [705, 160] width 8 height 8
click at [723, 180] on li "View In Trade Partner Portal" at bounding box center [731, 181] width 69 height 11
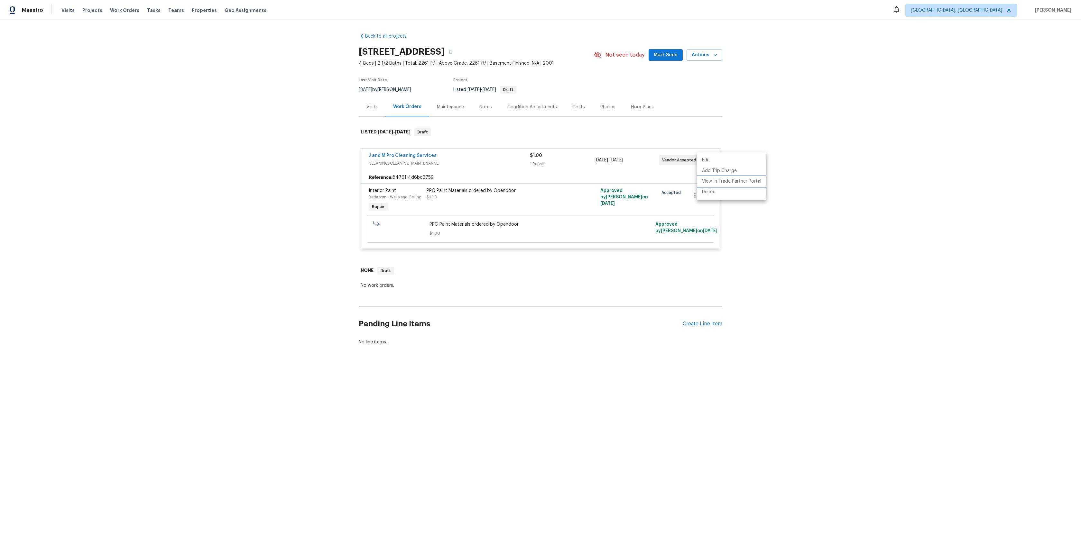
click at [728, 182] on li "View In Trade Partner Portal" at bounding box center [731, 181] width 69 height 11
click at [316, 135] on div at bounding box center [540, 267] width 1081 height 535
click at [699, 324] on div "Create Line Item" at bounding box center [703, 324] width 40 height 6
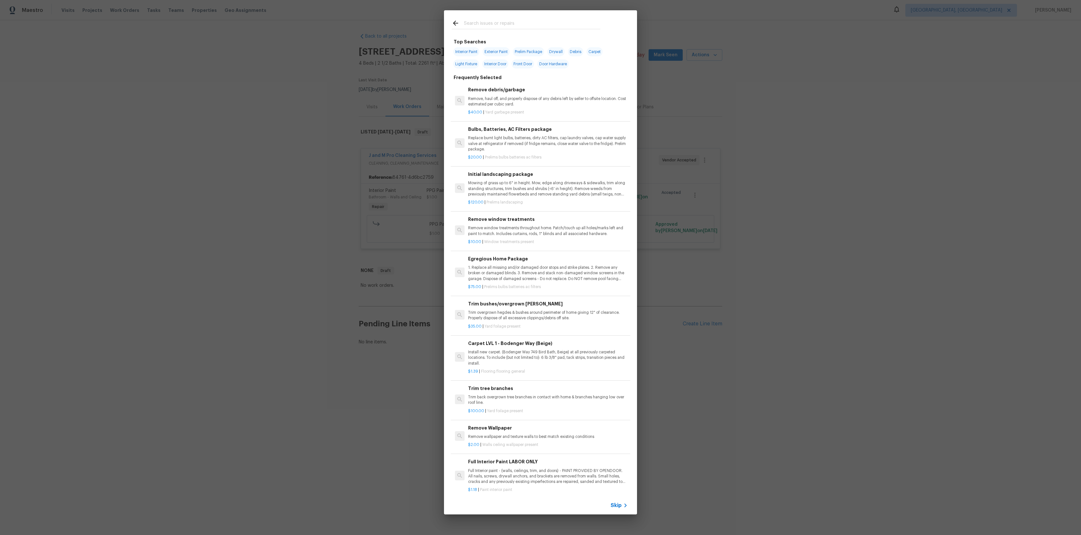
click at [537, 181] on p "Mowing of grass up to 6" in height. Mow, edge along driveways & sidewalks, trim…" at bounding box center [548, 188] width 160 height 16
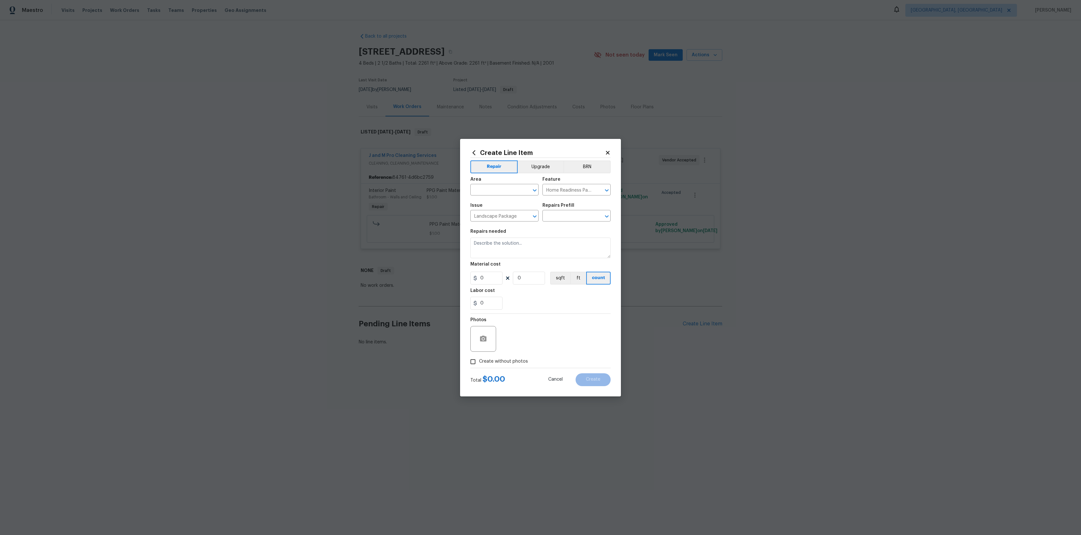
type input "Initial landscaping package $120.00"
type textarea "Mowing of grass up to 6" in height. Mow, edge along driveways & sidewalks, trim…"
type input "120"
type input "1"
click at [526, 189] on icon "Clear" at bounding box center [526, 190] width 6 height 6
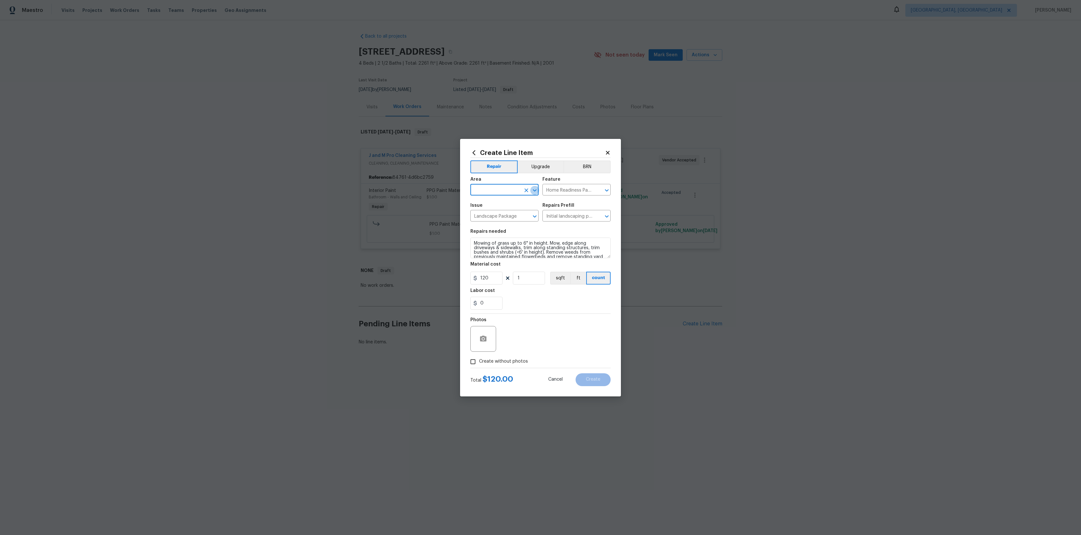
click at [533, 192] on icon "Open" at bounding box center [535, 191] width 8 height 8
click at [491, 230] on li "Back" at bounding box center [504, 226] width 68 height 11
type input "Back"
click at [474, 360] on input "Create without photos" at bounding box center [473, 362] width 12 height 12
checkbox input "true"
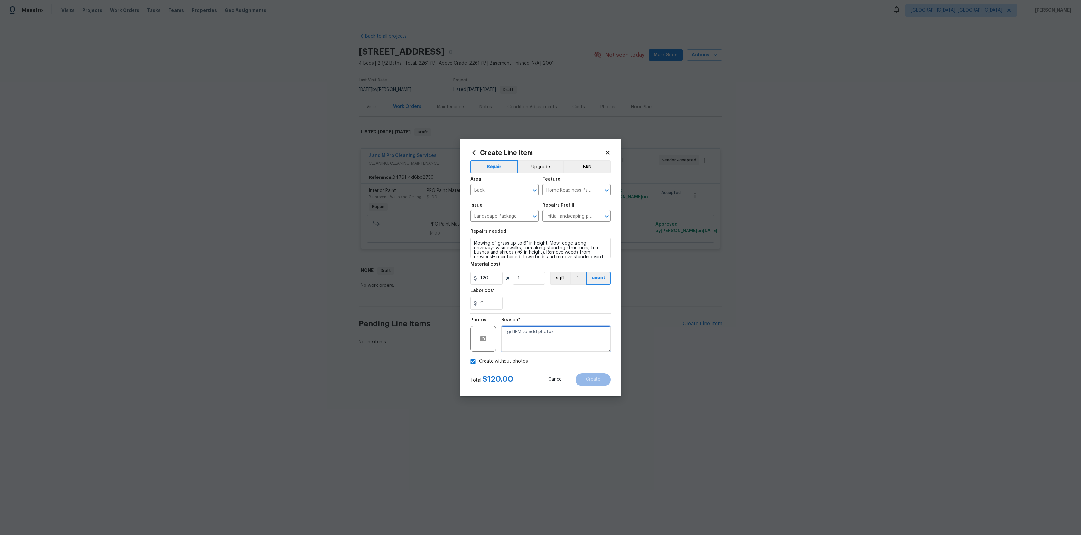
click at [535, 334] on textarea at bounding box center [555, 339] width 109 height 26
type textarea "1"
click at [584, 382] on button "Create" at bounding box center [593, 380] width 35 height 13
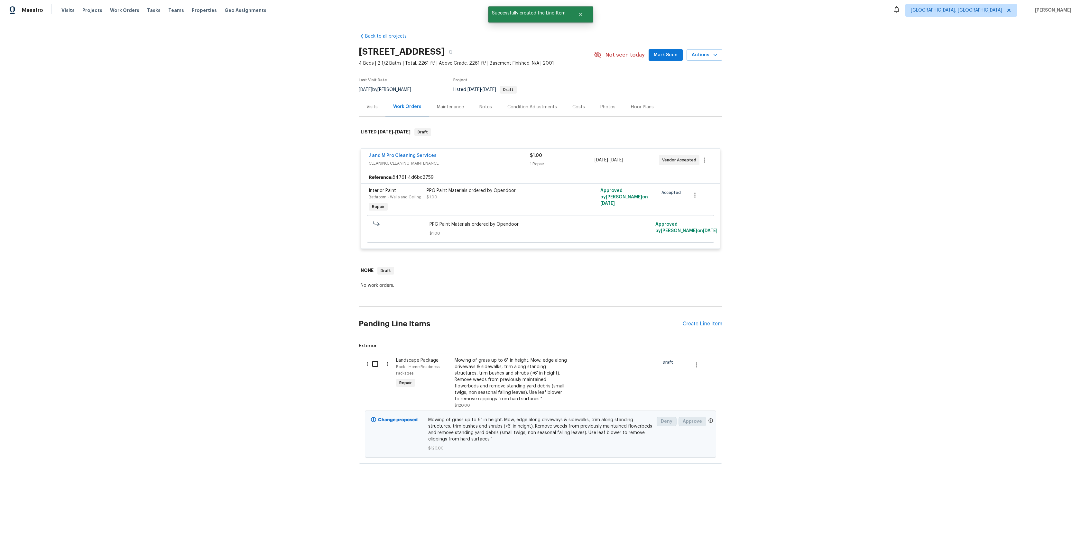
click at [370, 361] on input "checkbox" at bounding box center [377, 364] width 18 height 14
checkbox input "true"
click at [1043, 515] on button "Create Work Order" at bounding box center [1044, 519] width 53 height 12
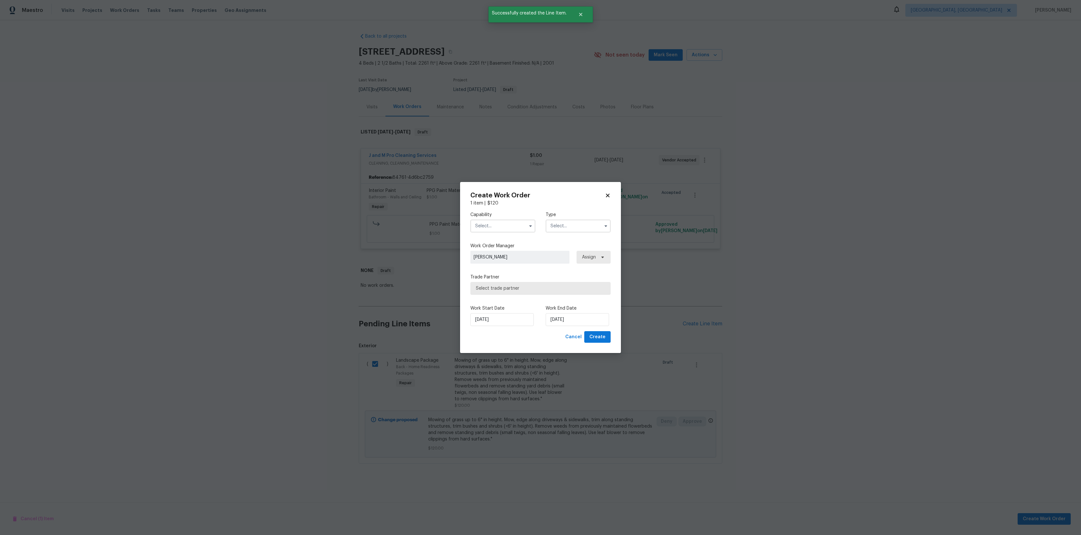
click at [500, 219] on div "Capability" at bounding box center [502, 222] width 65 height 21
click at [507, 222] on input "text" at bounding box center [502, 226] width 65 height 13
click at [499, 253] on div "Broker" at bounding box center [503, 249] width 62 height 12
type input "Broker"
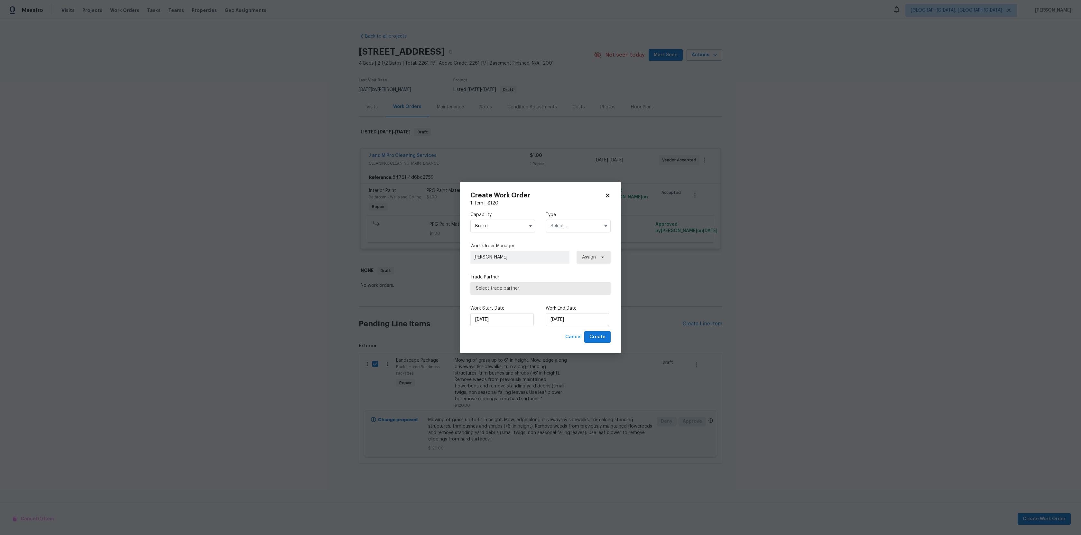
click at [561, 233] on div "Capability Broker Type" at bounding box center [540, 222] width 140 height 31
click at [561, 228] on input "text" at bounding box center [578, 226] width 65 height 13
click at [576, 286] on span "Maintenance" at bounding box center [565, 288] width 27 height 5
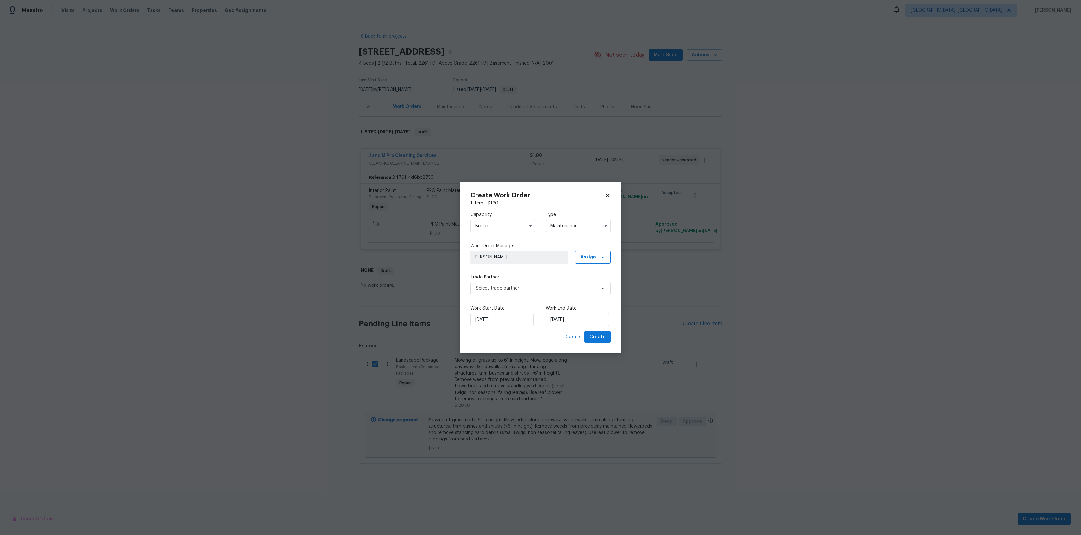
click at [509, 298] on div "Capability Broker Type Maintenance Work Order Manager [PERSON_NAME] Assign Trad…" at bounding box center [540, 269] width 140 height 125
click at [512, 290] on span "Select trade partner" at bounding box center [536, 288] width 120 height 6
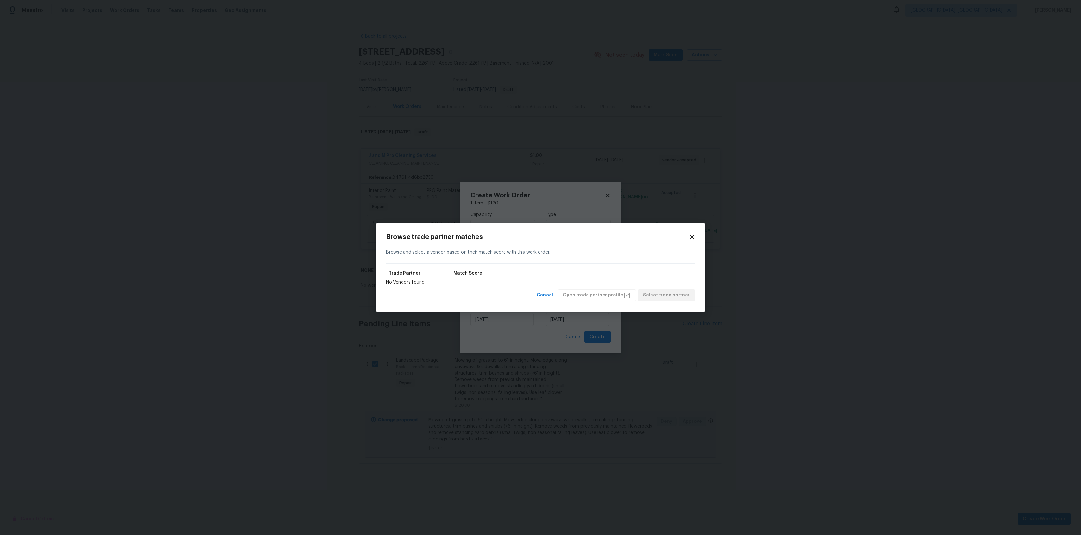
click at [509, 193] on body "Maestro Visits Projects Work Orders Tasks Teams Properties Geo Assignments [GEO…" at bounding box center [540, 254] width 1081 height 508
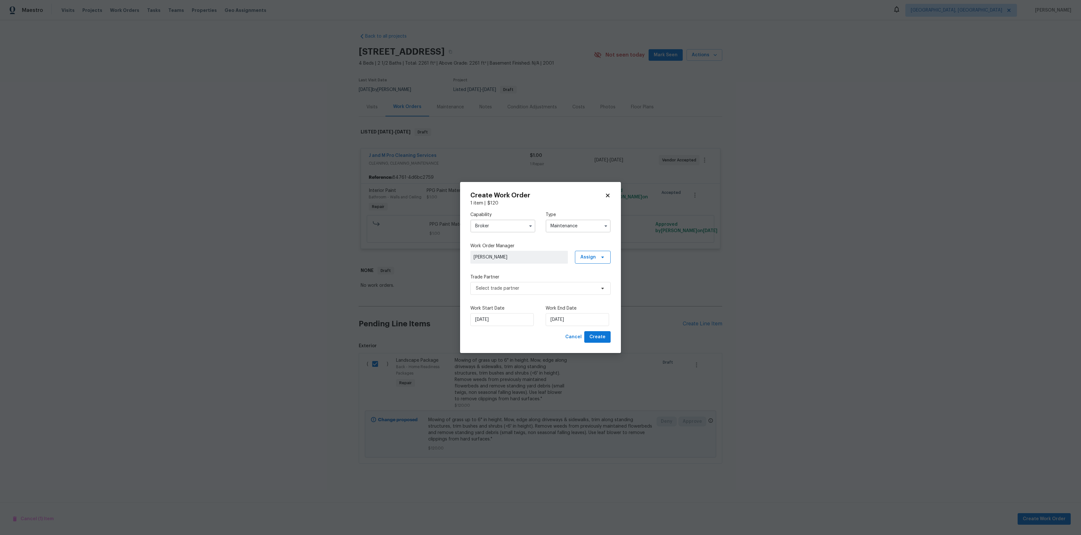
click at [560, 210] on div "Capability Broker Type Maintenance" at bounding box center [540, 222] width 140 height 31
click at [566, 221] on input "Maintenance" at bounding box center [578, 226] width 65 height 13
click at [568, 268] on div "Holding" at bounding box center [578, 263] width 62 height 12
type input "Holding"
click at [524, 290] on span "Select trade partner" at bounding box center [536, 288] width 120 height 6
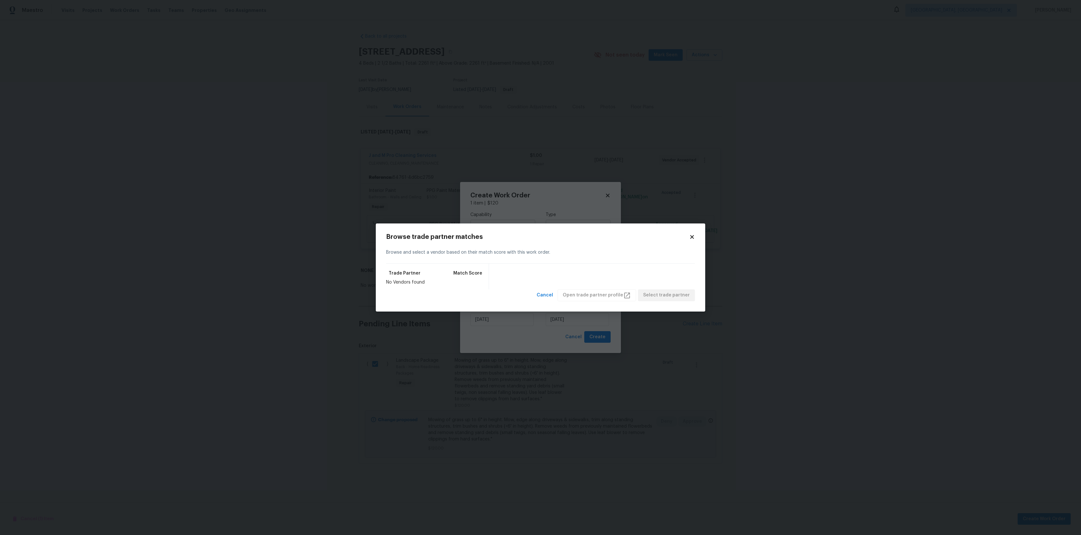
click at [701, 238] on div "Browse trade partner matches Browse and select a vendor based on their match sc…" at bounding box center [540, 268] width 329 height 88
click at [697, 238] on div "Browse trade partner matches Browse and select a vendor based on their match sc…" at bounding box center [540, 268] width 329 height 88
click at [683, 237] on h2 "Browse trade partner matches" at bounding box center [537, 237] width 303 height 6
click at [694, 237] on icon at bounding box center [692, 237] width 6 height 6
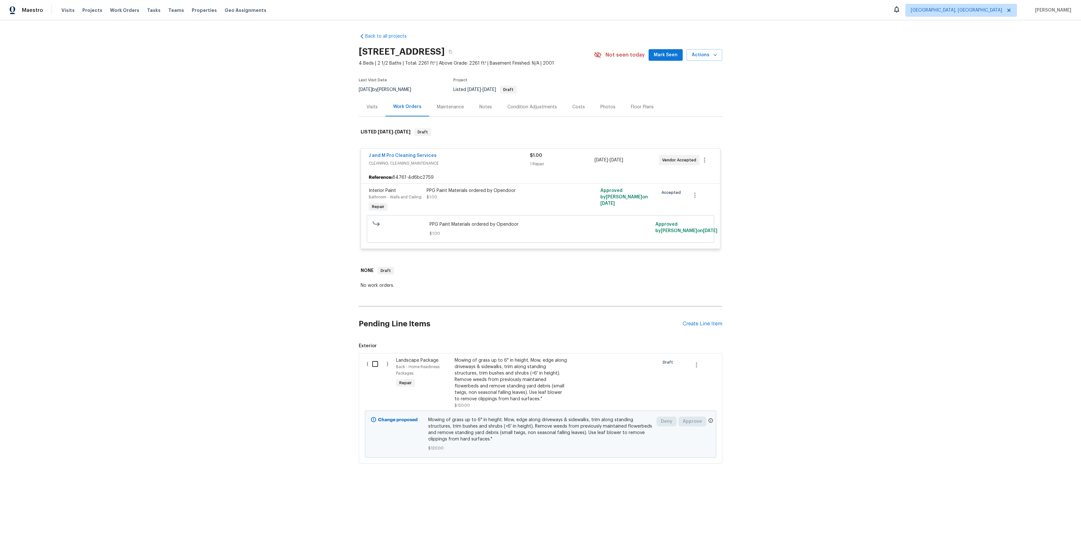
click at [382, 362] on input "checkbox" at bounding box center [377, 364] width 18 height 14
checkbox input "true"
click at [1051, 518] on span "Create Work Order" at bounding box center [1044, 519] width 43 height 8
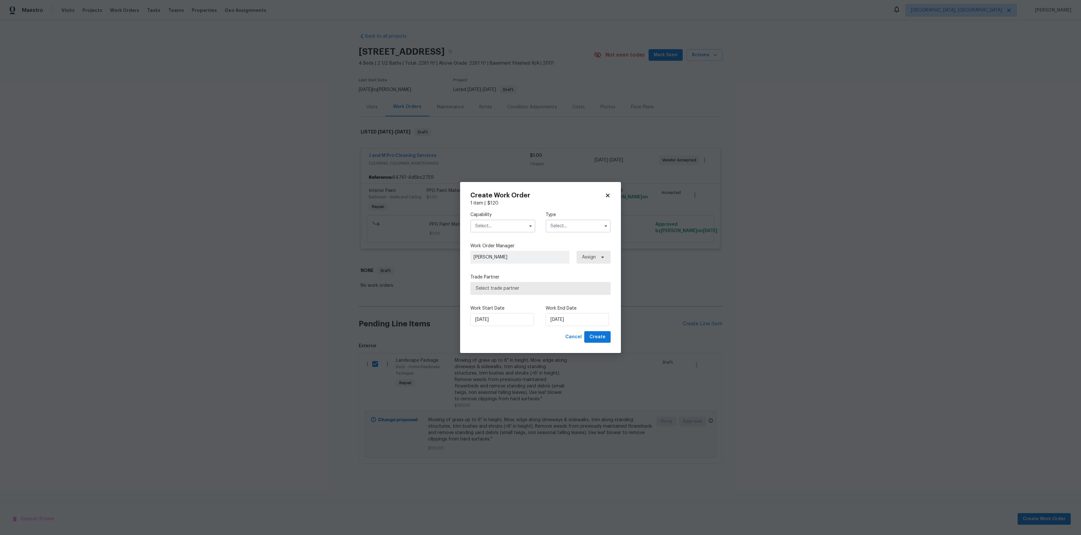
click at [498, 231] on input "text" at bounding box center [502, 226] width 65 height 13
click at [501, 270] on div "BRN And Lrr" at bounding box center [503, 275] width 62 height 12
type input "BRN And Lrr"
click at [553, 229] on input "text" at bounding box center [578, 226] width 65 height 13
click at [551, 259] on div "Holding" at bounding box center [578, 263] width 62 height 12
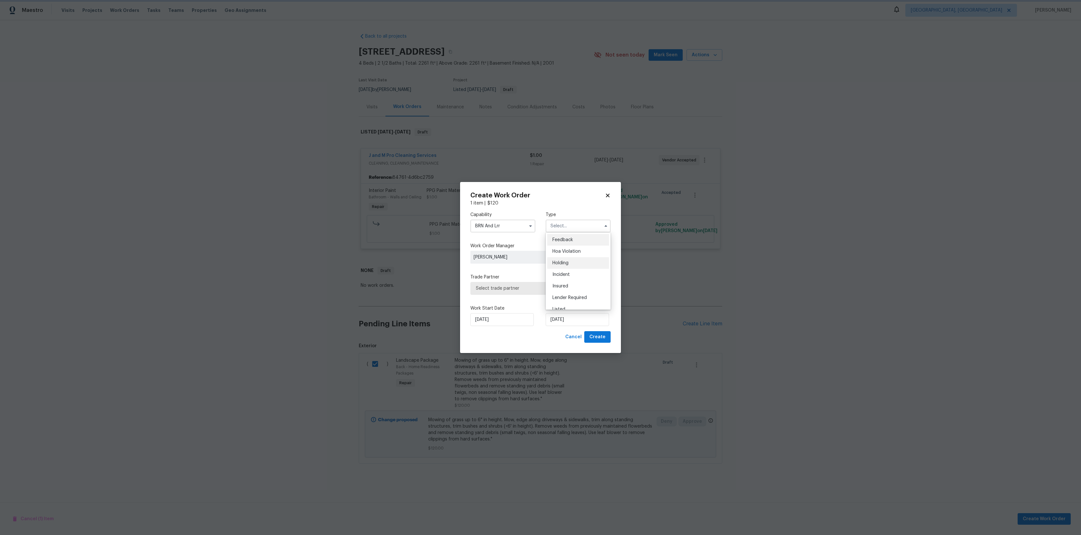
type input "Holding"
click at [507, 282] on span "Select trade partner" at bounding box center [540, 288] width 140 height 13
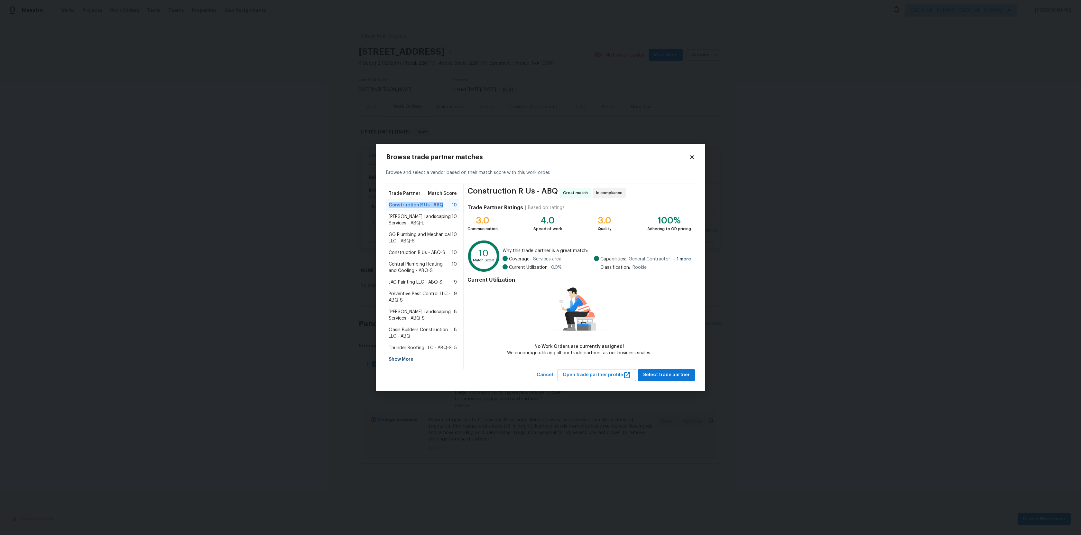
drag, startPoint x: 445, startPoint y: 205, endPoint x: 390, endPoint y: 201, distance: 55.8
click at [390, 201] on div "Construction R Us - ABQ 10" at bounding box center [422, 205] width 73 height 12
copy span "Construction R Us - ABQ"
click at [405, 225] on span "[PERSON_NAME] Landscaping Services - ABQ-L" at bounding box center [420, 220] width 63 height 13
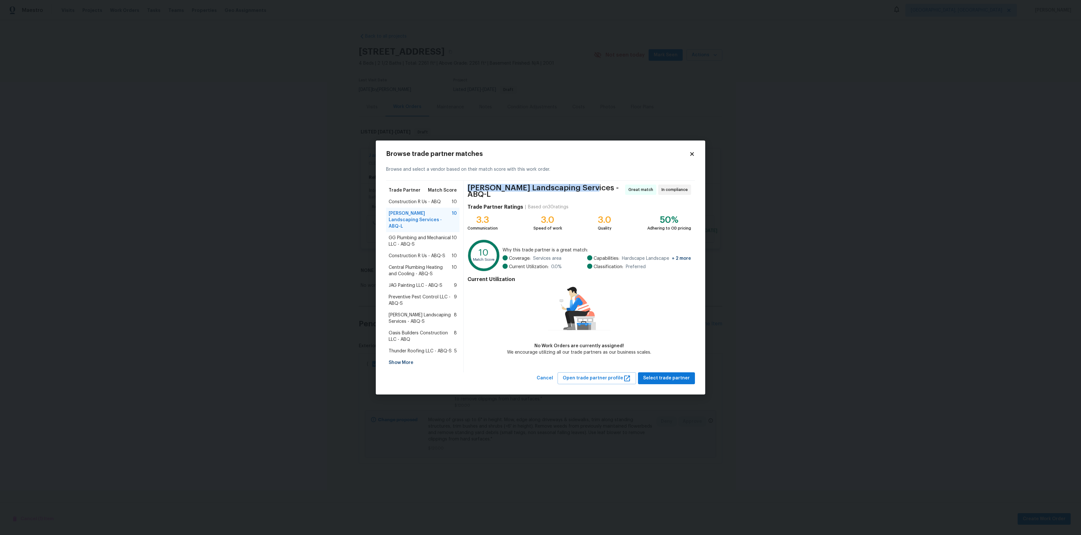
drag, startPoint x: 586, startPoint y: 191, endPoint x: 467, endPoint y: 193, distance: 119.4
click at [467, 193] on div "[PERSON_NAME] Landscaping Services - ABQ-L Great match In compliance Trade Part…" at bounding box center [579, 277] width 231 height 192
copy span "[PERSON_NAME] Landscaping Services"
click at [665, 373] on button "Select trade partner" at bounding box center [666, 379] width 57 height 12
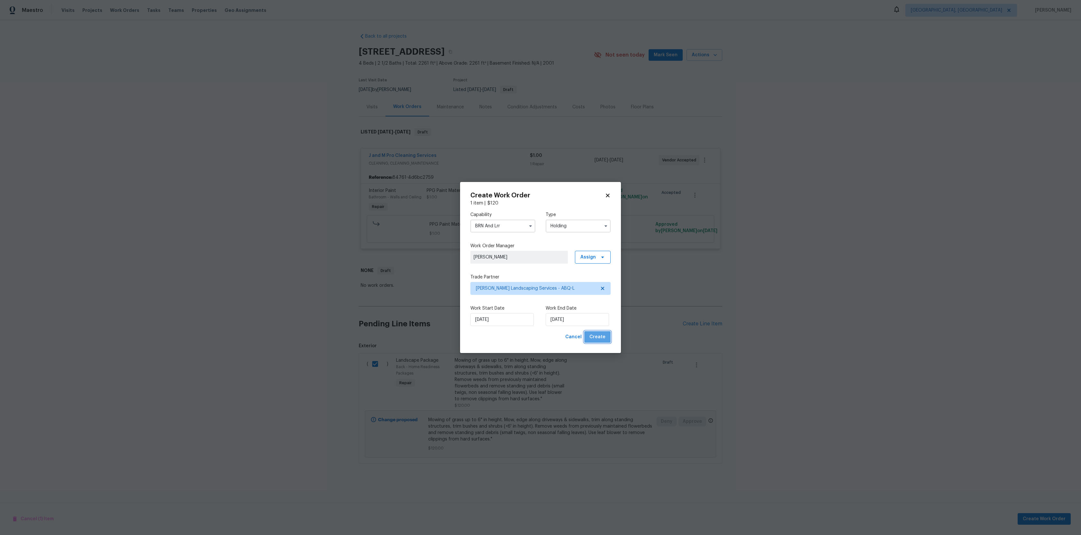
click at [600, 338] on span "Create" at bounding box center [597, 337] width 16 height 8
checkbox input "false"
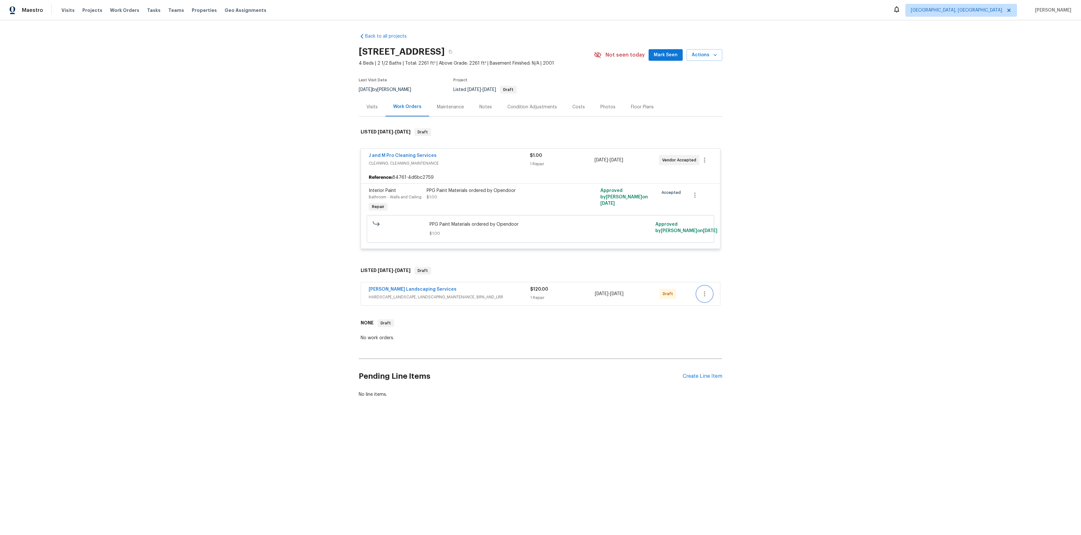
click at [704, 291] on icon "button" at bounding box center [705, 294] width 8 height 8
click at [752, 259] on div at bounding box center [540, 267] width 1081 height 535
click at [706, 296] on icon "button" at bounding box center [705, 294] width 8 height 8
click at [725, 337] on li "View In Trade Partner Portal" at bounding box center [733, 336] width 72 height 11
click at [504, 415] on div at bounding box center [540, 267] width 1081 height 535
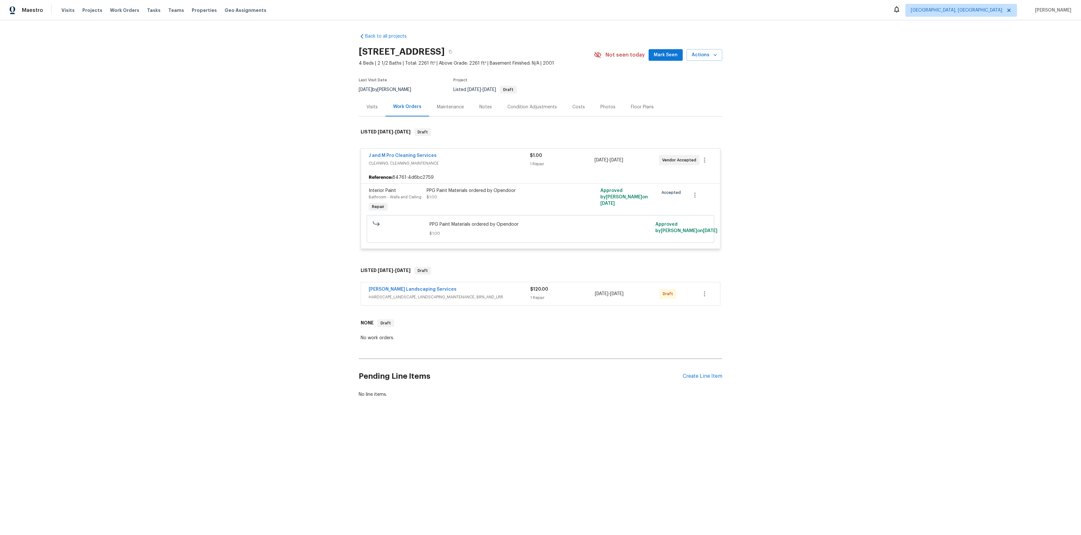
click at [717, 371] on div "Pending Line Items Create Line Item" at bounding box center [541, 377] width 364 height 30
click at [712, 376] on div "Create Line Item" at bounding box center [703, 377] width 40 height 6
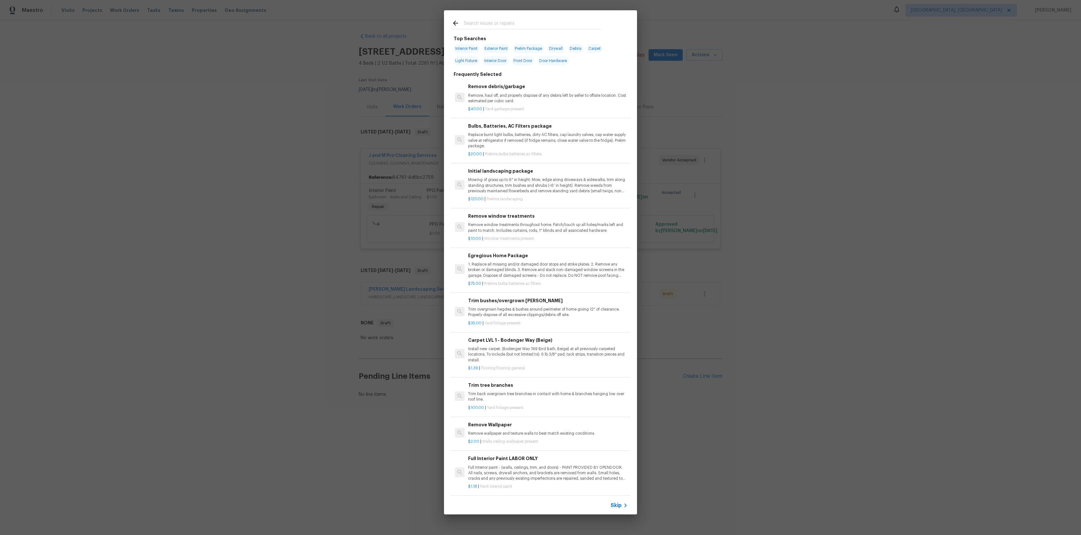
scroll to position [5, 0]
click at [526, 58] on span "Front Door" at bounding box center [523, 59] width 23 height 9
type input "Front Door"
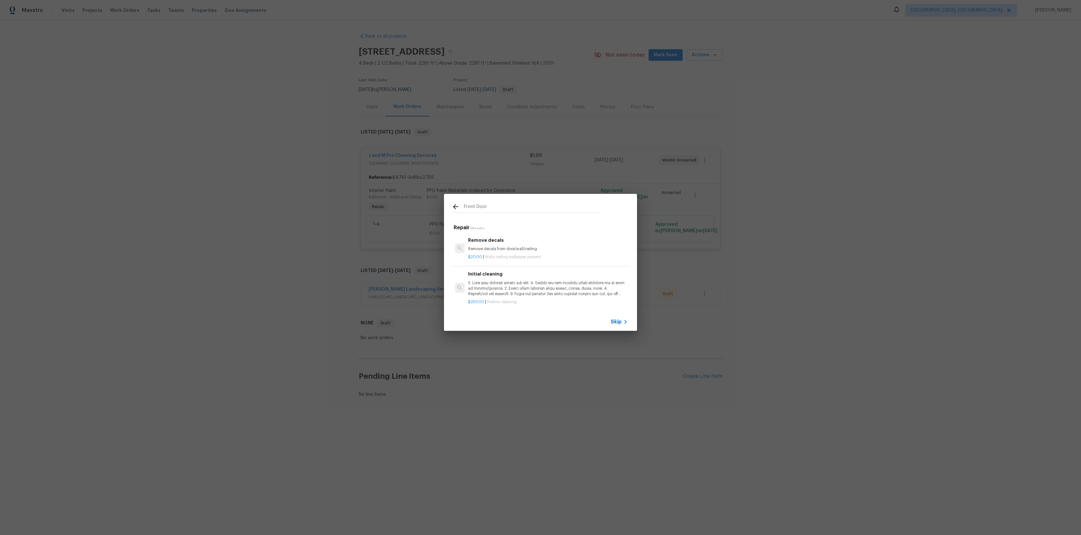
click at [508, 253] on div "$20.00 | Walls ceiling wallpaper present" at bounding box center [548, 256] width 160 height 8
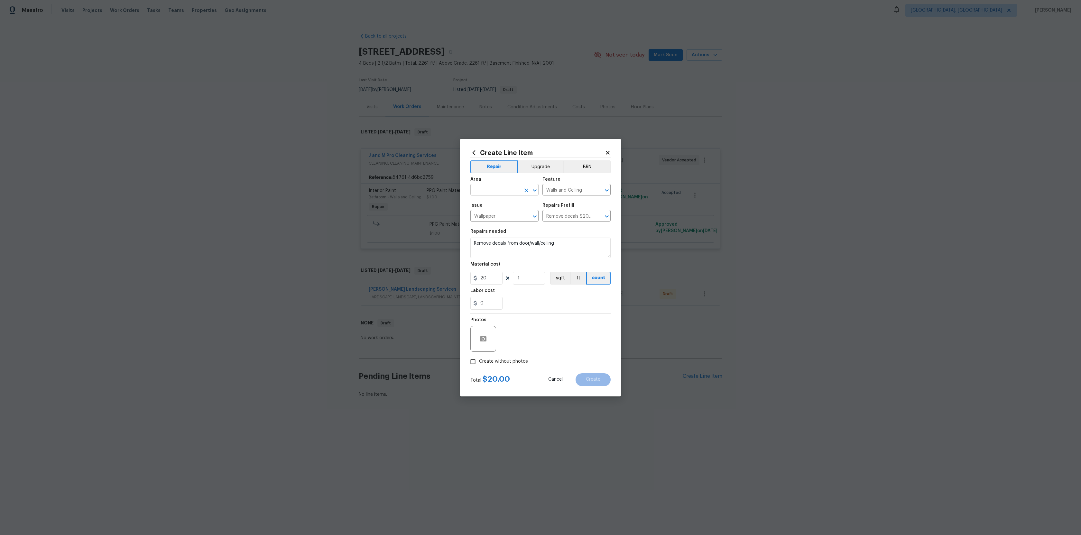
click at [525, 186] on div "​" at bounding box center [504, 191] width 68 height 10
click at [486, 377] on li "Front" at bounding box center [504, 377] width 68 height 11
type input "Front"
click at [590, 186] on input "Walls and Ceiling" at bounding box center [567, 191] width 50 height 10
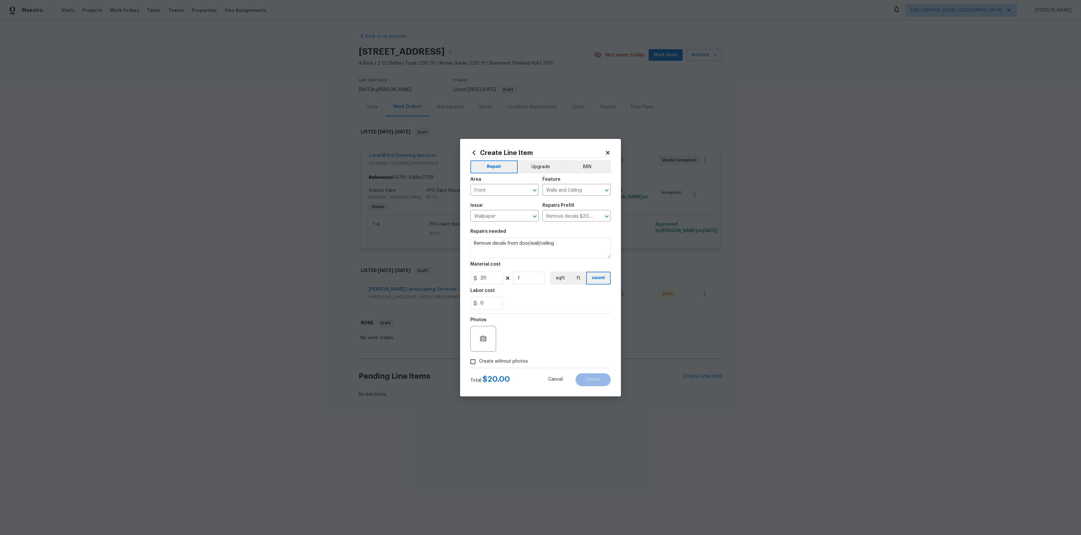
click at [521, 205] on div "Issue" at bounding box center [504, 207] width 68 height 8
click at [484, 364] on span "Create without photos" at bounding box center [503, 361] width 49 height 7
click at [479, 364] on input "Create without photos" at bounding box center [473, 362] width 12 height 12
checkbox input "true"
click at [555, 326] on textarea at bounding box center [555, 339] width 109 height 26
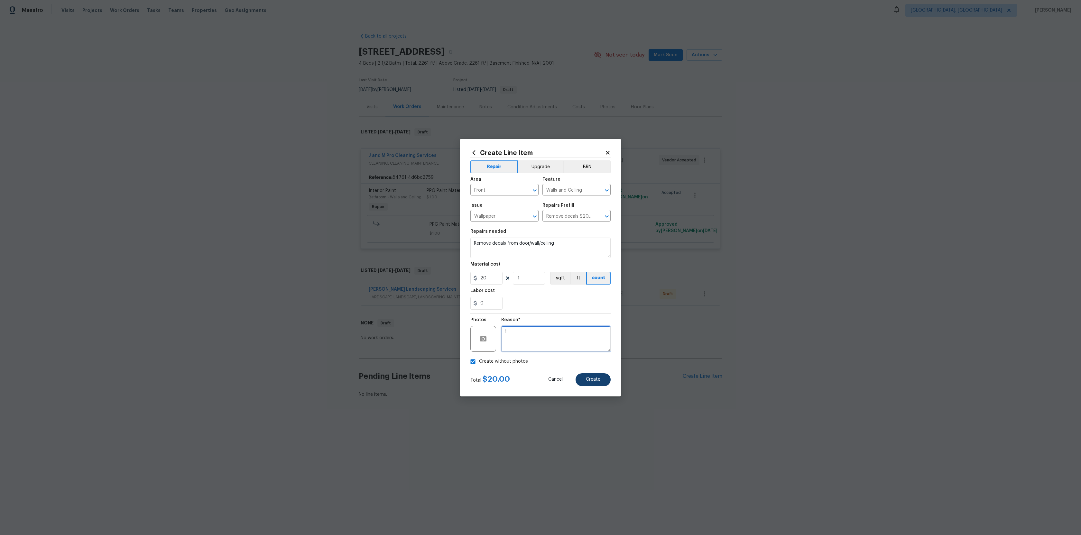
type textarea "1"
click at [585, 379] on button "Create" at bounding box center [593, 380] width 35 height 13
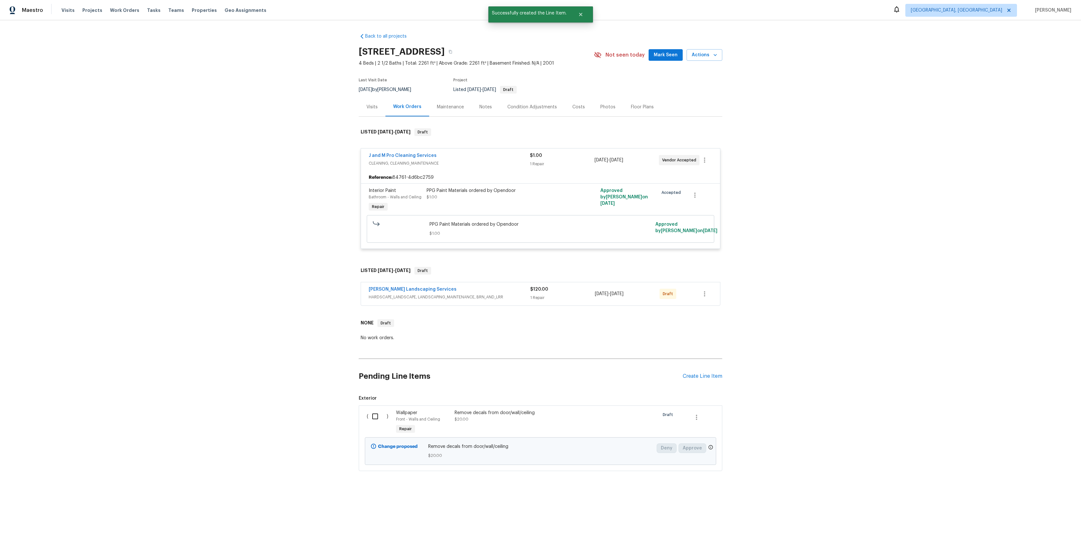
click at [373, 418] on input "checkbox" at bounding box center [377, 417] width 18 height 14
checkbox input "true"
click at [1046, 521] on span "Create Work Order" at bounding box center [1044, 519] width 43 height 8
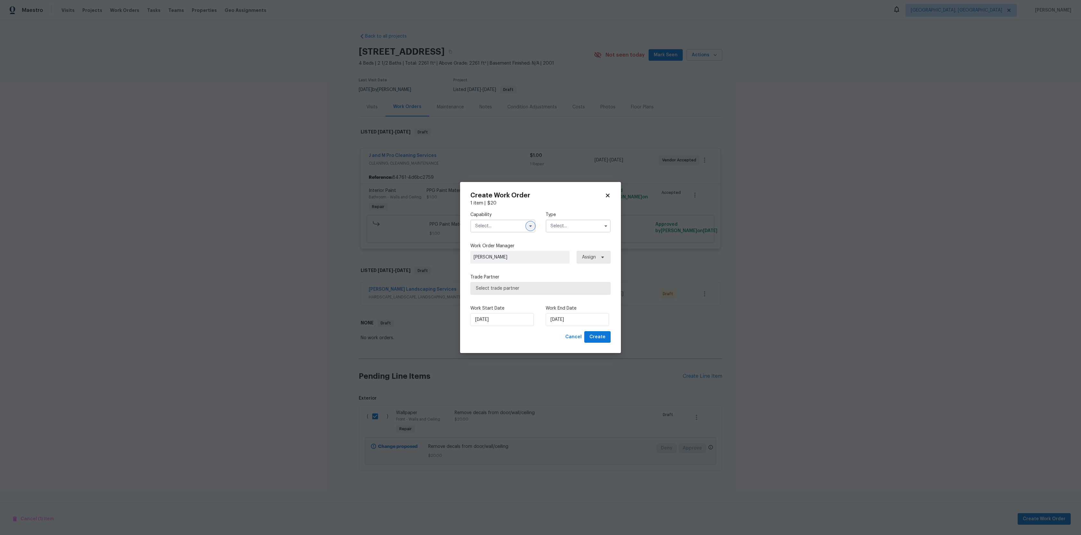
click at [531, 224] on icon "button" at bounding box center [530, 226] width 5 height 5
click at [504, 277] on div "Garage Door" at bounding box center [503, 275] width 62 height 12
type input "Garage Door"
click at [566, 224] on input "text" at bounding box center [578, 226] width 65 height 13
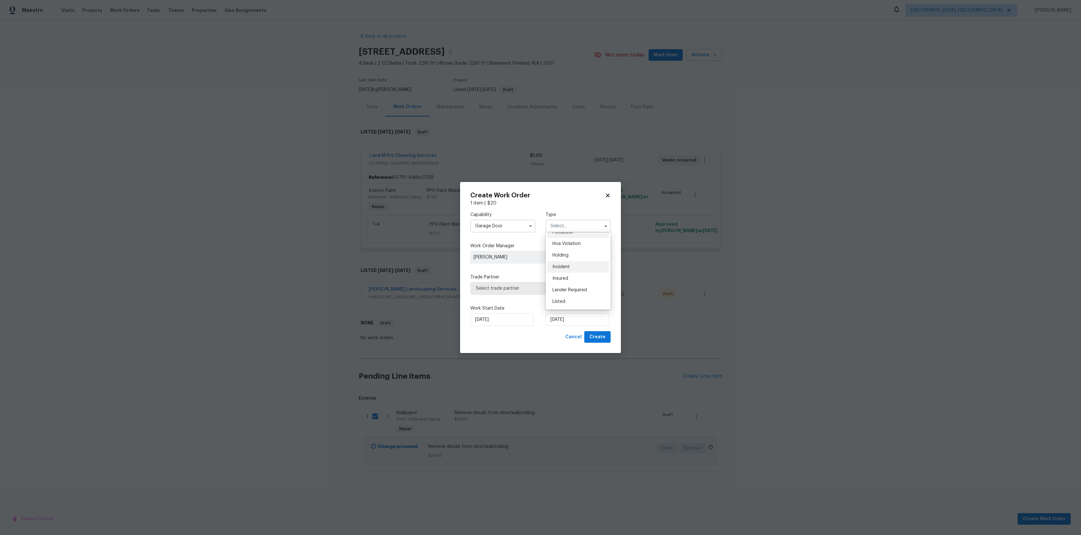
scroll to position [8, 0]
click at [568, 303] on div "Listed" at bounding box center [578, 302] width 62 height 12
type input "Listed"
click at [523, 287] on span "Select trade partner" at bounding box center [536, 288] width 120 height 6
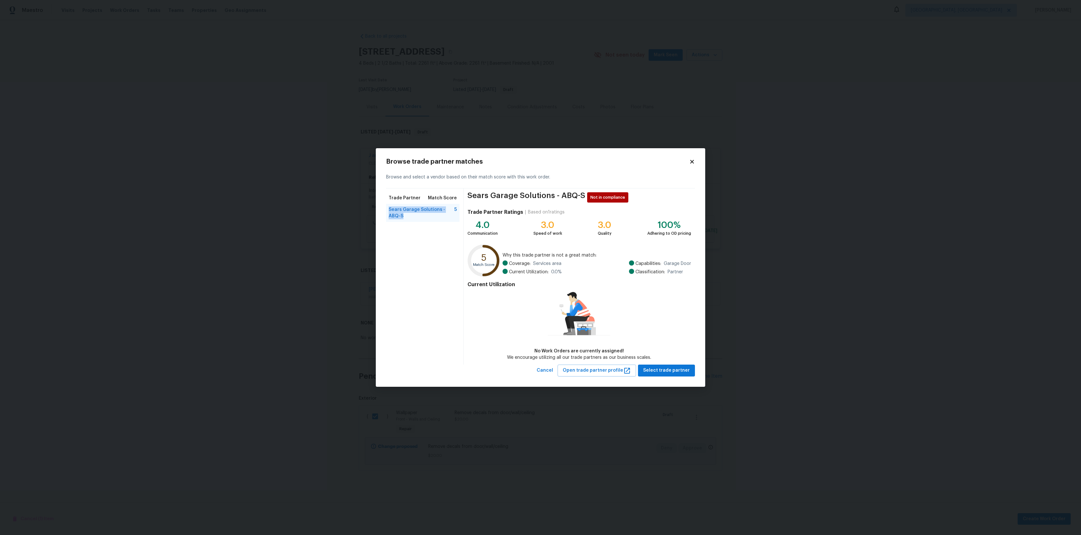
drag, startPoint x: 397, startPoint y: 217, endPoint x: 386, endPoint y: 208, distance: 14.5
click at [385, 208] on div "Browse trade partner matches Browse and select a vendor based on their match sc…" at bounding box center [540, 267] width 329 height 239
copy span "Sears Garage Solutions - ABQ-S"
click at [425, 218] on span "Sears Garage Solutions - ABQ-S" at bounding box center [422, 213] width 66 height 13
drag, startPoint x: 439, startPoint y: 209, endPoint x: 386, endPoint y: 209, distance: 52.1
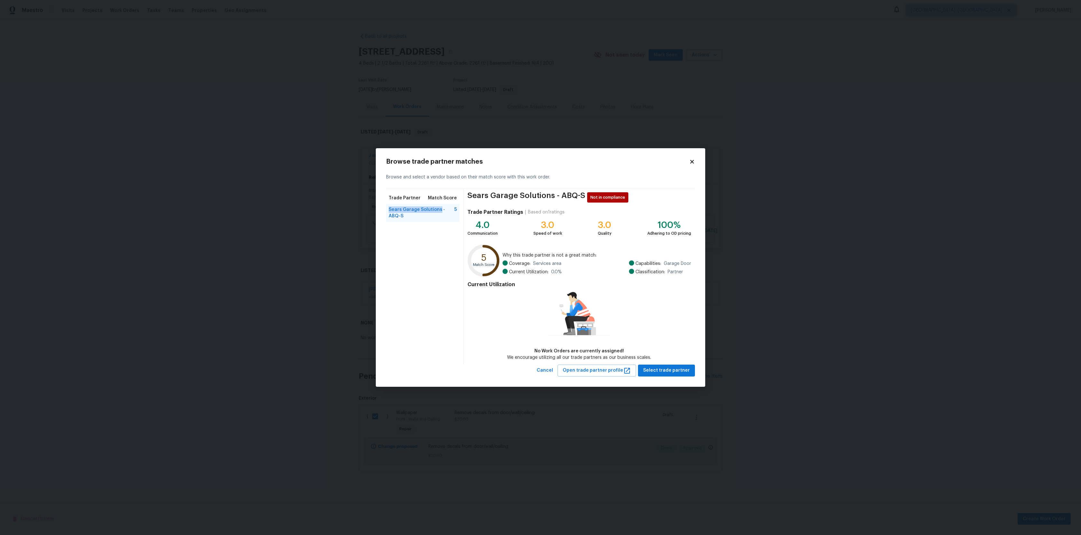
click at [386, 209] on div "Sears Garage Solutions - ABQ-S 5" at bounding box center [422, 213] width 73 height 18
copy span "Sears Garage Solutions"
click at [662, 370] on span "Select trade partner" at bounding box center [666, 371] width 47 height 8
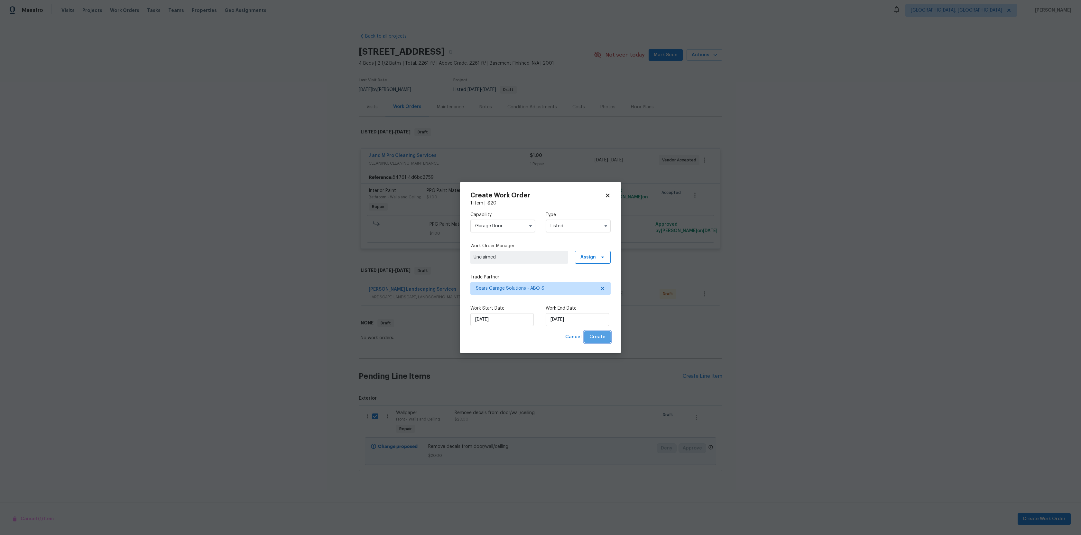
click at [592, 334] on span "Create" at bounding box center [597, 337] width 16 height 8
checkbox input "false"
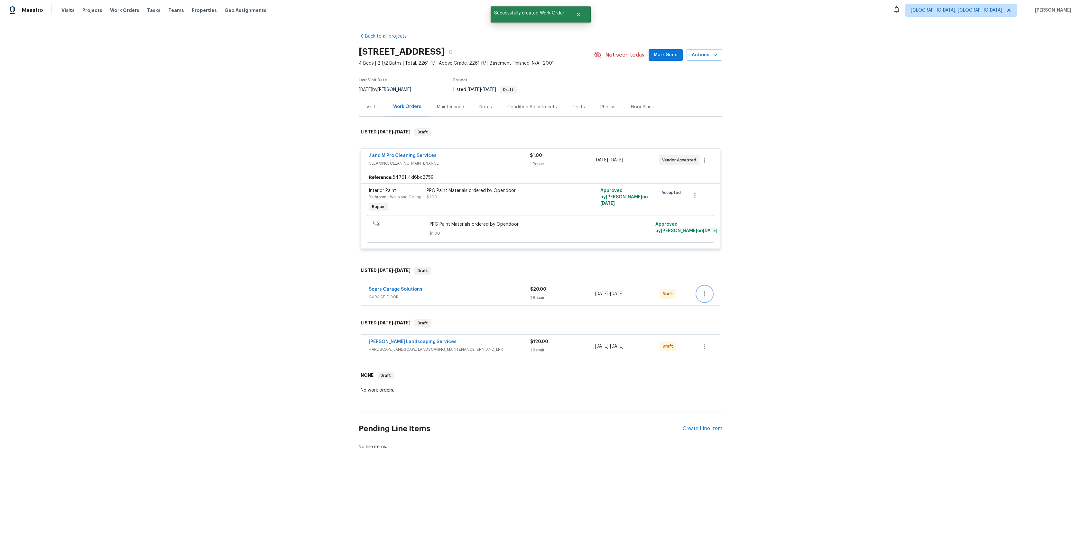
click at [703, 296] on icon "button" at bounding box center [705, 294] width 8 height 8
click at [728, 338] on li "View In Trade Partner Portal" at bounding box center [733, 336] width 72 height 11
click at [302, 110] on div at bounding box center [540, 267] width 1081 height 535
drag, startPoint x: 503, startPoint y: 108, endPoint x: 482, endPoint y: 115, distance: 22.0
click at [482, 115] on div "Visits Work Orders Maintenance Notes Condition Adjustments Costs Photos Floor P…" at bounding box center [541, 106] width 364 height 19
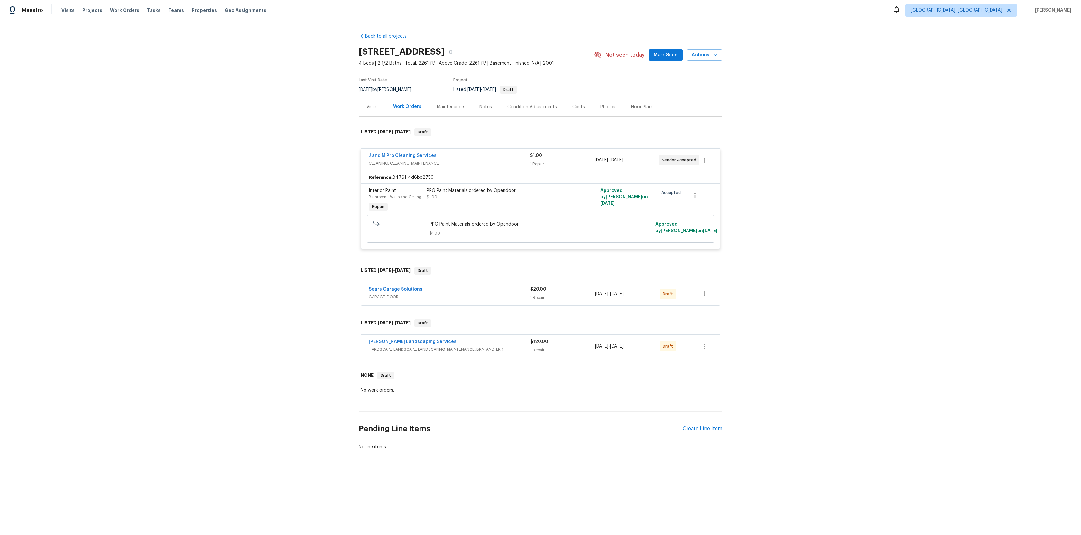
click at [482, 107] on div "Notes" at bounding box center [485, 107] width 13 height 6
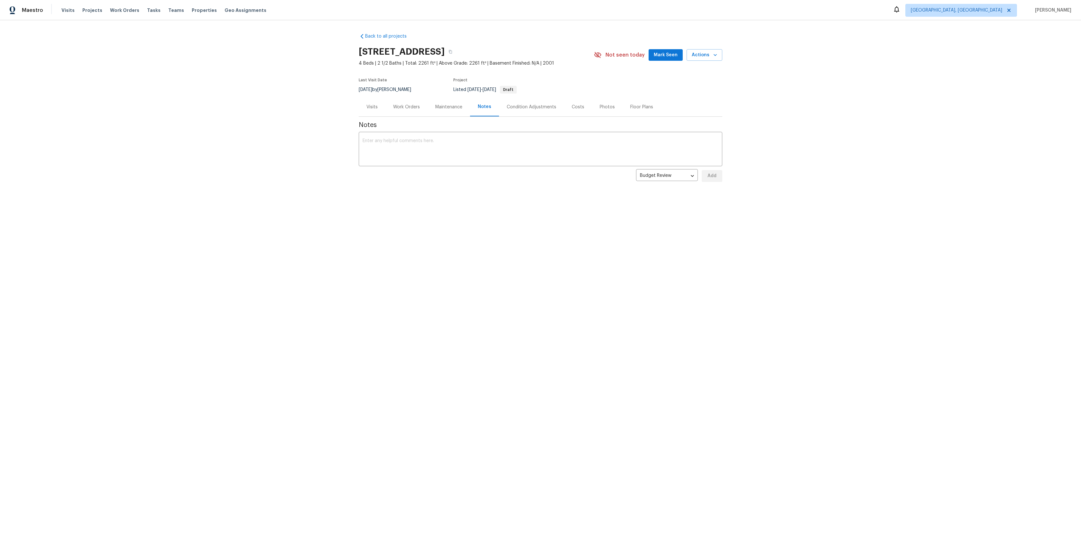
click at [439, 110] on div "Maintenance" at bounding box center [448, 107] width 27 height 6
click at [412, 109] on div "Work Orders" at bounding box center [406, 107] width 27 height 6
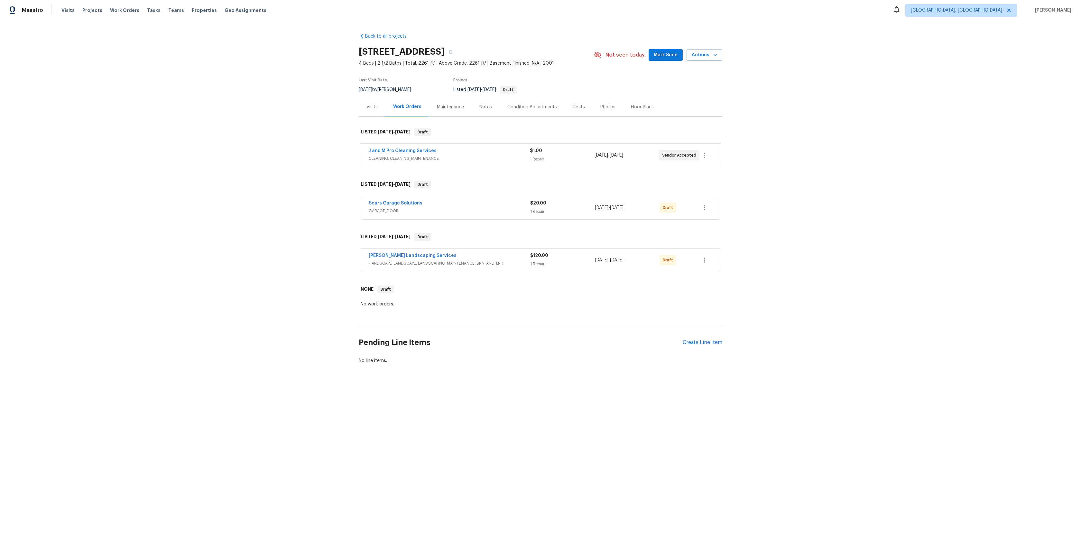
click at [438, 105] on div "Maintenance" at bounding box center [450, 107] width 27 height 6
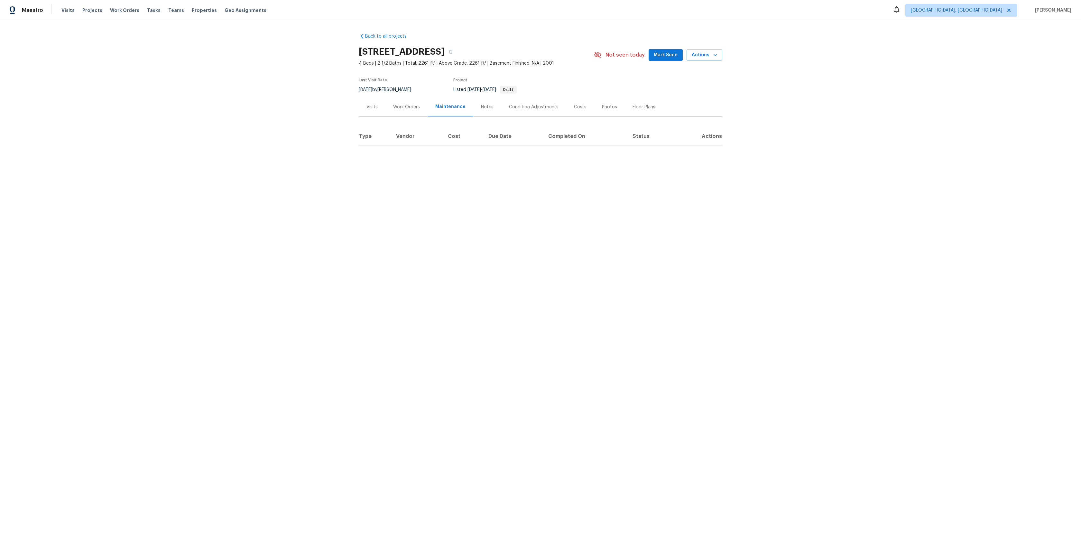
click at [408, 108] on div "Work Orders" at bounding box center [406, 107] width 27 height 6
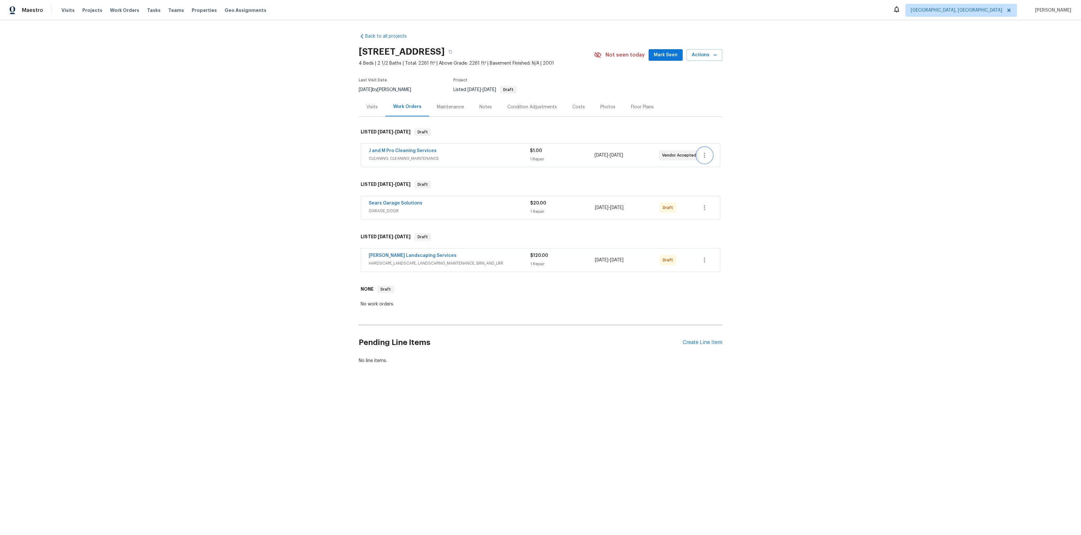
click at [704, 152] on icon "button" at bounding box center [705, 156] width 8 height 8
drag, startPoint x: 733, startPoint y: 182, endPoint x: 725, endPoint y: 174, distance: 11.8
click at [725, 174] on ul "Edit Add Trip Charge View In Trade Partner Portal Delete" at bounding box center [731, 172] width 69 height 48
click at [725, 174] on li "View In Trade Partner Portal" at bounding box center [731, 176] width 69 height 11
click at [280, 226] on div at bounding box center [540, 267] width 1081 height 535
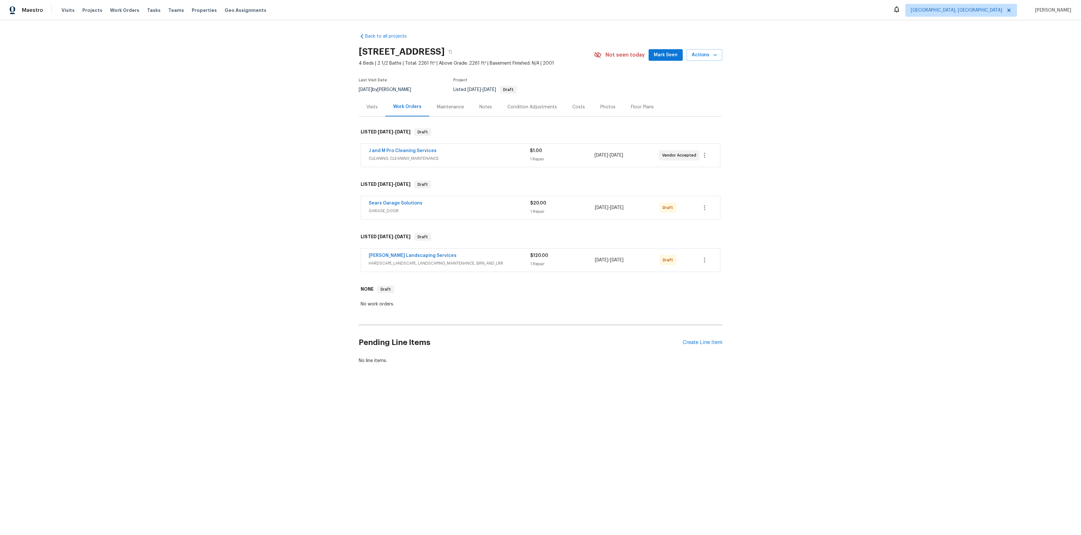
click at [488, 108] on div "Notes" at bounding box center [485, 107] width 13 height 6
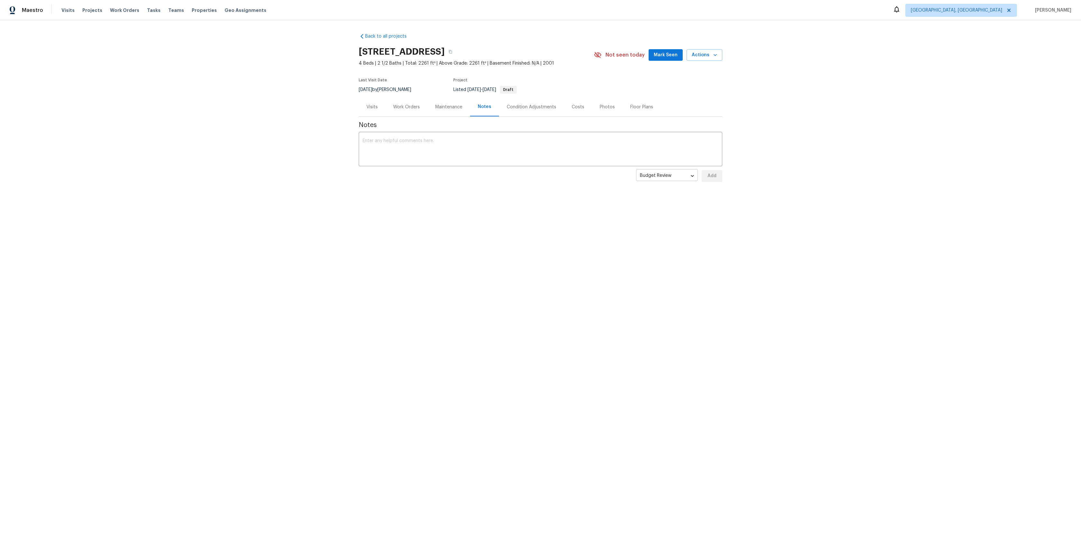
click at [657, 178] on body "Maestro Visits Projects Work Orders Tasks Teams Properties Geo Assignments [GEO…" at bounding box center [540, 113] width 1081 height 226
click at [656, 178] on li "Budget Review" at bounding box center [667, 176] width 62 height 11
click at [368, 108] on div "Visits" at bounding box center [371, 107] width 11 height 6
click at [367, 174] on link "Day One Walk" at bounding box center [373, 173] width 29 height 5
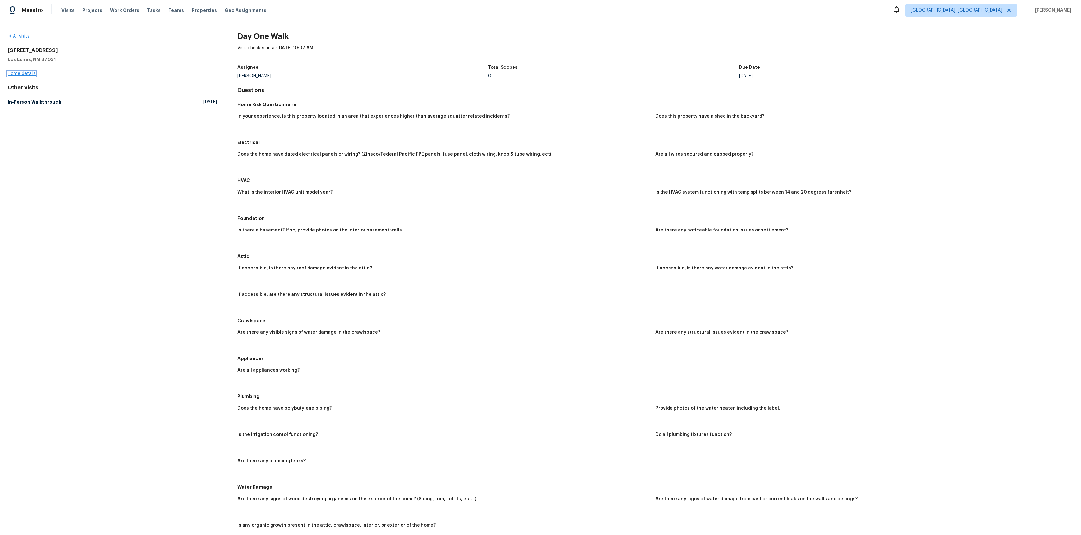
click at [27, 73] on link "Home details" at bounding box center [22, 73] width 28 height 5
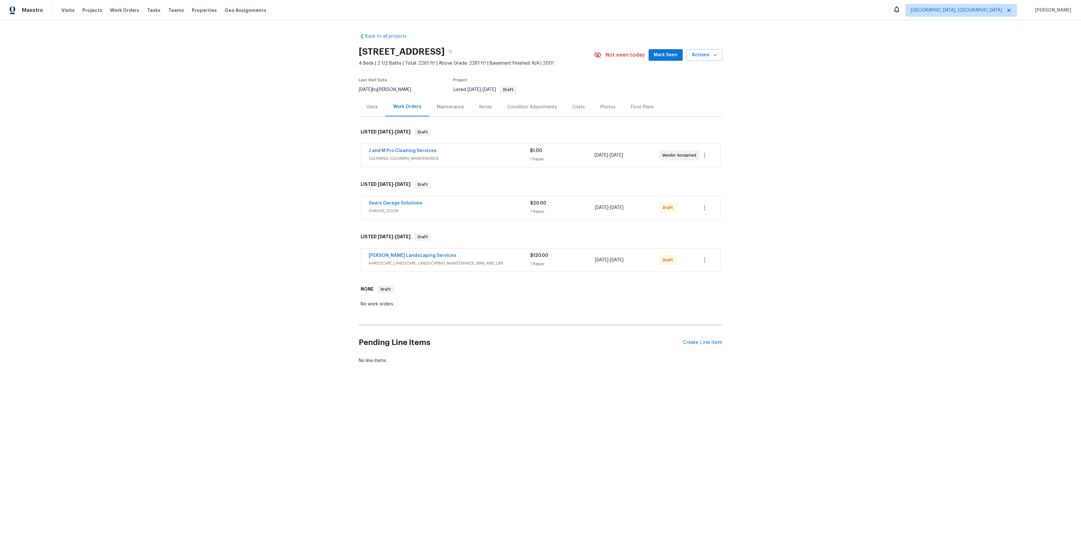
click at [449, 107] on div "Maintenance" at bounding box center [450, 107] width 27 height 6
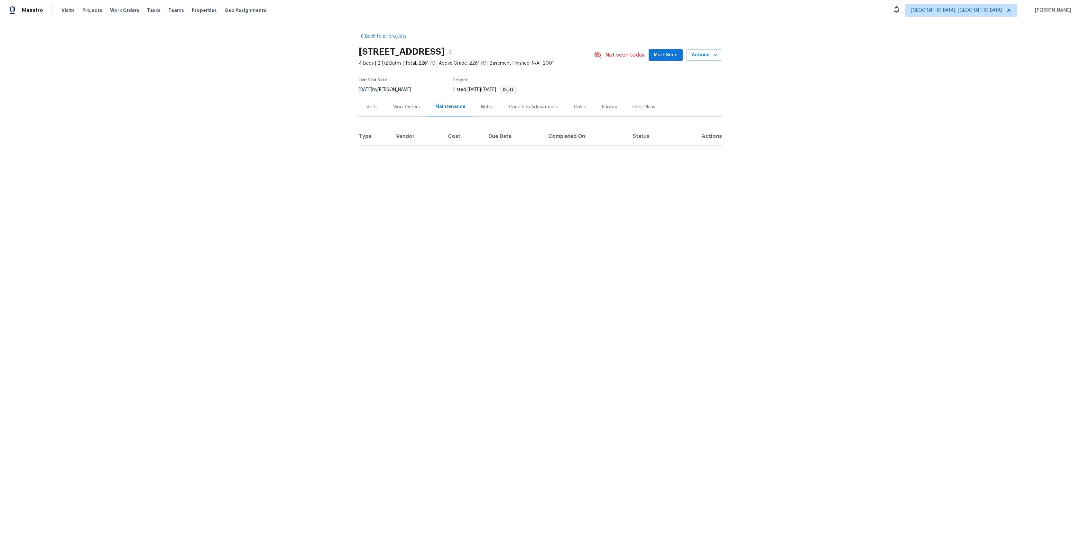
click at [415, 113] on div "Work Orders" at bounding box center [406, 106] width 42 height 19
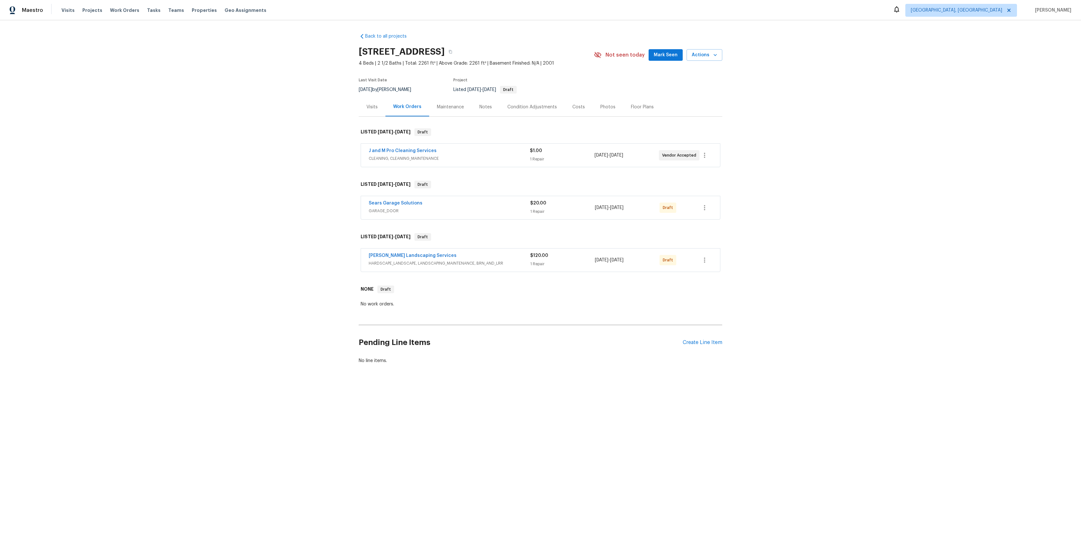
click at [488, 110] on div "Notes" at bounding box center [485, 107] width 13 height 6
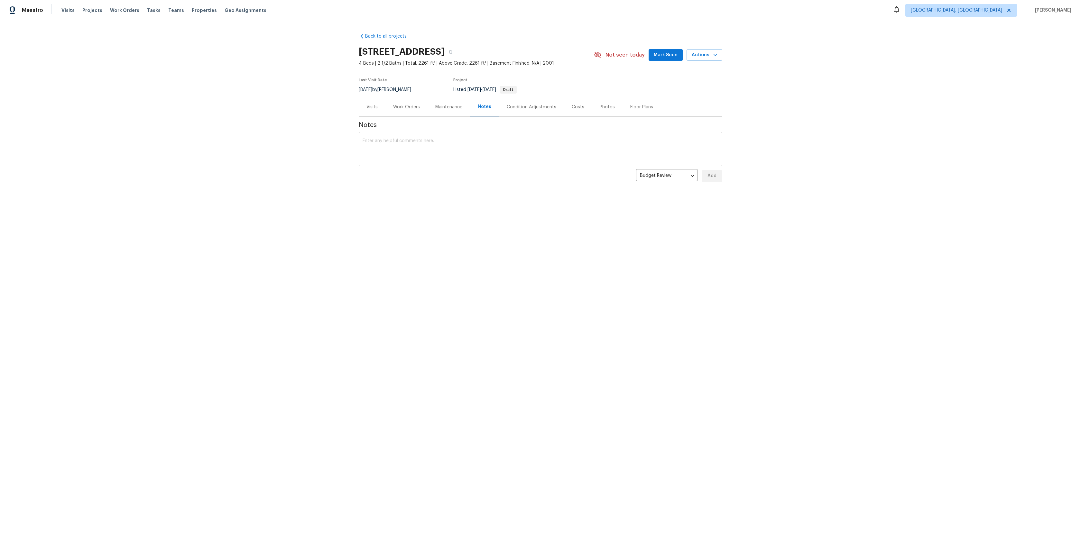
click at [533, 103] on div "Condition Adjustments" at bounding box center [531, 106] width 65 height 19
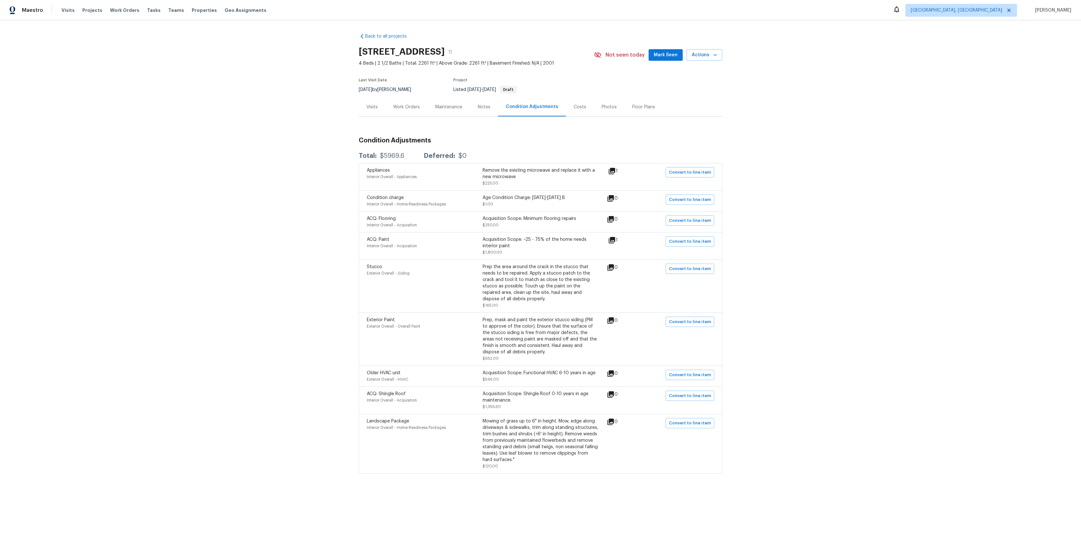
click at [566, 106] on div "Costs" at bounding box center [580, 106] width 28 height 19
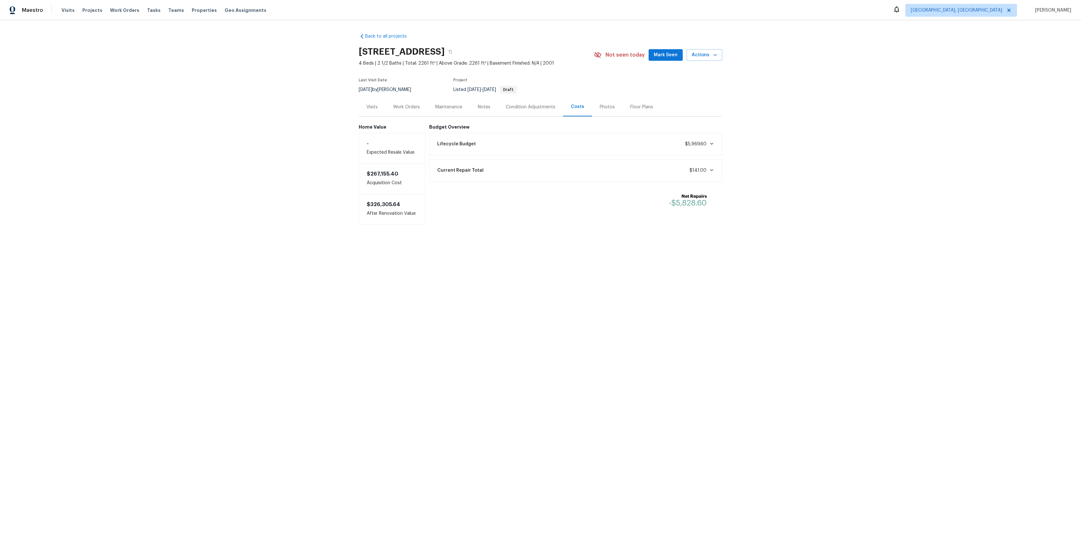
click at [623, 102] on div "Floor Plans" at bounding box center [642, 106] width 38 height 19
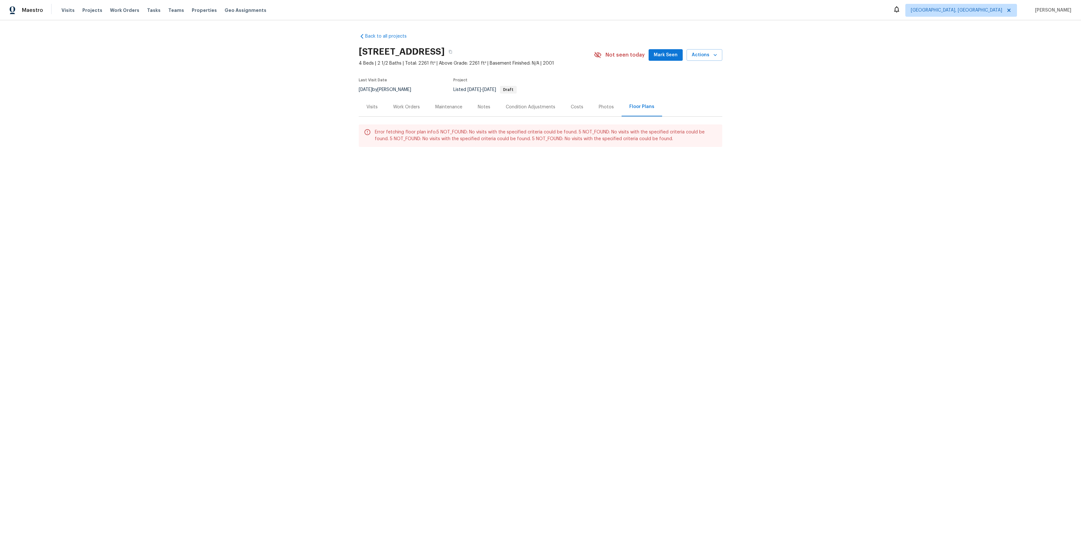
click at [607, 109] on div "Photos" at bounding box center [606, 107] width 15 height 6
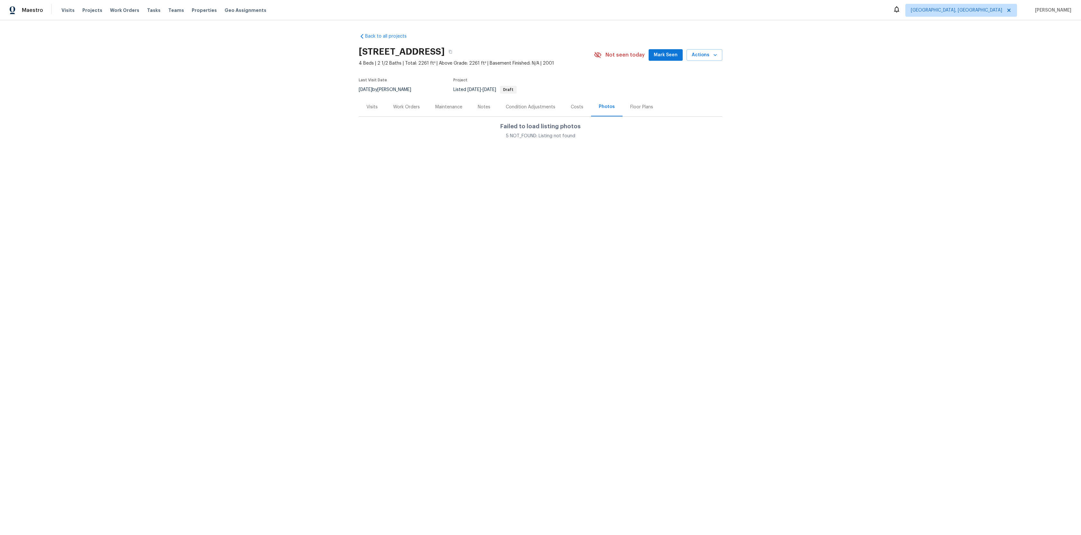
click at [458, 117] on div "Failed to load listing photos 5 NOT_FOUND: Listing not found" at bounding box center [541, 128] width 364 height 23
click at [442, 106] on div "Maintenance" at bounding box center [448, 107] width 27 height 6
click at [413, 109] on div "Work Orders" at bounding box center [406, 107] width 27 height 6
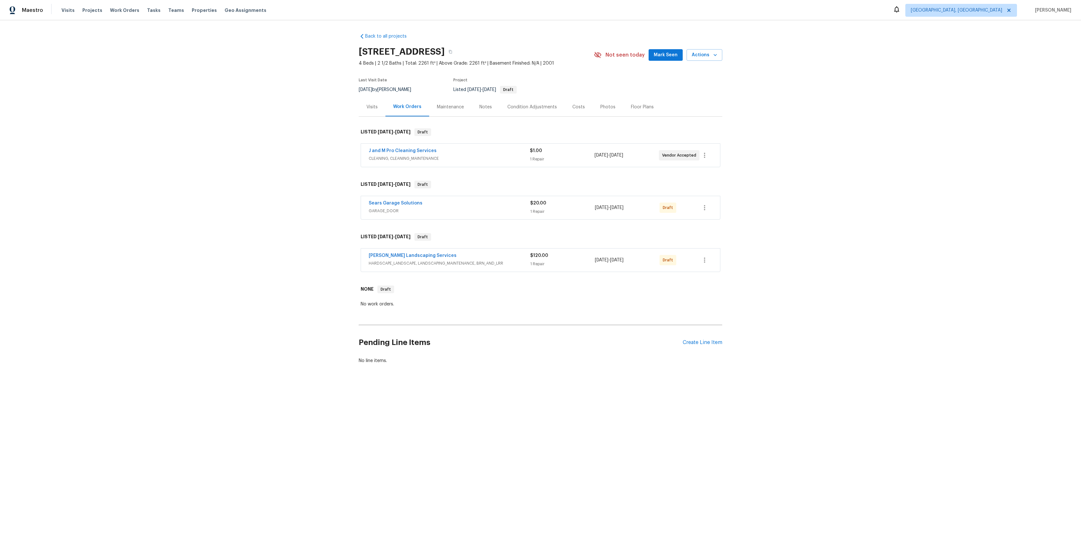
click at [594, 157] on div "1 Repair" at bounding box center [562, 159] width 64 height 6
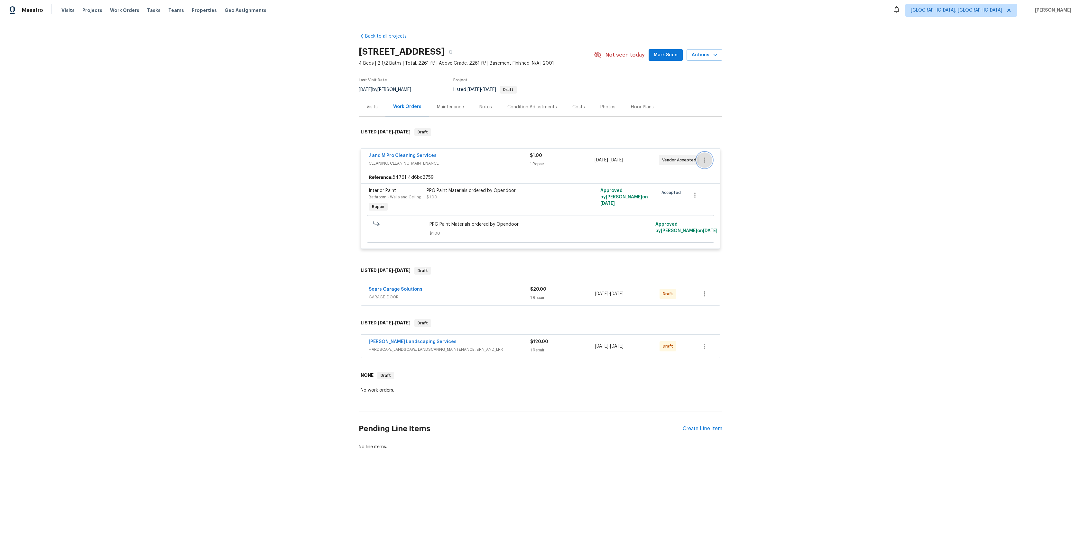
click at [705, 158] on icon "button" at bounding box center [705, 160] width 8 height 8
click at [689, 287] on div at bounding box center [540, 267] width 1081 height 535
click at [689, 290] on div "Draft" at bounding box center [676, 293] width 32 height 15
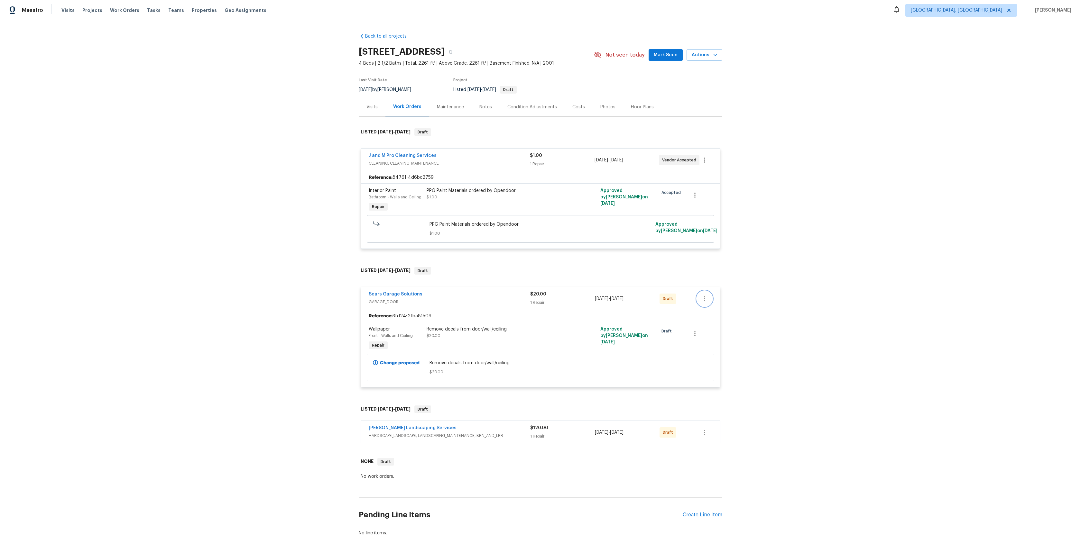
click at [703, 299] on icon "button" at bounding box center [705, 299] width 8 height 8
click at [688, 430] on div at bounding box center [540, 267] width 1081 height 535
click at [688, 430] on div "Send to Vendor Edit Add Trip Charge View In Trade Partner Portal Delete" at bounding box center [540, 267] width 1081 height 535
click at [688, 430] on div "Draft" at bounding box center [676, 432] width 32 height 15
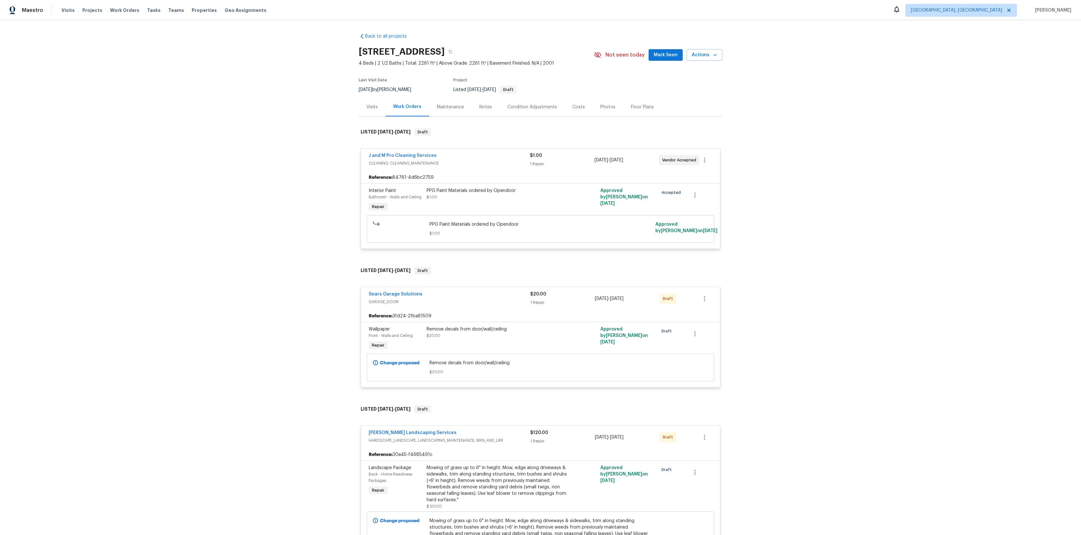
click at [652, 472] on div "Approved by [PERSON_NAME] on [DATE]" at bounding box center [627, 487] width 58 height 49
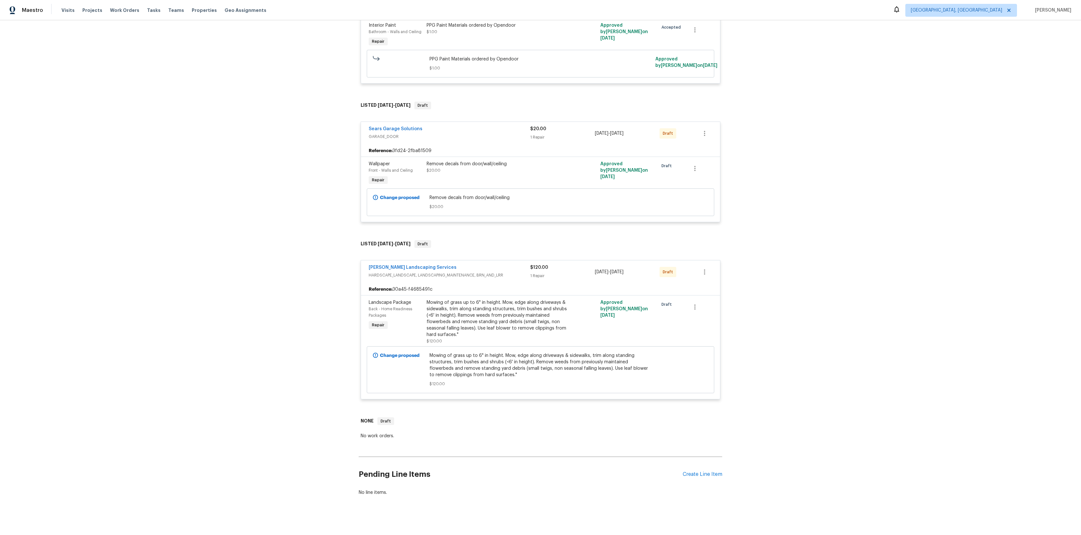
scroll to position [170, 0]
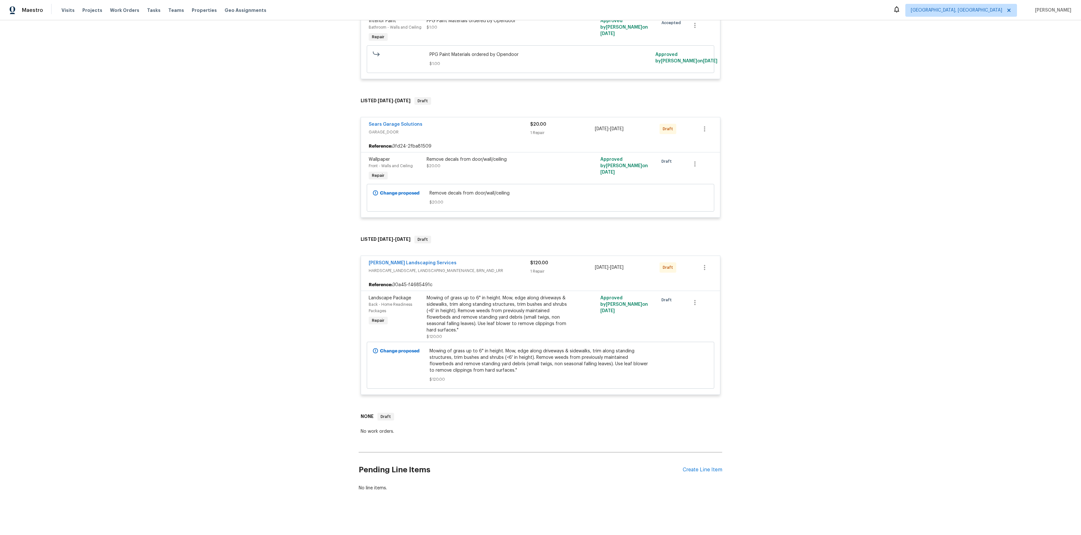
click at [516, 363] on span "Mowing of grass up to 6" in height. Mow, edge along driveways & sidewalks, trim…" at bounding box center [541, 361] width 222 height 26
click at [694, 296] on button "button" at bounding box center [694, 302] width 15 height 15
click at [704, 277] on div at bounding box center [540, 267] width 1081 height 535
click at [708, 262] on button "button" at bounding box center [704, 267] width 15 height 15
click at [739, 194] on div at bounding box center [540, 267] width 1081 height 535
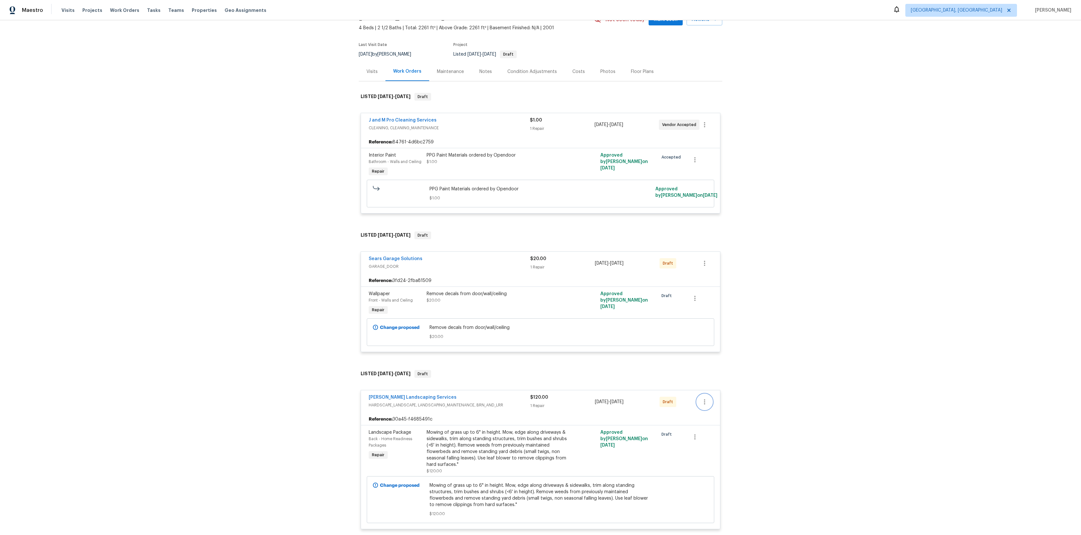
scroll to position [0, 0]
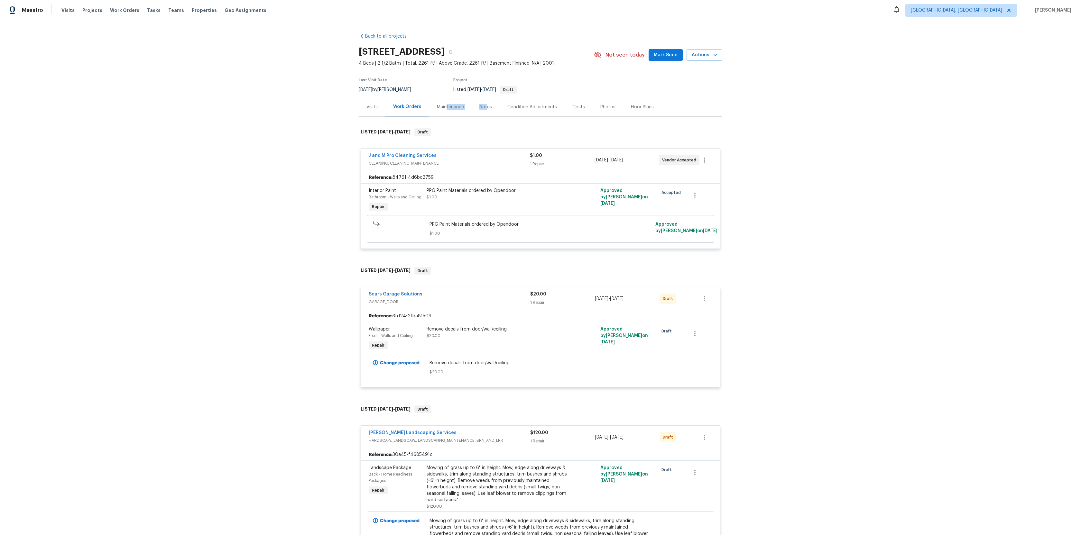
drag, startPoint x: 446, startPoint y: 106, endPoint x: 488, endPoint y: 107, distance: 42.1
click at [487, 107] on div "Visits Work Orders Maintenance Notes Condition Adjustments Costs Photos Floor P…" at bounding box center [541, 106] width 364 height 19
click at [488, 107] on div "Notes" at bounding box center [485, 107] width 13 height 6
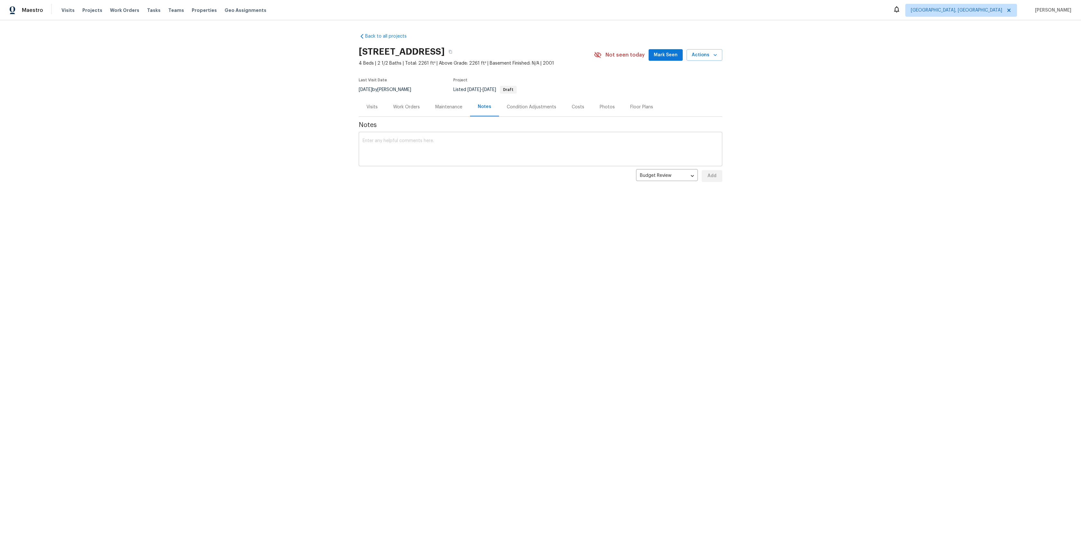
click at [425, 140] on textarea at bounding box center [541, 150] width 356 height 23
type textarea "test"
click at [711, 174] on span "Add" at bounding box center [712, 176] width 10 height 8
click at [606, 143] on textarea at bounding box center [541, 150] width 356 height 23
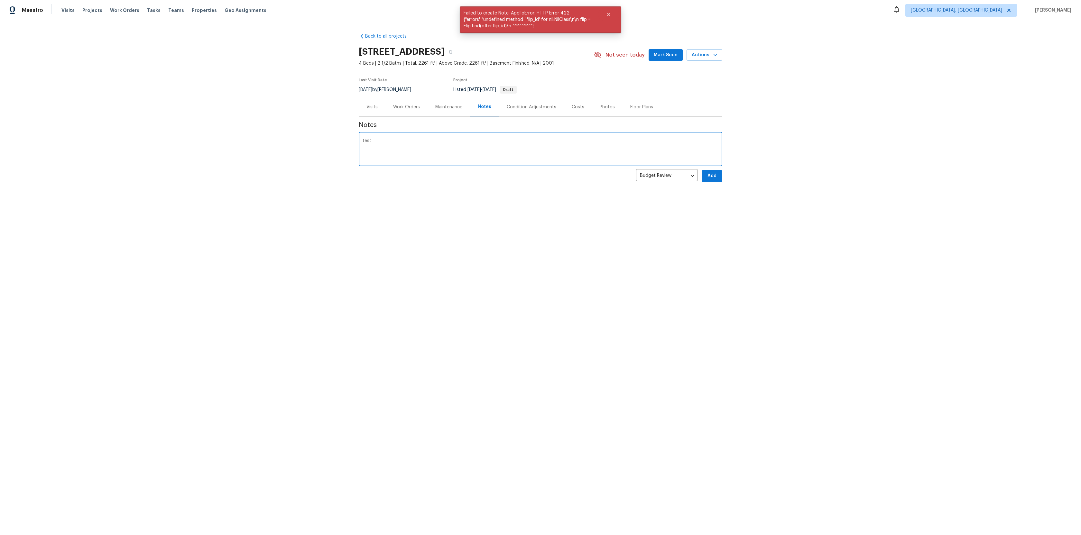
type textarea "test"
click at [709, 174] on span "Add" at bounding box center [712, 176] width 10 height 8
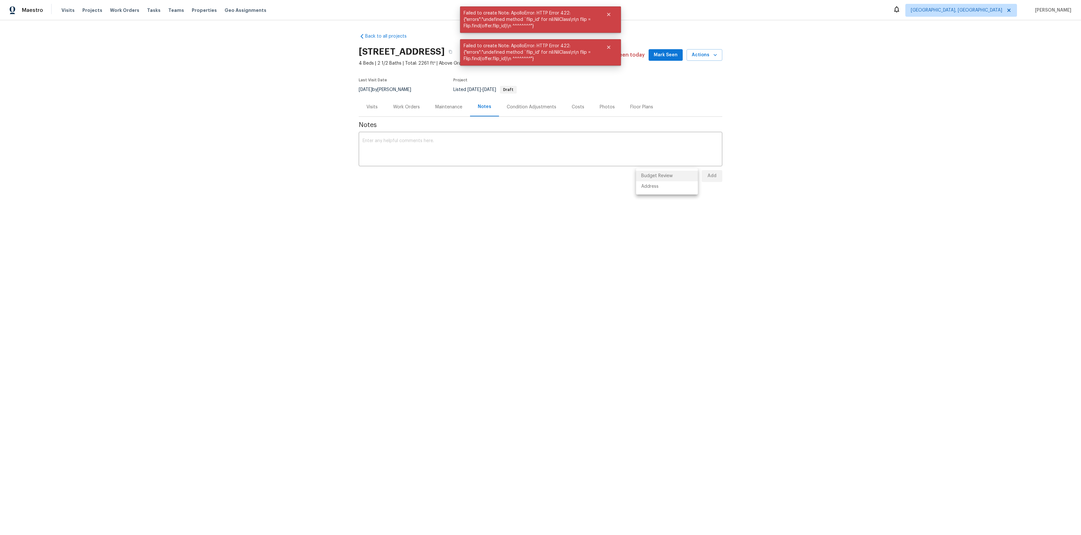
click at [669, 174] on body "Maestro Visits Projects Work Orders Tasks Teams Properties Geo Assignments [GEO…" at bounding box center [540, 113] width 1081 height 226
click at [654, 188] on li "Address" at bounding box center [667, 186] width 62 height 11
type input "address"
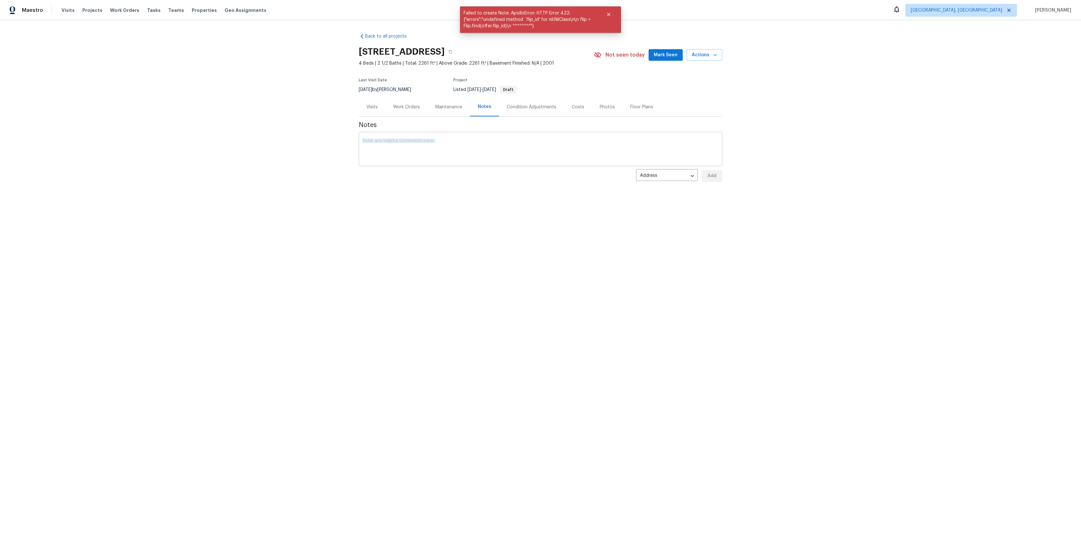
drag, startPoint x: 709, startPoint y: 173, endPoint x: 597, endPoint y: 140, distance: 117.4
click at [597, 140] on div "Notes x ​ Address address ​ Add" at bounding box center [541, 152] width 364 height 70
click at [597, 140] on textarea at bounding box center [541, 150] width 356 height 23
type textarea "test"
click at [719, 177] on button "Add" at bounding box center [712, 176] width 21 height 12
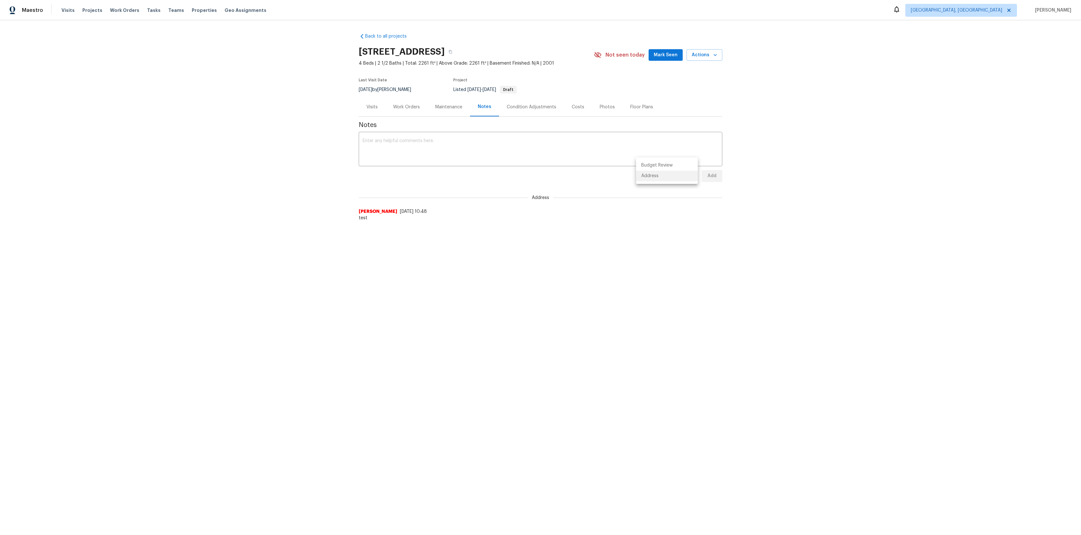
click at [669, 173] on body "Maestro Visits Projects Work Orders Tasks Teams Properties Geo Assignments [GEO…" at bounding box center [540, 130] width 1081 height 260
click at [739, 168] on div at bounding box center [540, 267] width 1081 height 535
click at [428, 103] on div "Maintenance" at bounding box center [449, 106] width 42 height 19
click at [414, 106] on div "Work Orders" at bounding box center [406, 107] width 27 height 6
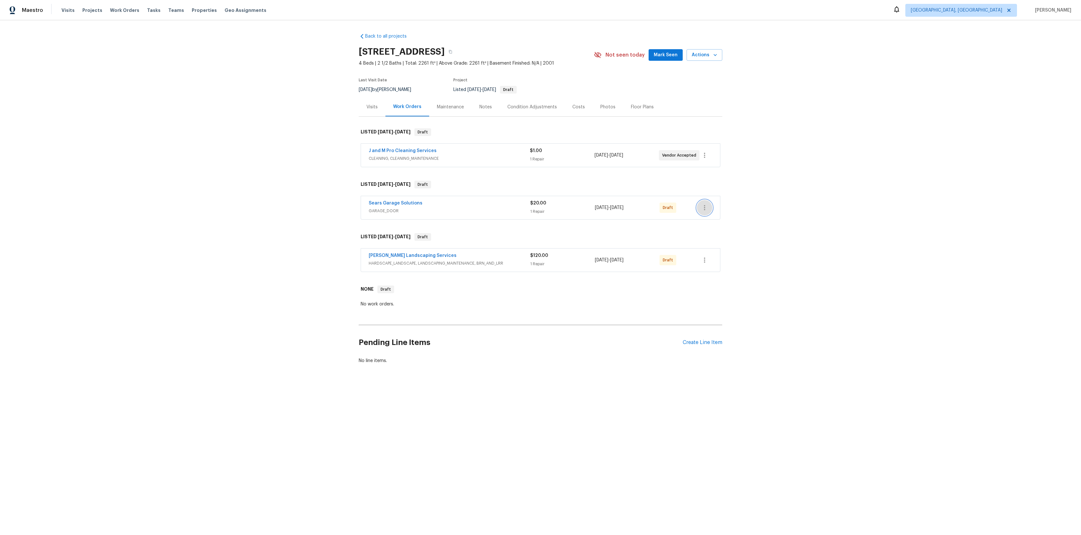
click at [708, 204] on icon "button" at bounding box center [705, 208] width 8 height 8
click at [732, 249] on li "View In Trade Partner Portal" at bounding box center [733, 250] width 72 height 11
click at [734, 255] on li "View In Trade Partner Portal" at bounding box center [733, 250] width 72 height 11
